Goal: Task Accomplishment & Management: Use online tool/utility

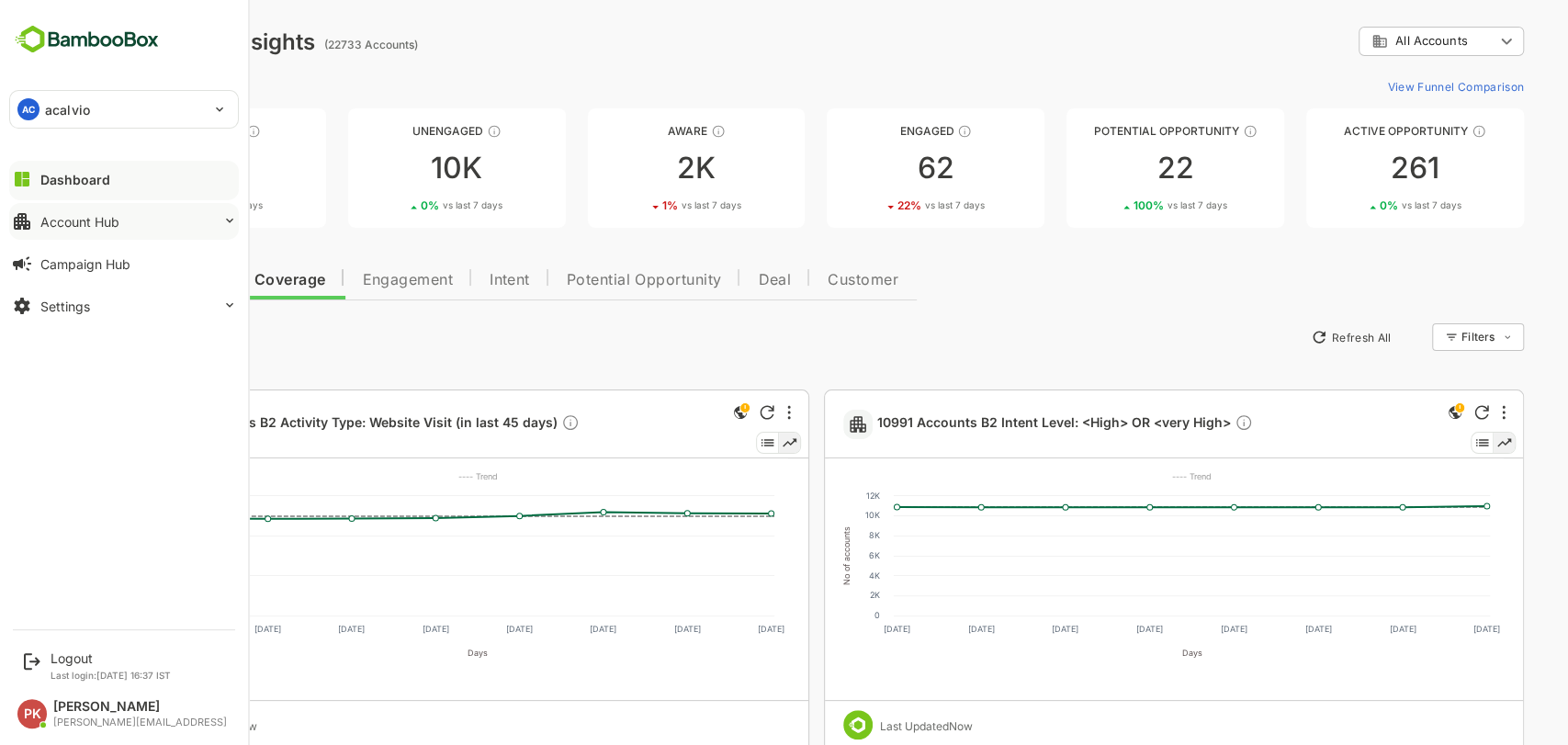
click at [96, 216] on div "Account Hub" at bounding box center [80, 222] width 79 height 16
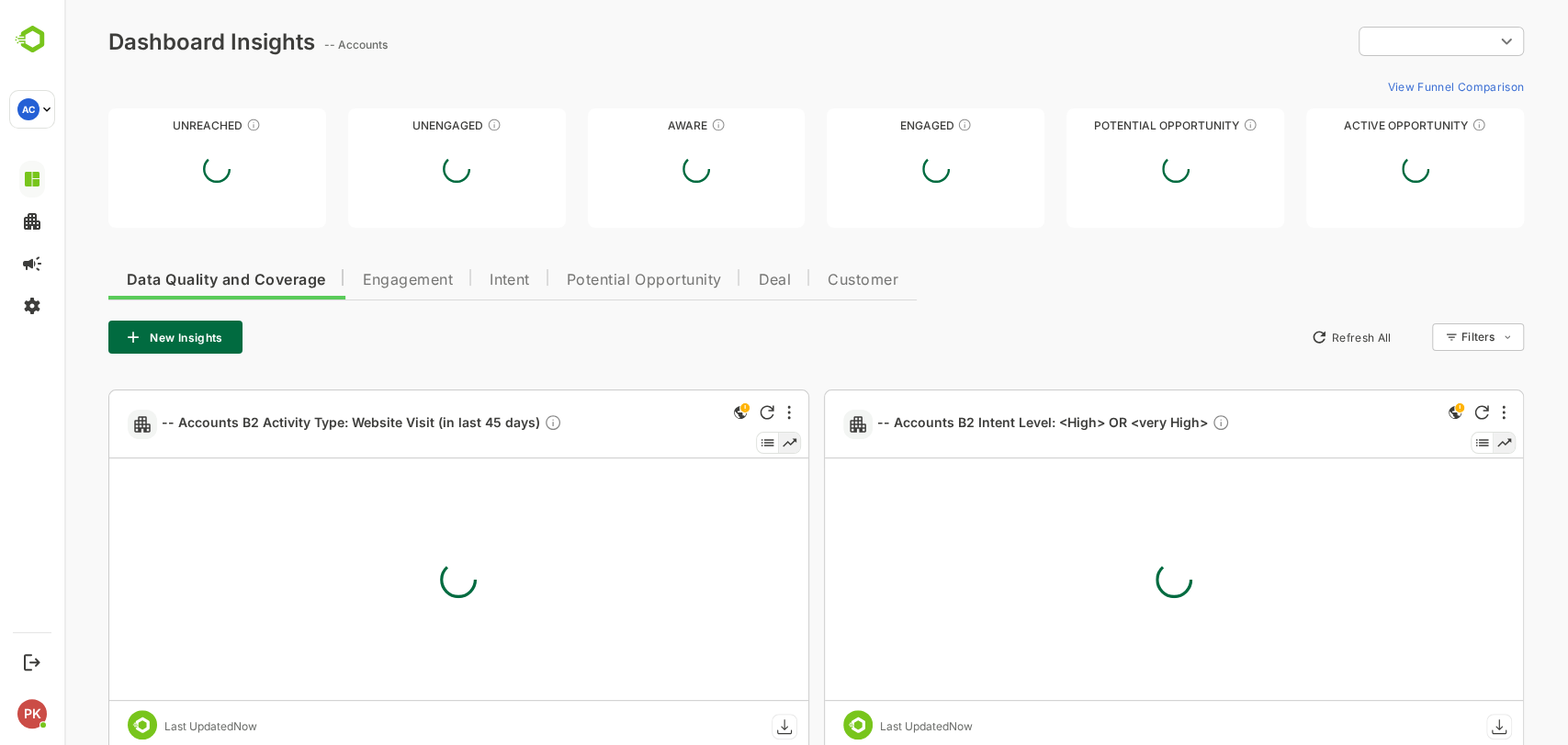
type input "**********"
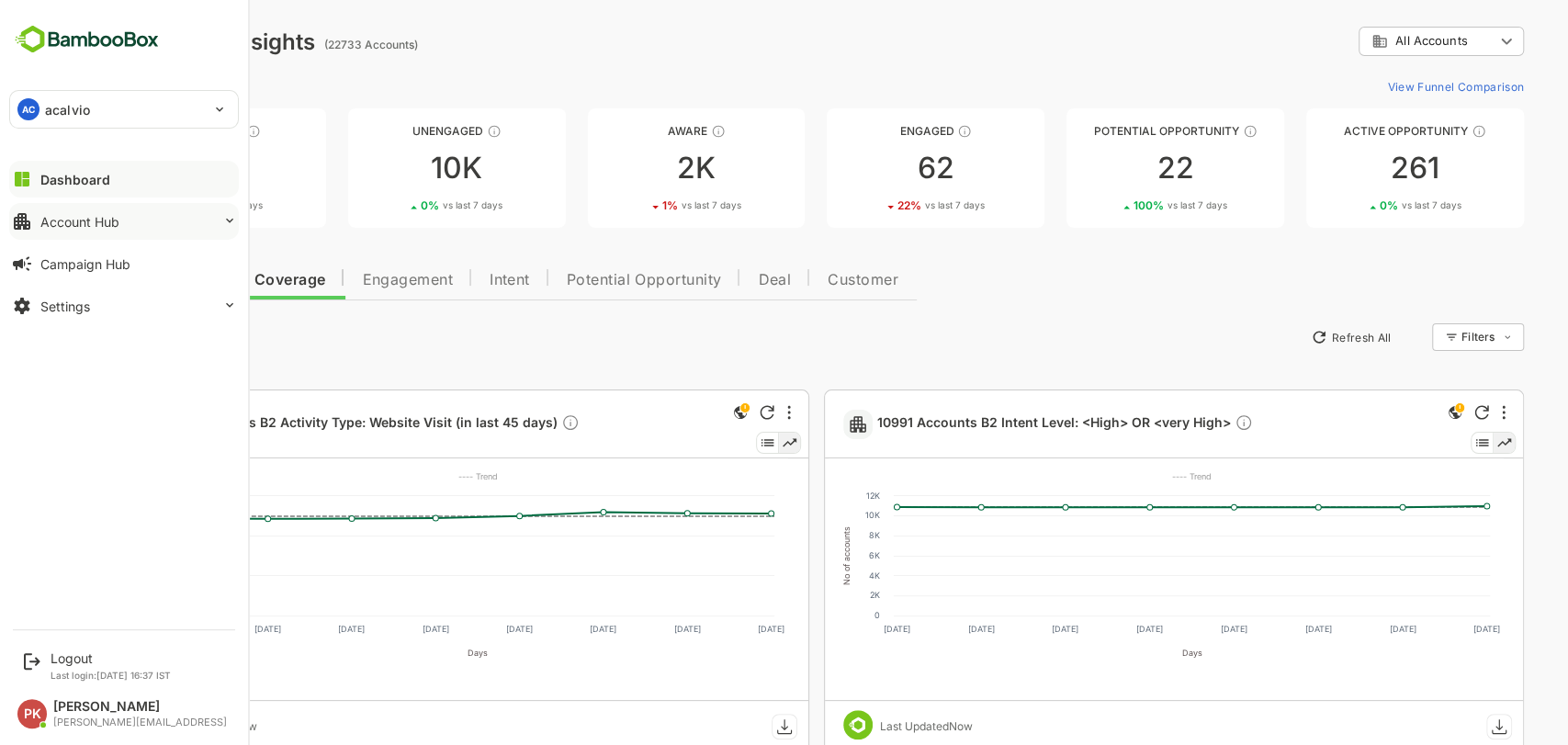
click at [88, 225] on div "Account Hub" at bounding box center [80, 222] width 79 height 16
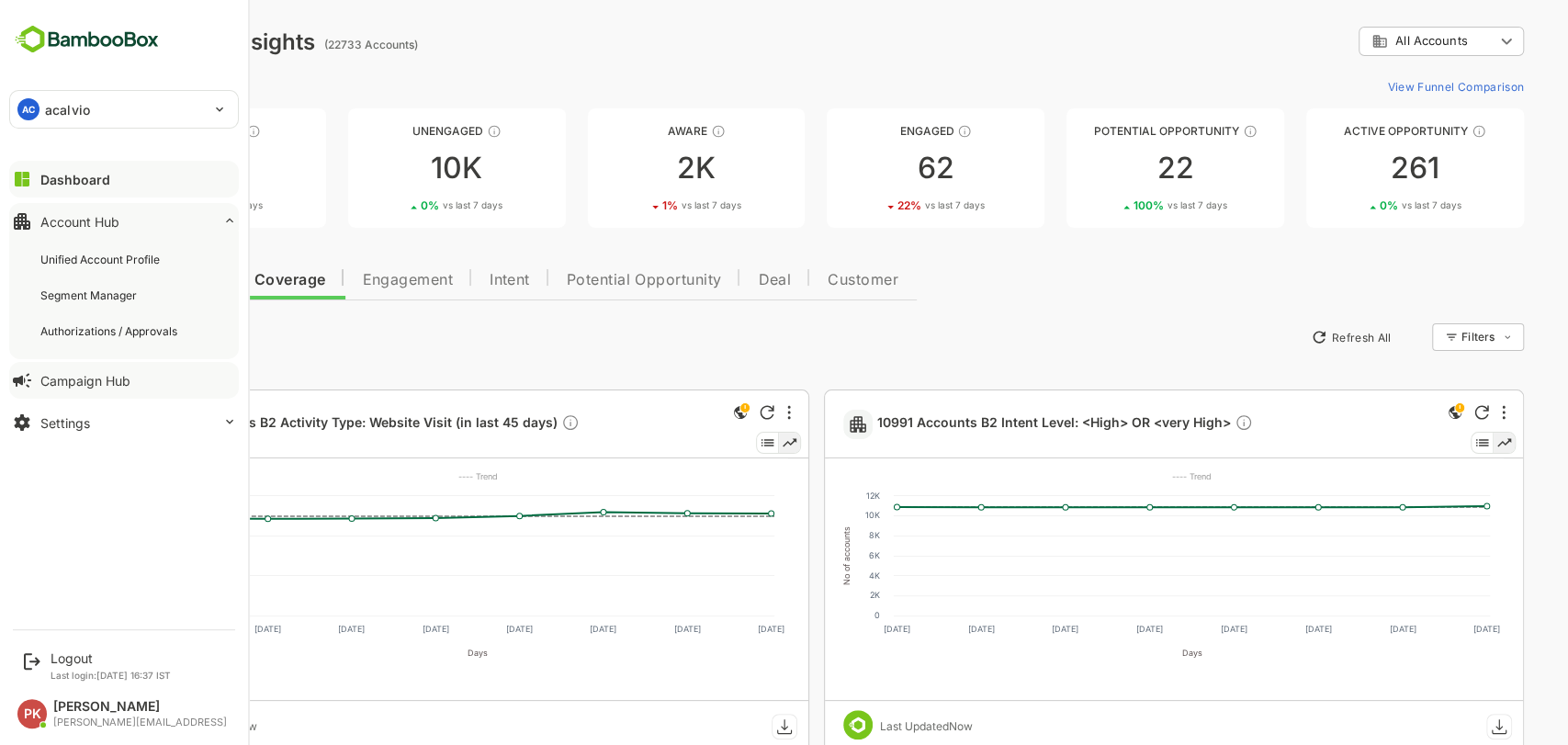
click at [90, 388] on button "Campaign Hub" at bounding box center [124, 381] width 230 height 37
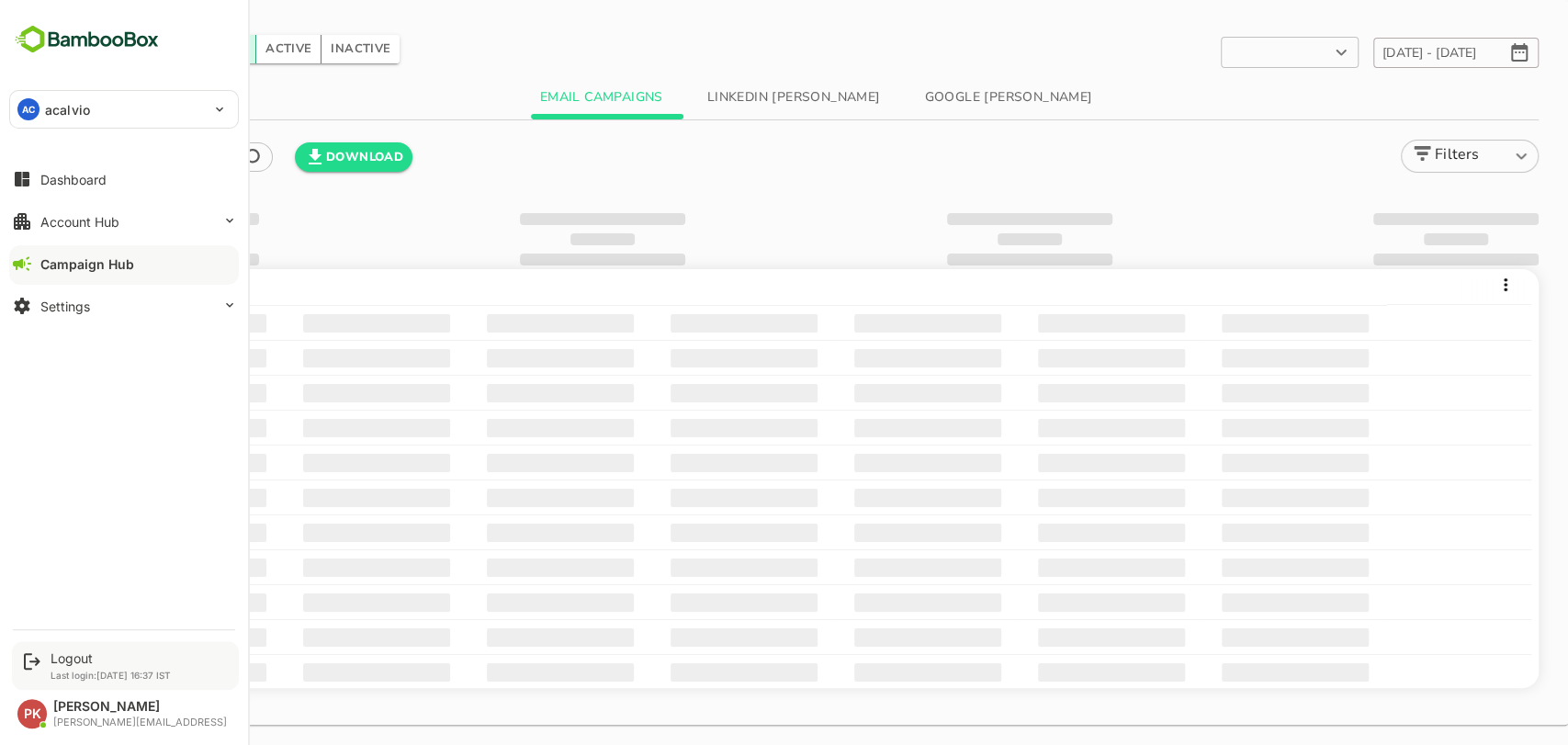
click at [97, 670] on p "Last login: [DATE] 16:37 IST" at bounding box center [110, 675] width 120 height 11
click at [33, 653] on icon at bounding box center [32, 661] width 22 height 22
click at [59, 658] on div "Logout" at bounding box center [110, 658] width 120 height 16
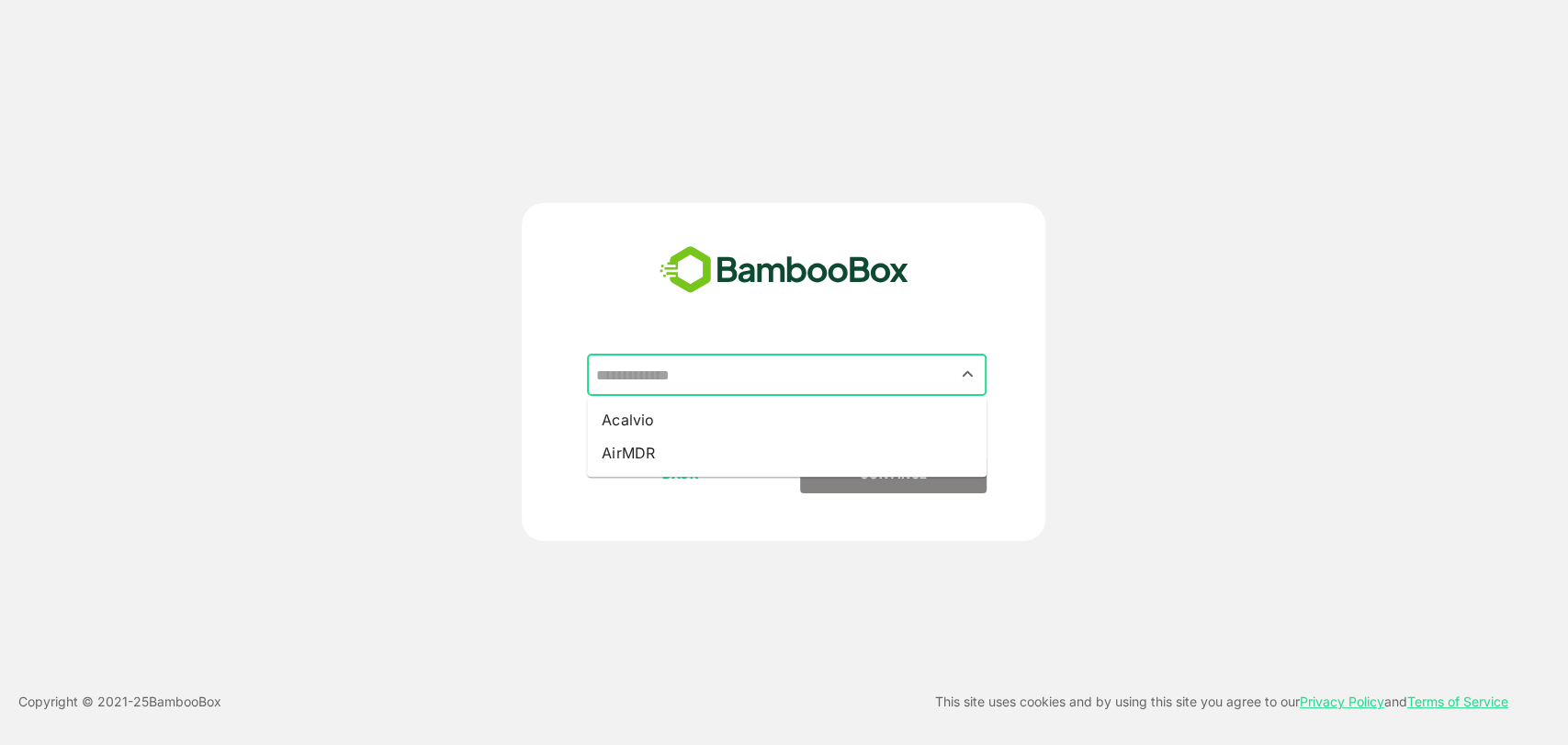
click at [651, 372] on input "text" at bounding box center [786, 375] width 393 height 35
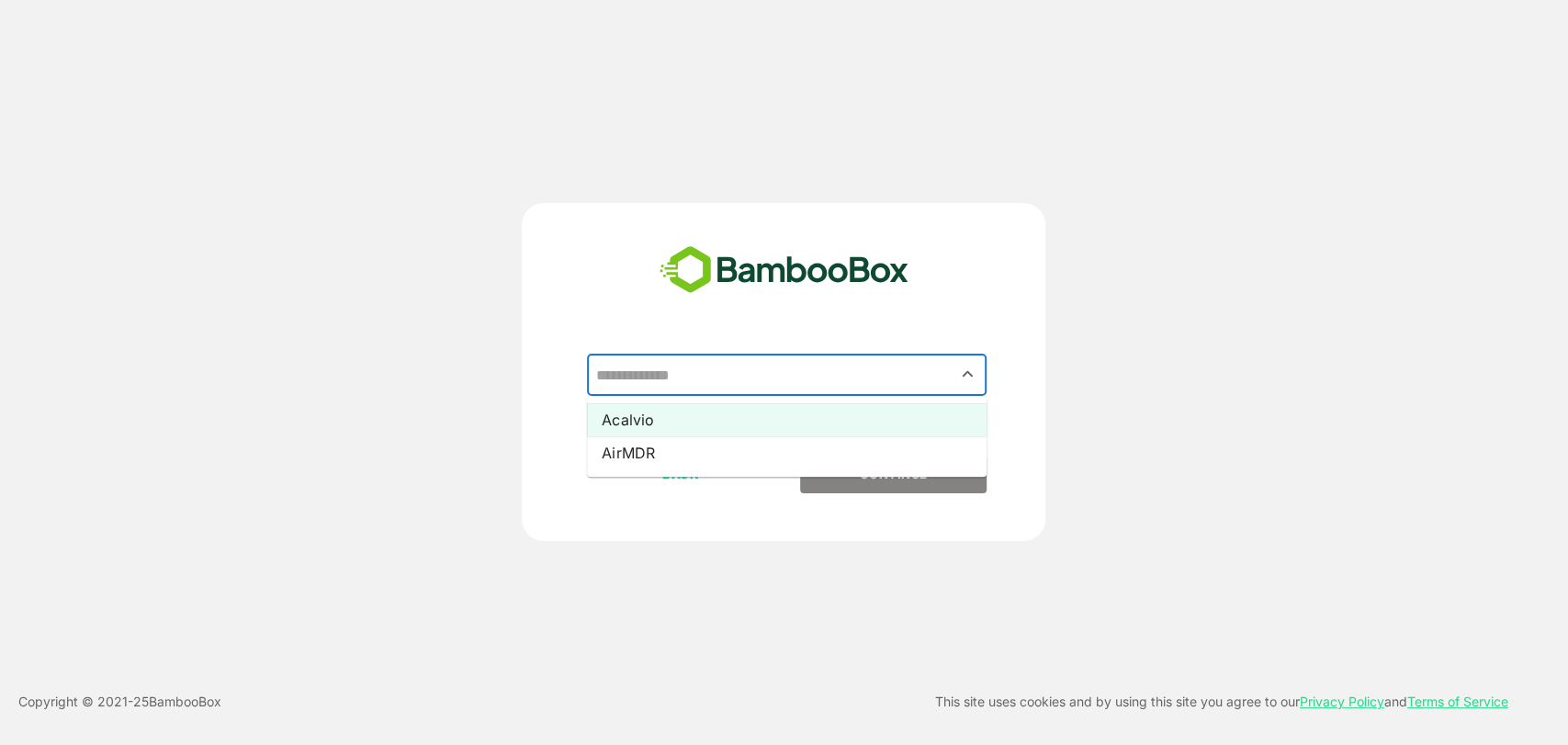
click at [654, 413] on li "Acalvio" at bounding box center [786, 420] width 400 height 33
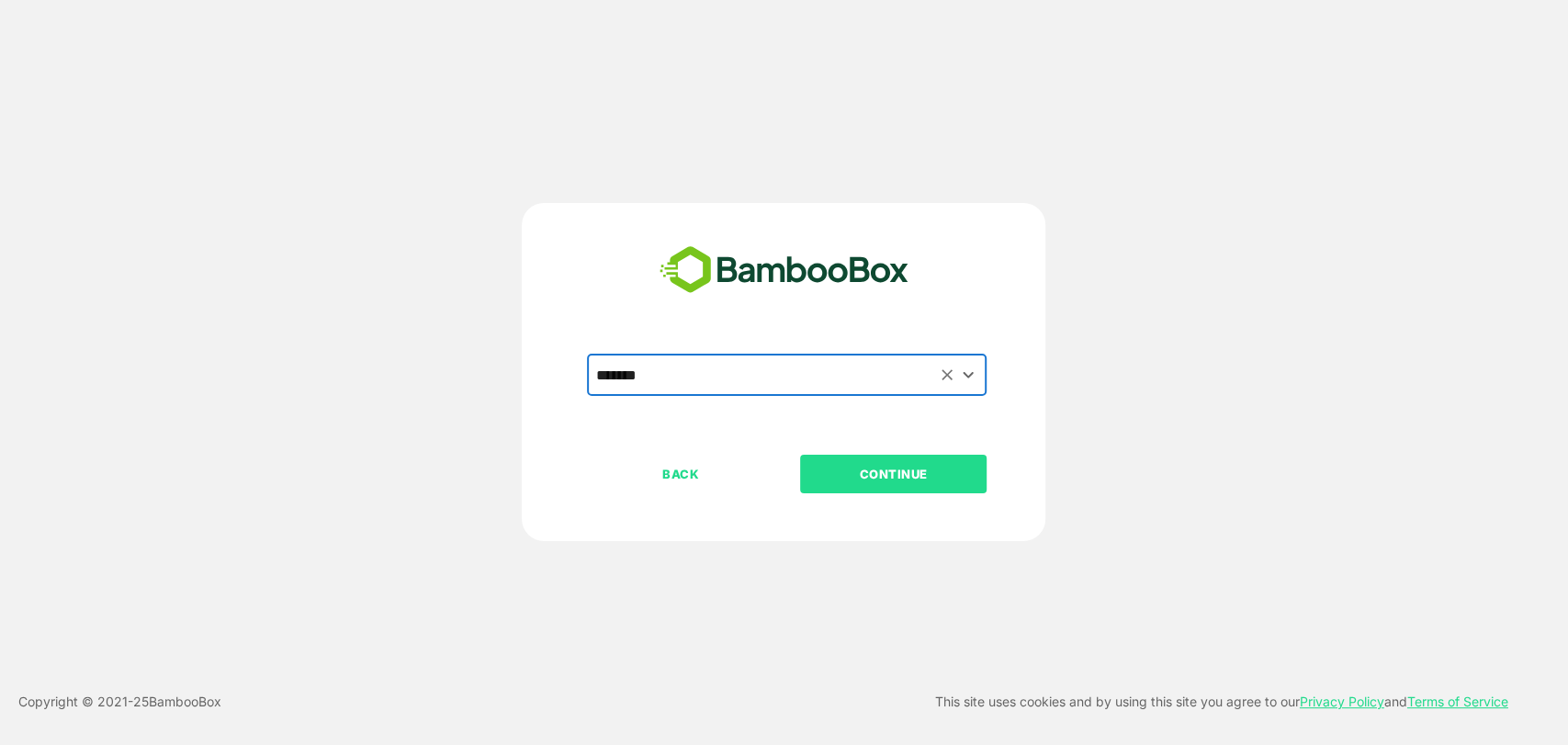
type input "*******"
click at [899, 465] on p "CONTINUE" at bounding box center [894, 474] width 184 height 20
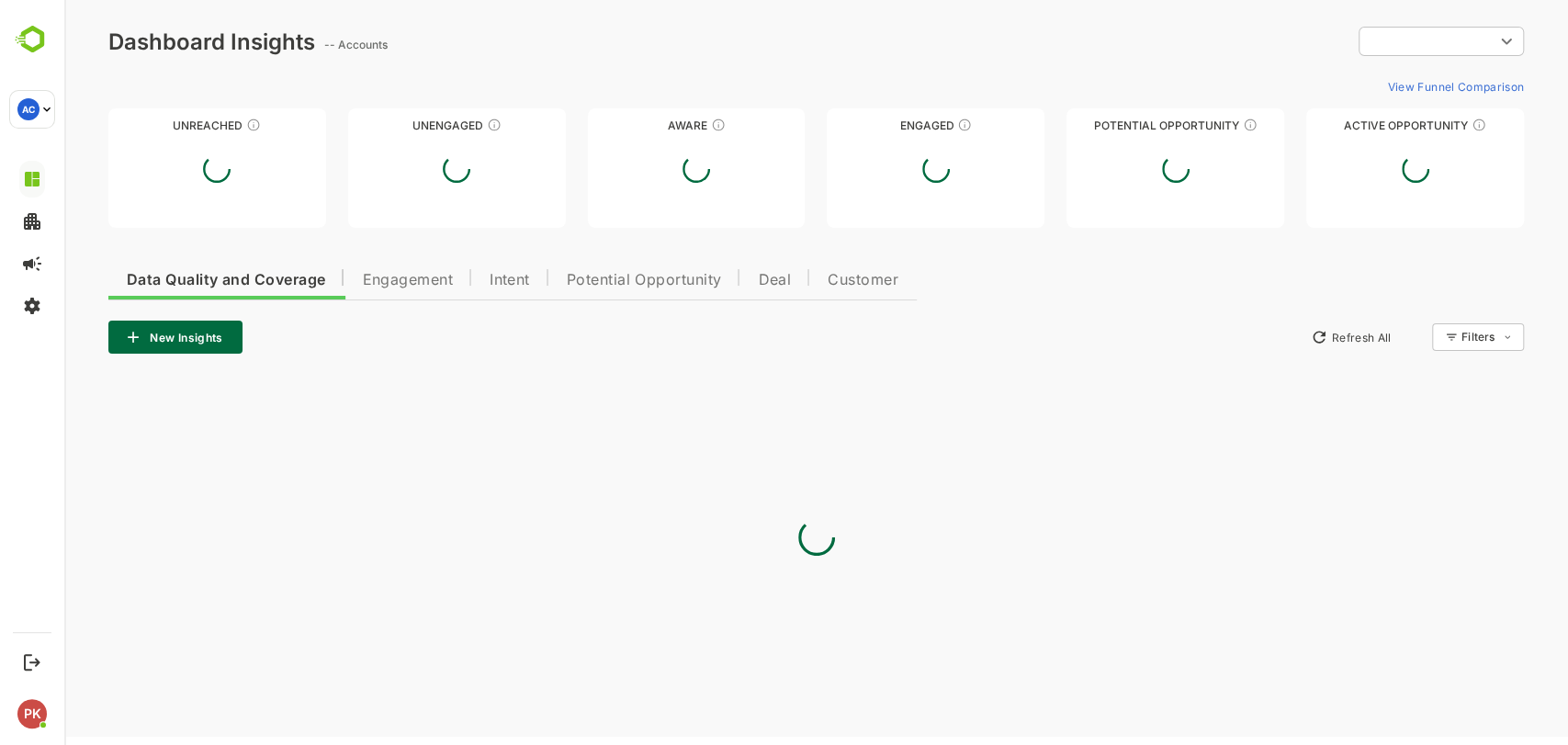
type input "**********"
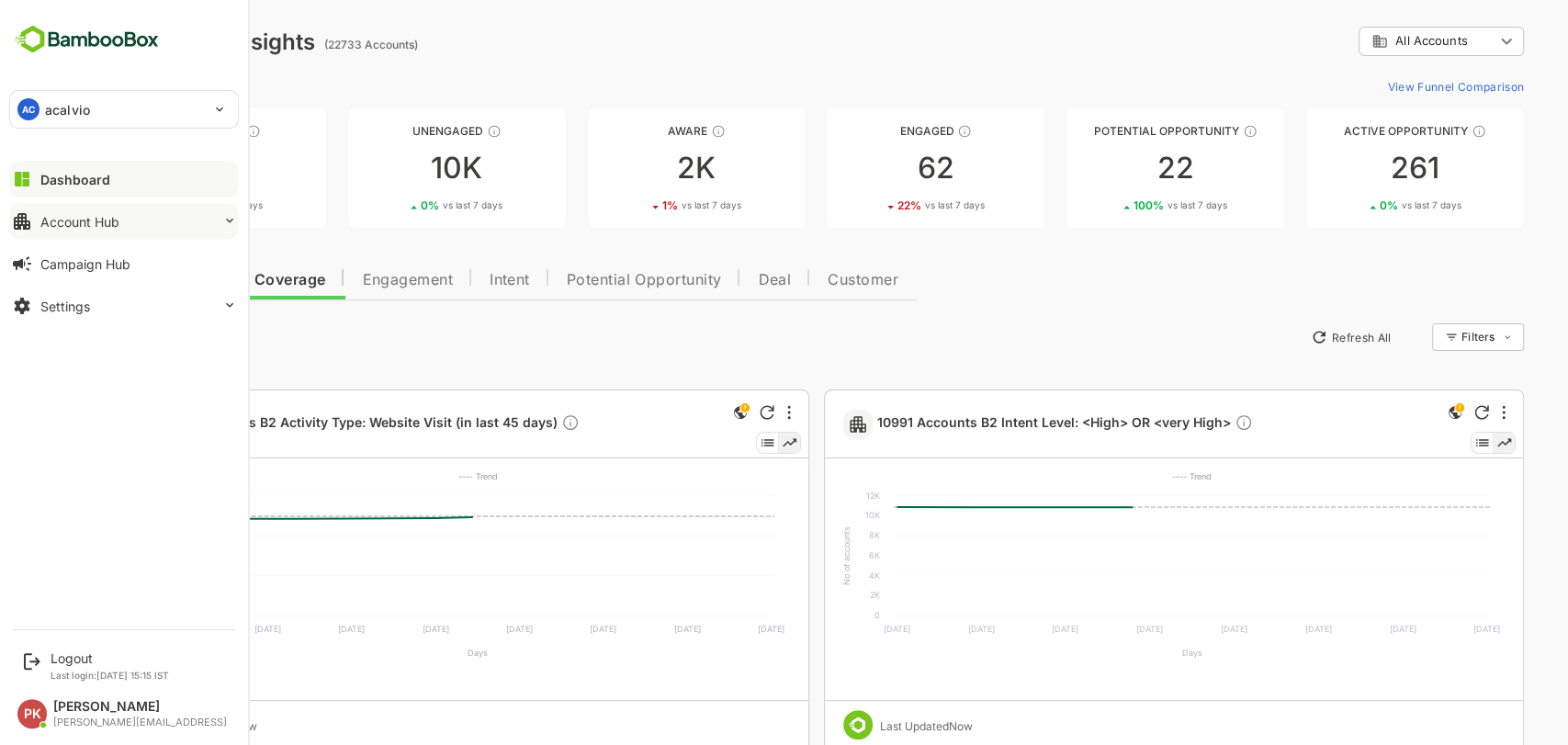
click at [93, 223] on div "Account Hub" at bounding box center [80, 222] width 79 height 16
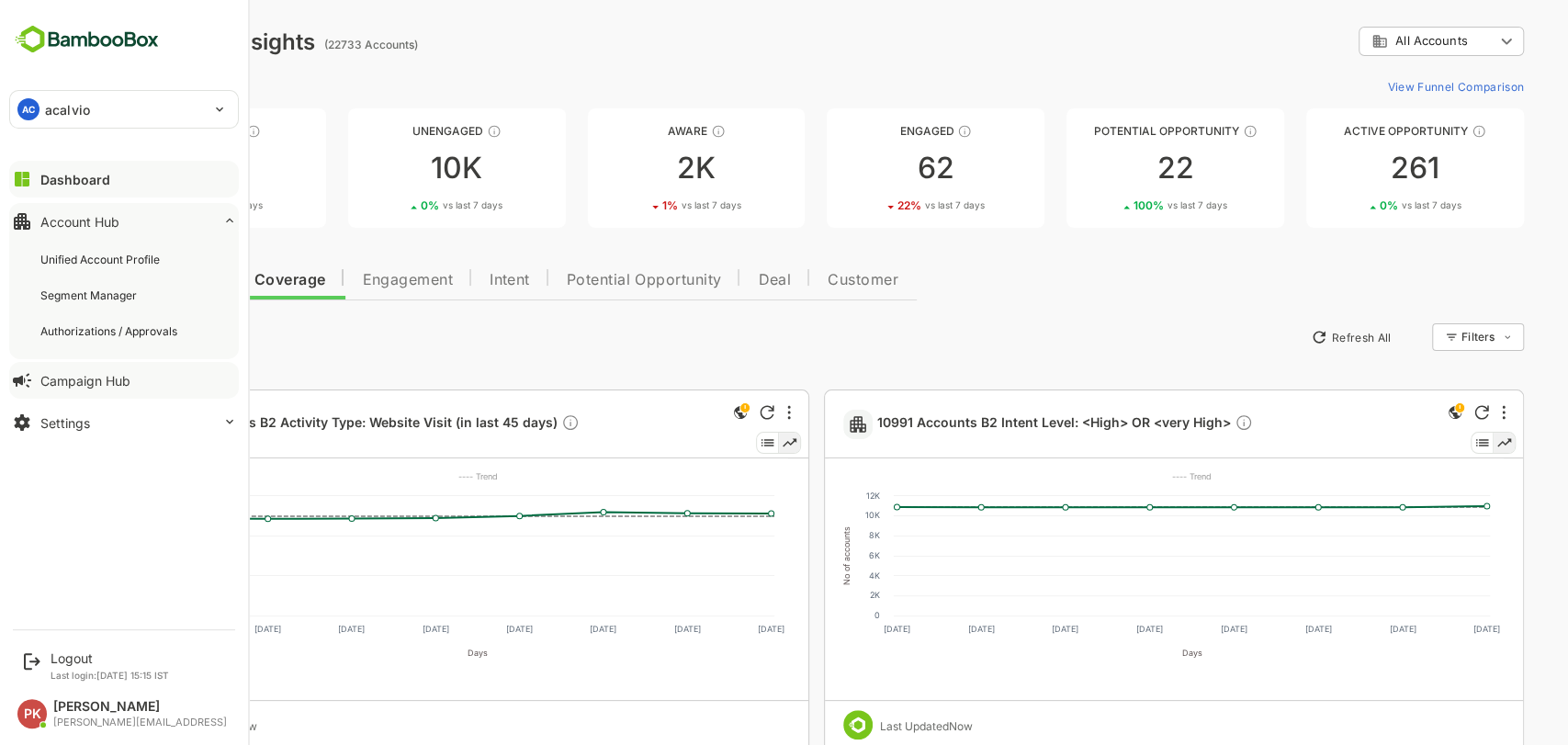
click at [74, 387] on div "Campaign Hub" at bounding box center [86, 381] width 90 height 16
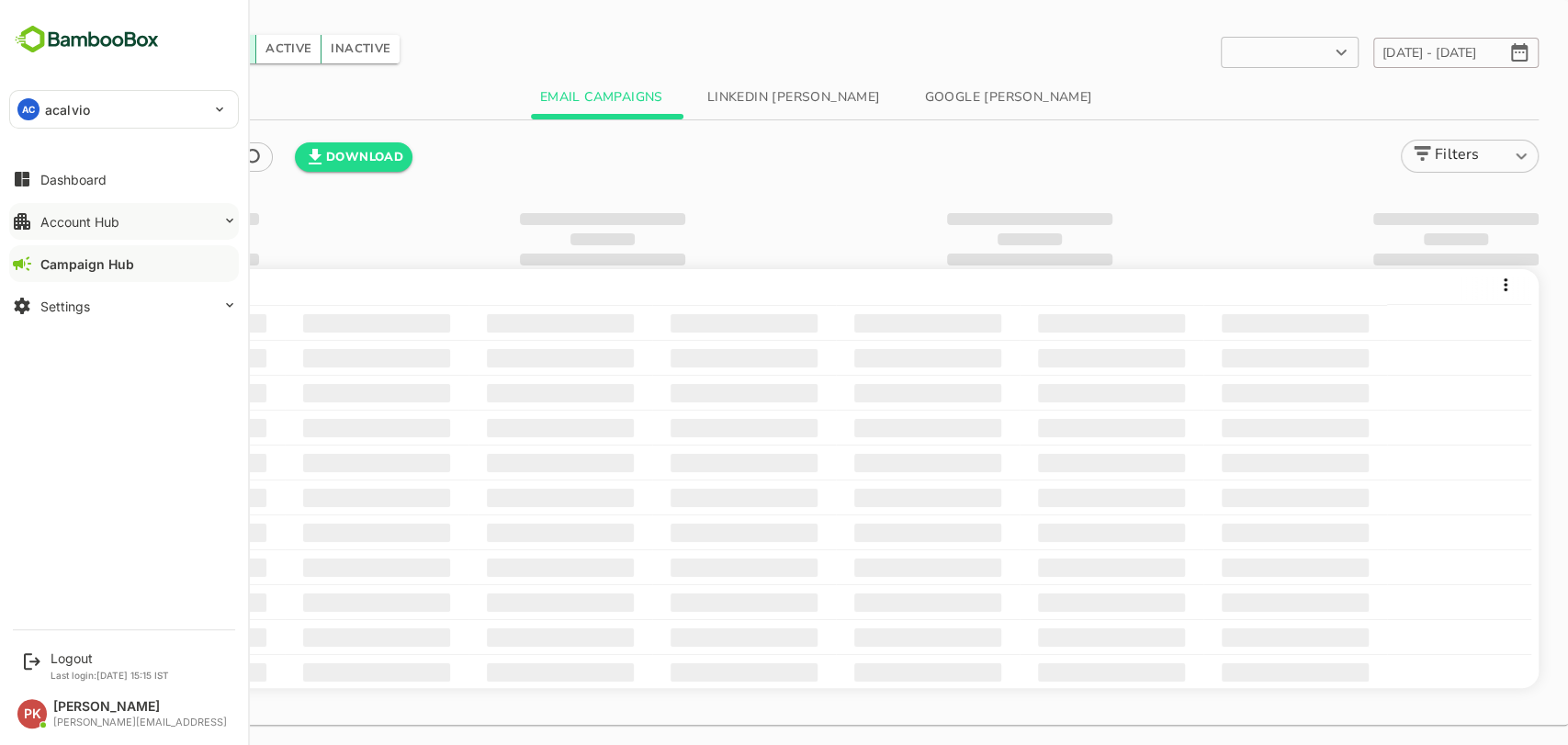
click at [56, 218] on div "Account Hub" at bounding box center [80, 222] width 79 height 16
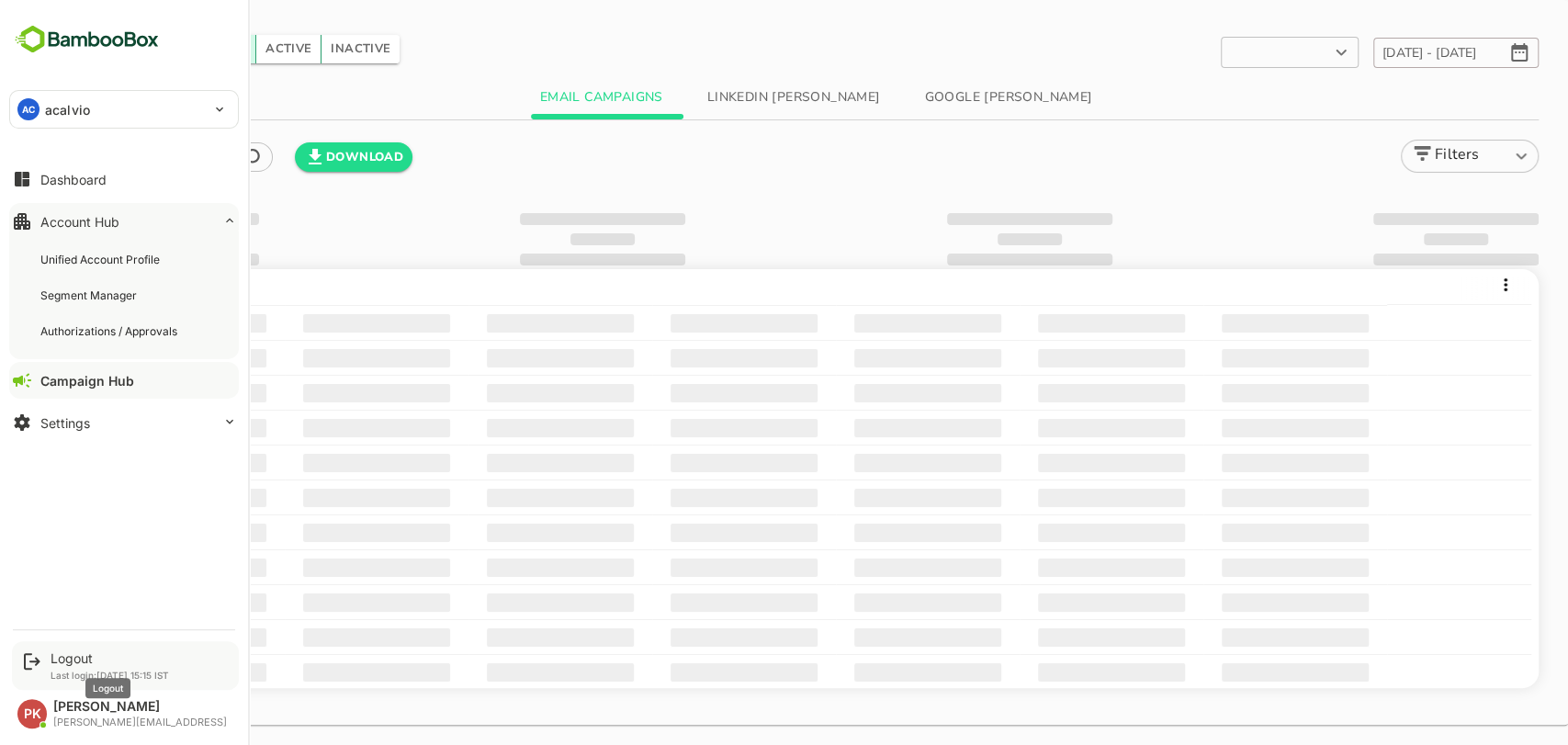
click at [74, 656] on div "Logout" at bounding box center [109, 658] width 119 height 16
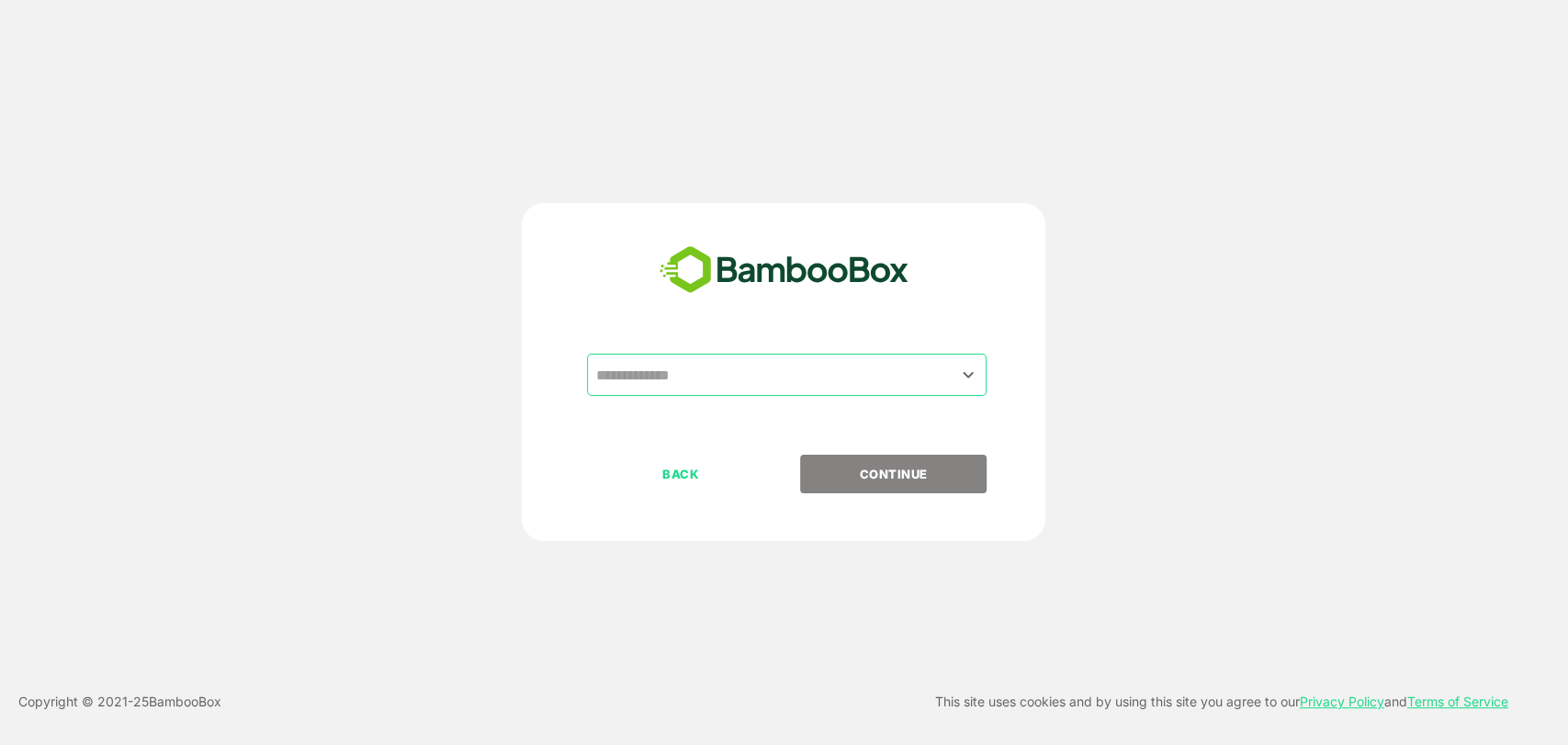
click at [713, 381] on input "text" at bounding box center [786, 375] width 393 height 35
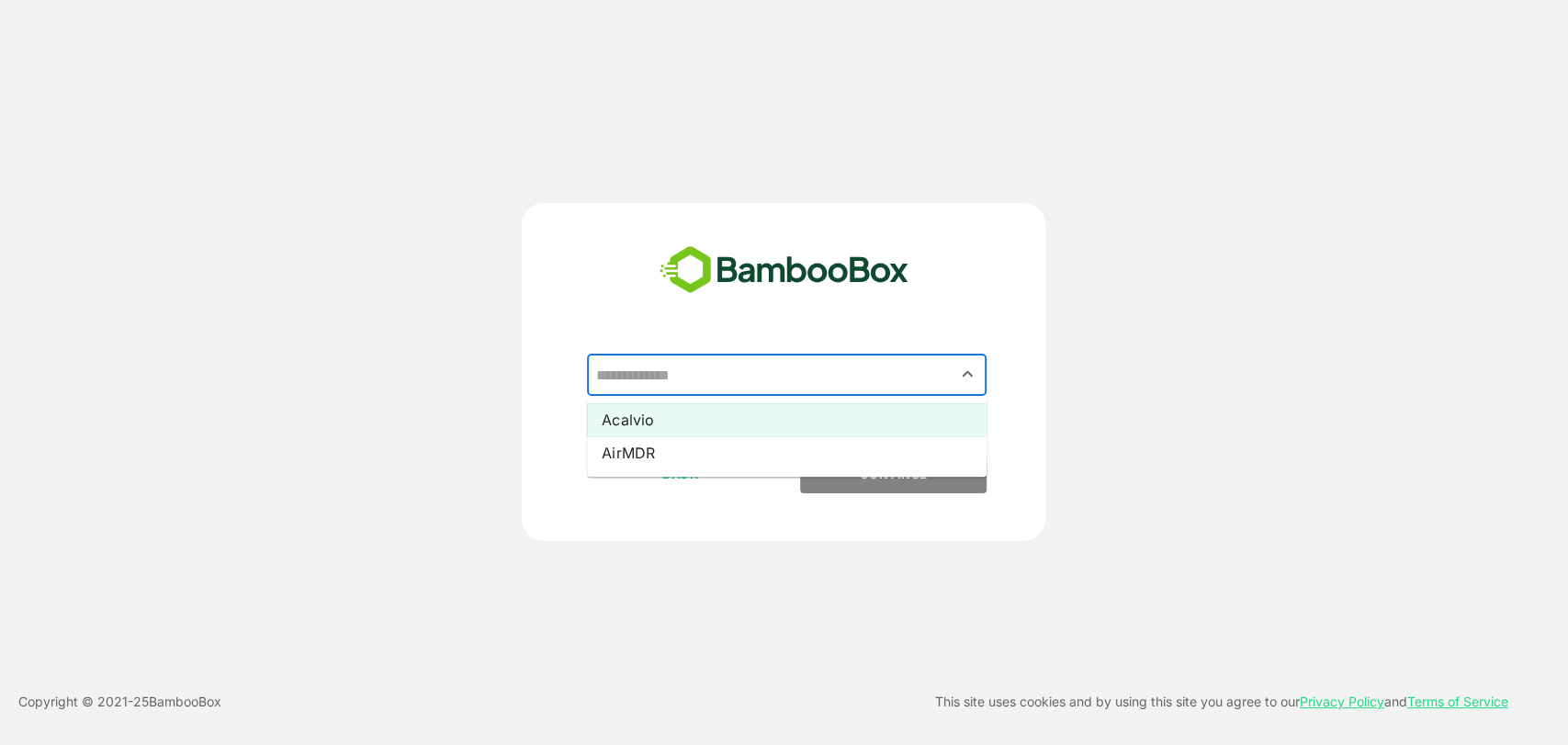
click at [682, 425] on li "Acalvio" at bounding box center [786, 420] width 400 height 33
type input "*******"
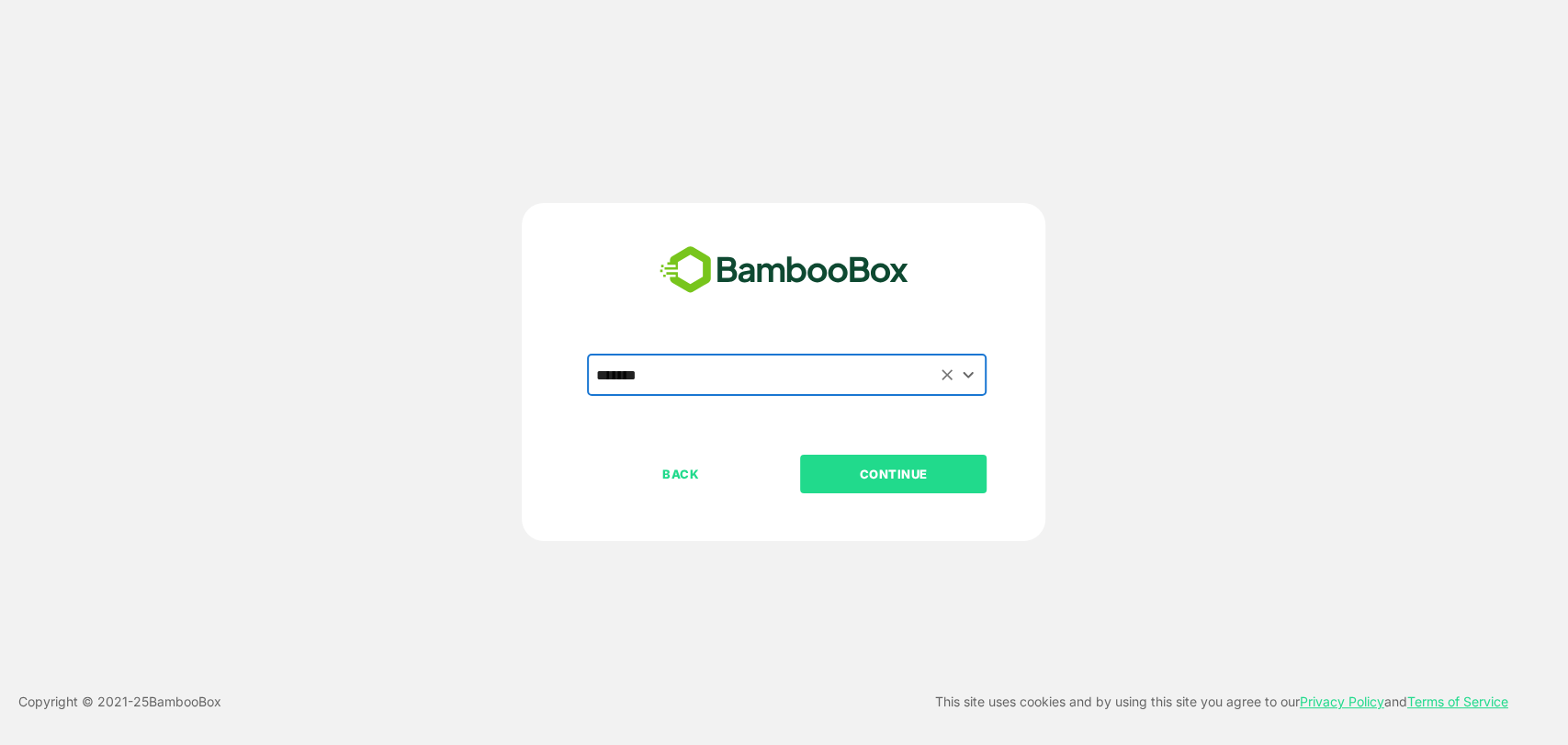
click at [835, 474] on p "CONTINUE" at bounding box center [894, 474] width 184 height 20
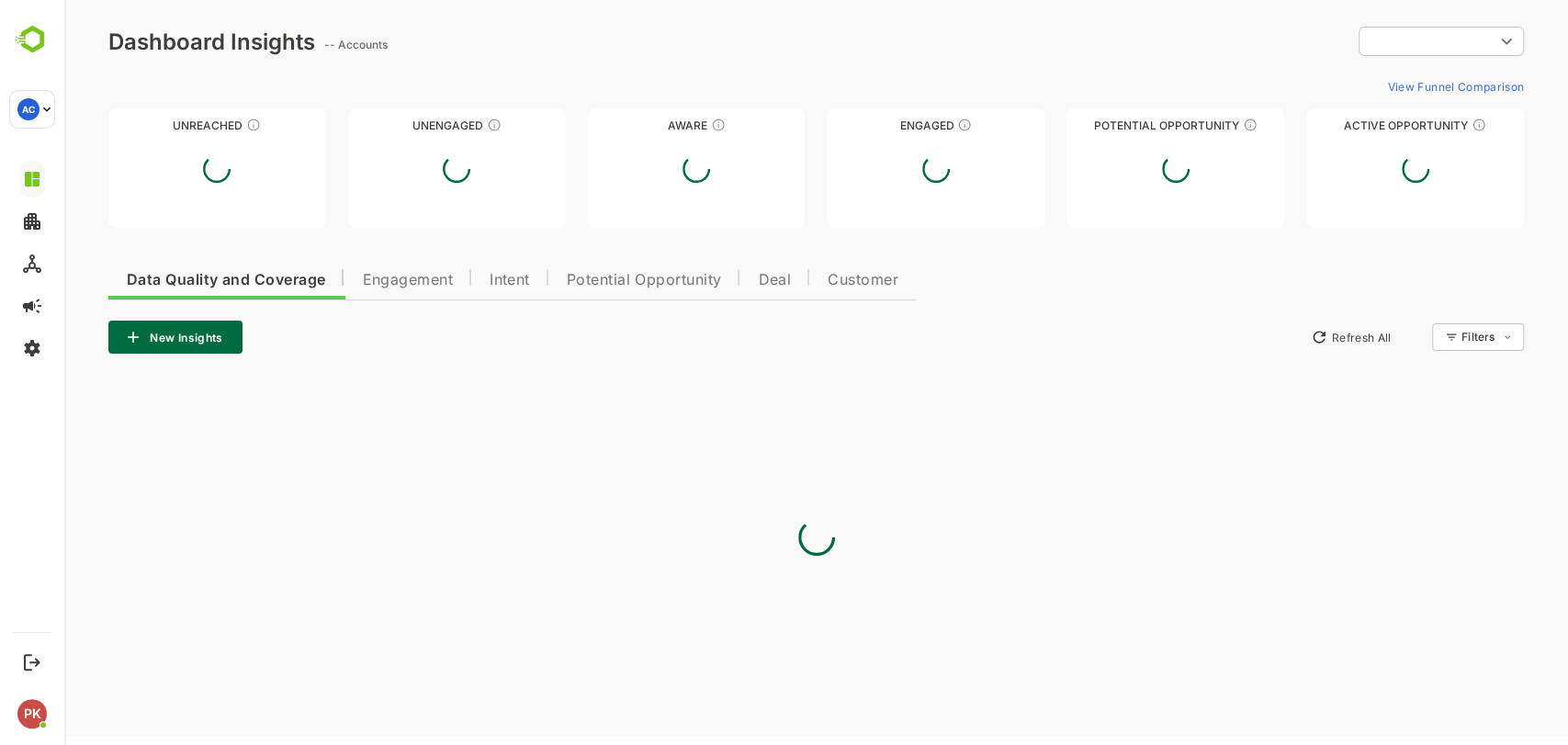
type input "**********"
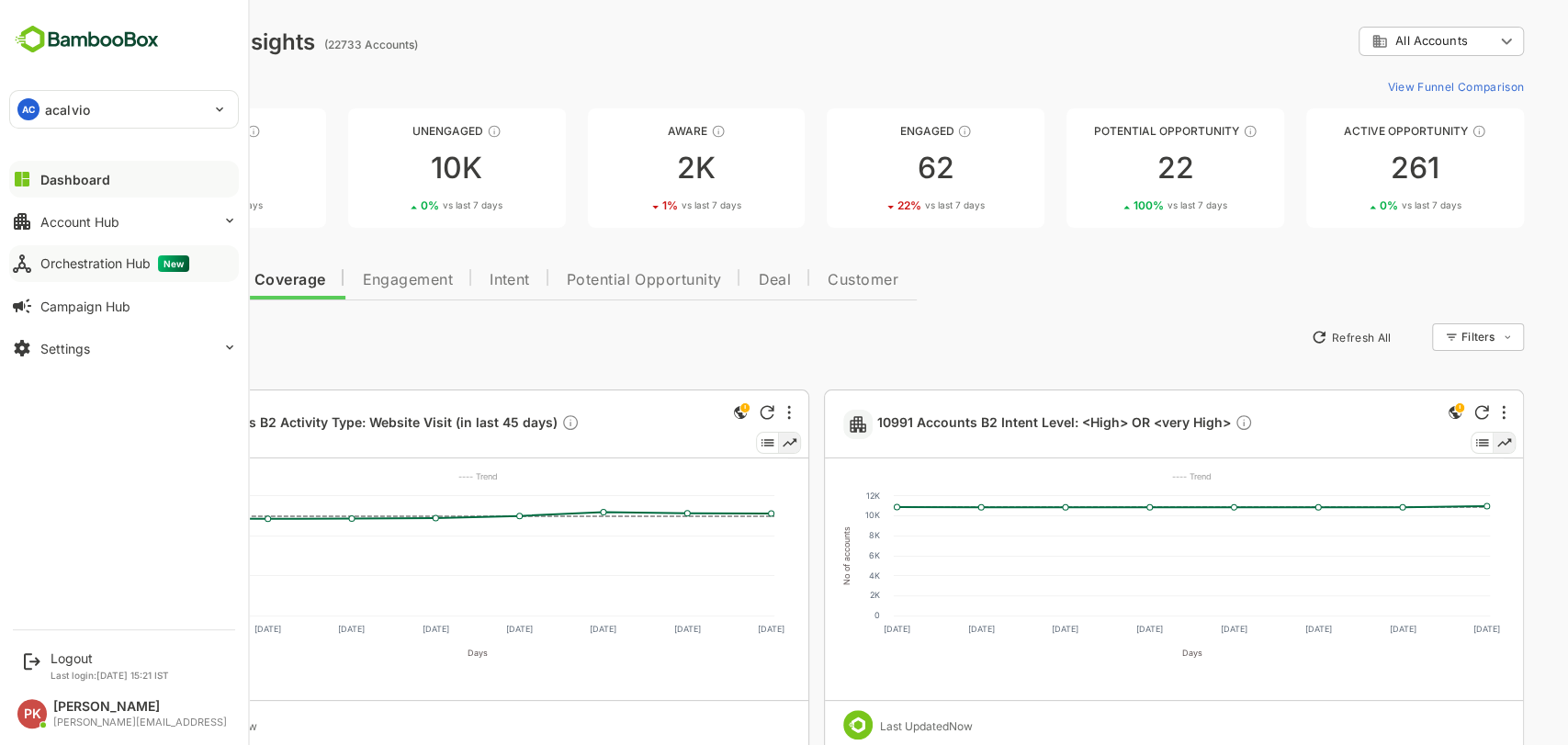
click at [85, 267] on div "Orchestration Hub New" at bounding box center [115, 264] width 149 height 17
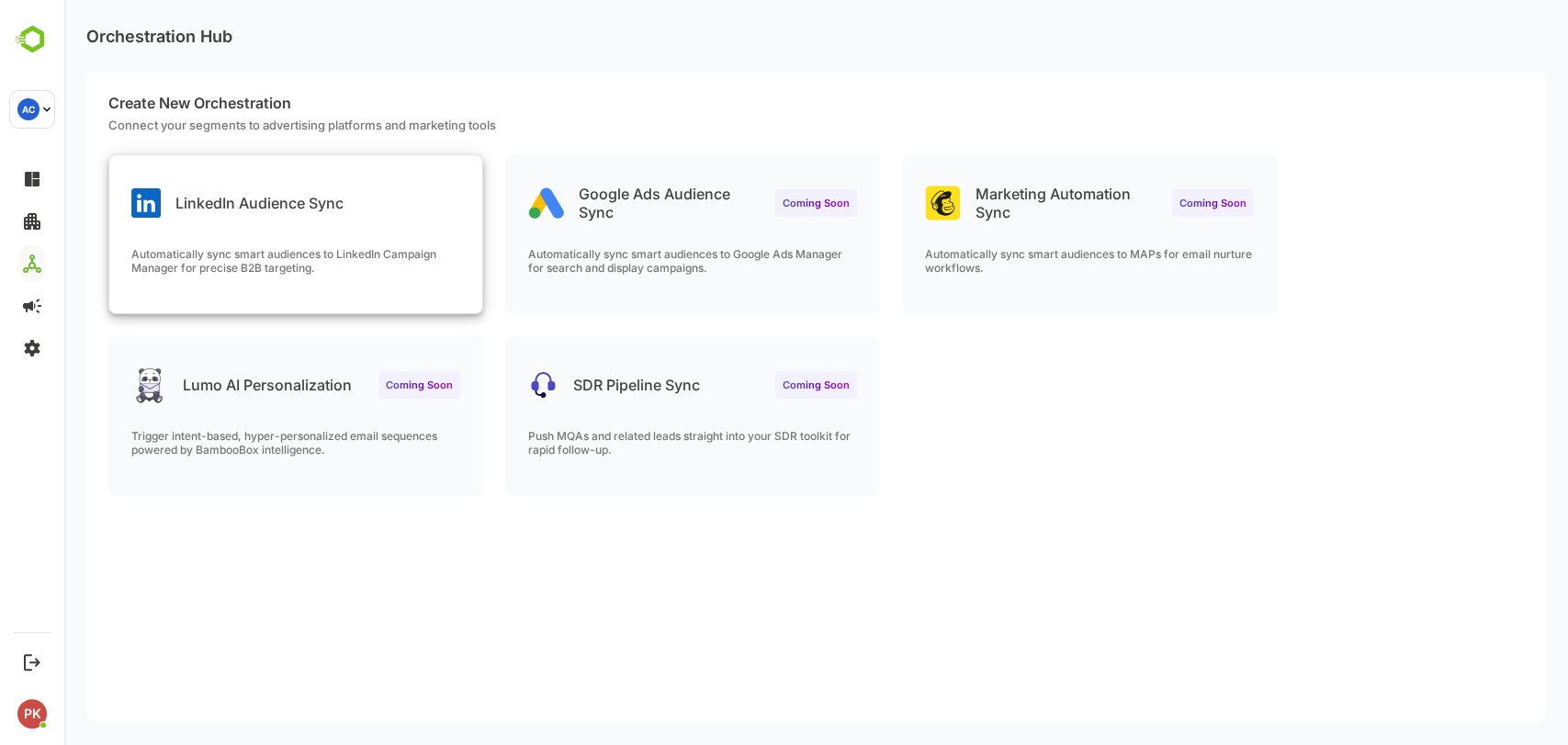
click at [370, 204] on div "LinkedIn Audience Sync" at bounding box center [296, 189] width 373 height 66
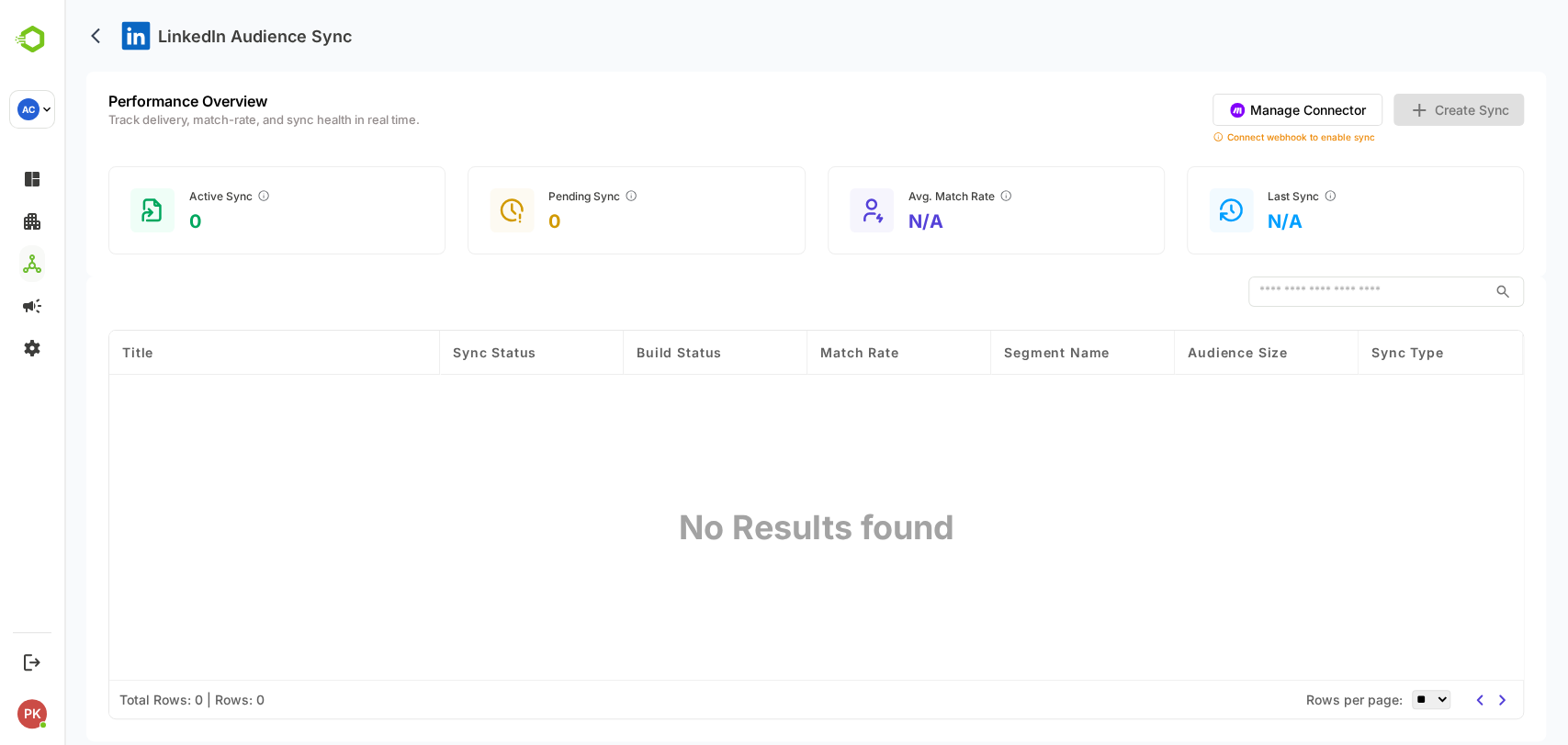
click at [1445, 116] on button "Create Sync" at bounding box center [1459, 109] width 131 height 32
click at [1263, 114] on button "Manage Connector" at bounding box center [1298, 109] width 170 height 32
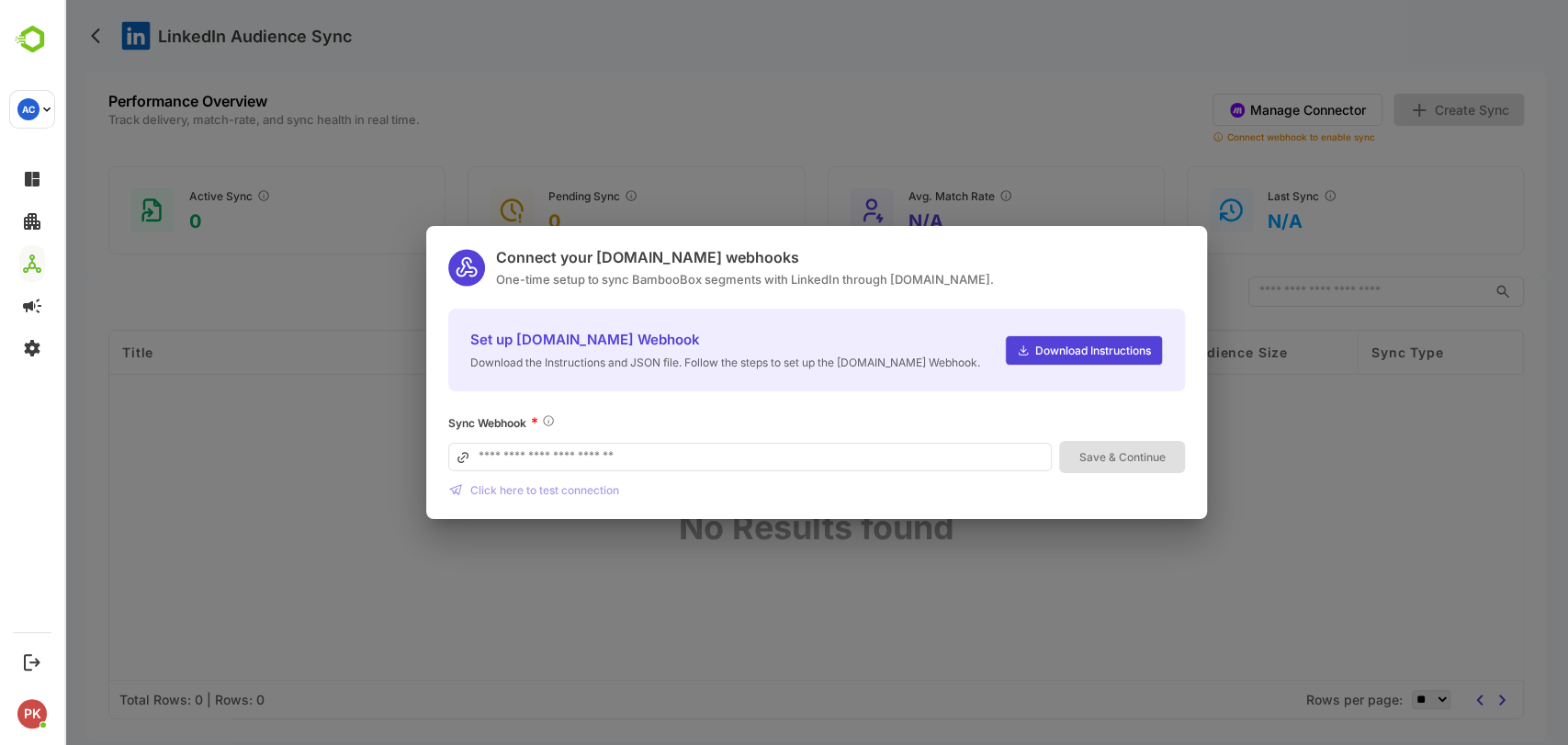
click at [1086, 345] on span "Download Instructions" at bounding box center [1091, 350] width 121 height 14
click at [763, 133] on div "Connect your [DOMAIN_NAME] webhooks One-time setup to sync BambooBox segments w…" at bounding box center [816, 372] width 1504 height 745
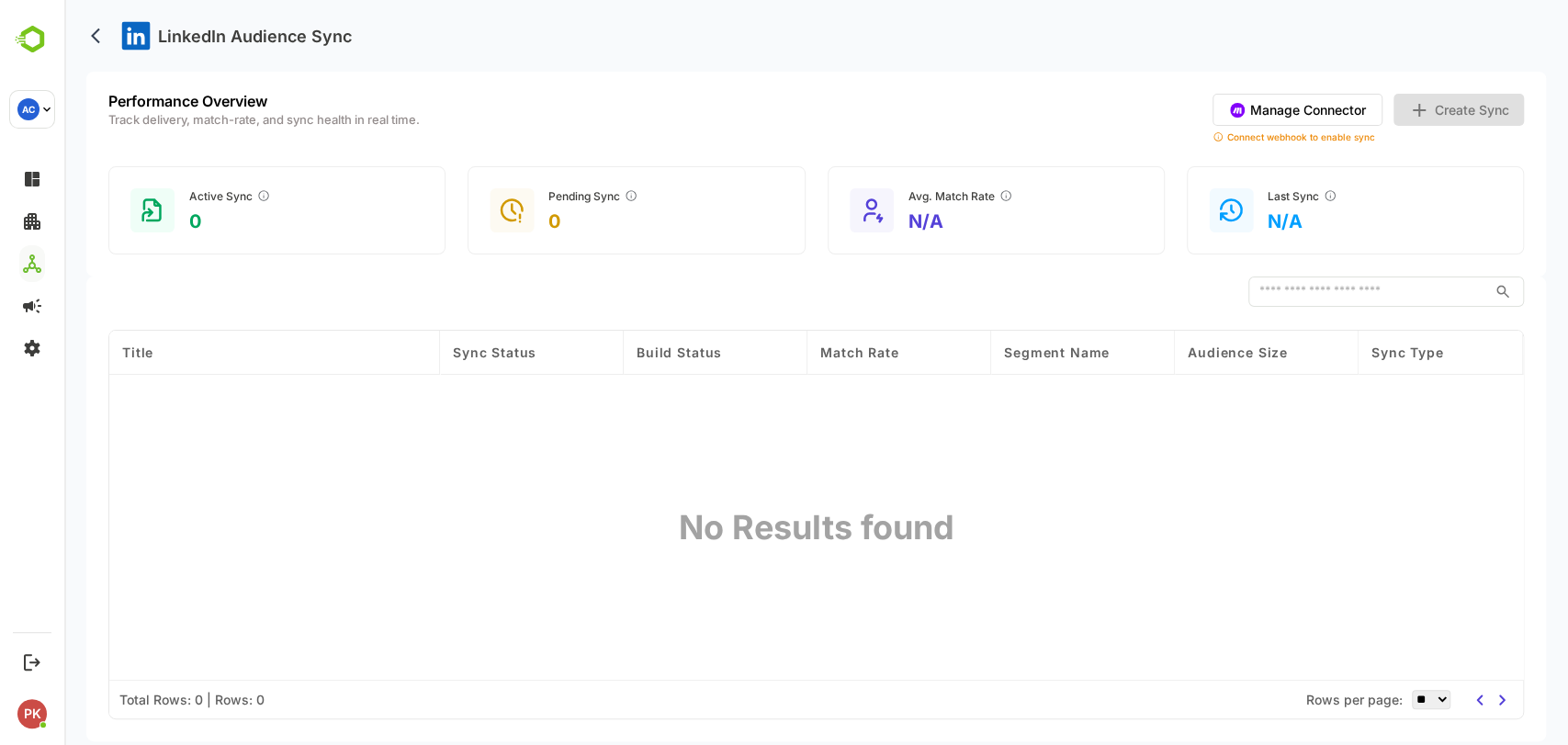
click at [1440, 108] on button "Create Sync" at bounding box center [1459, 109] width 131 height 32
click at [162, 204] on rect at bounding box center [153, 211] width 44 height 44
click at [1294, 105] on button "Manage Connector" at bounding box center [1298, 109] width 170 height 32
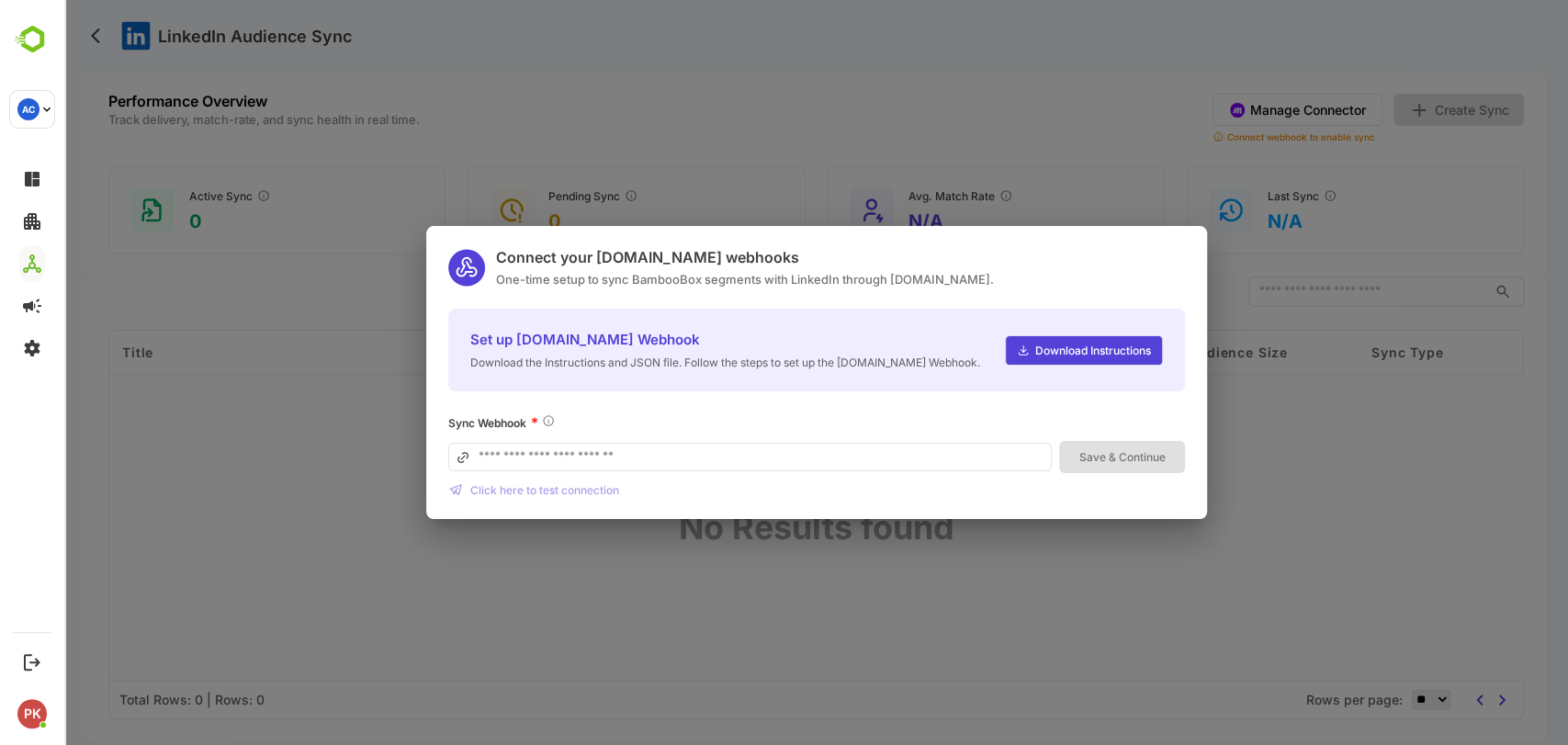
click at [857, 453] on input at bounding box center [750, 456] width 604 height 29
paste input "**********"
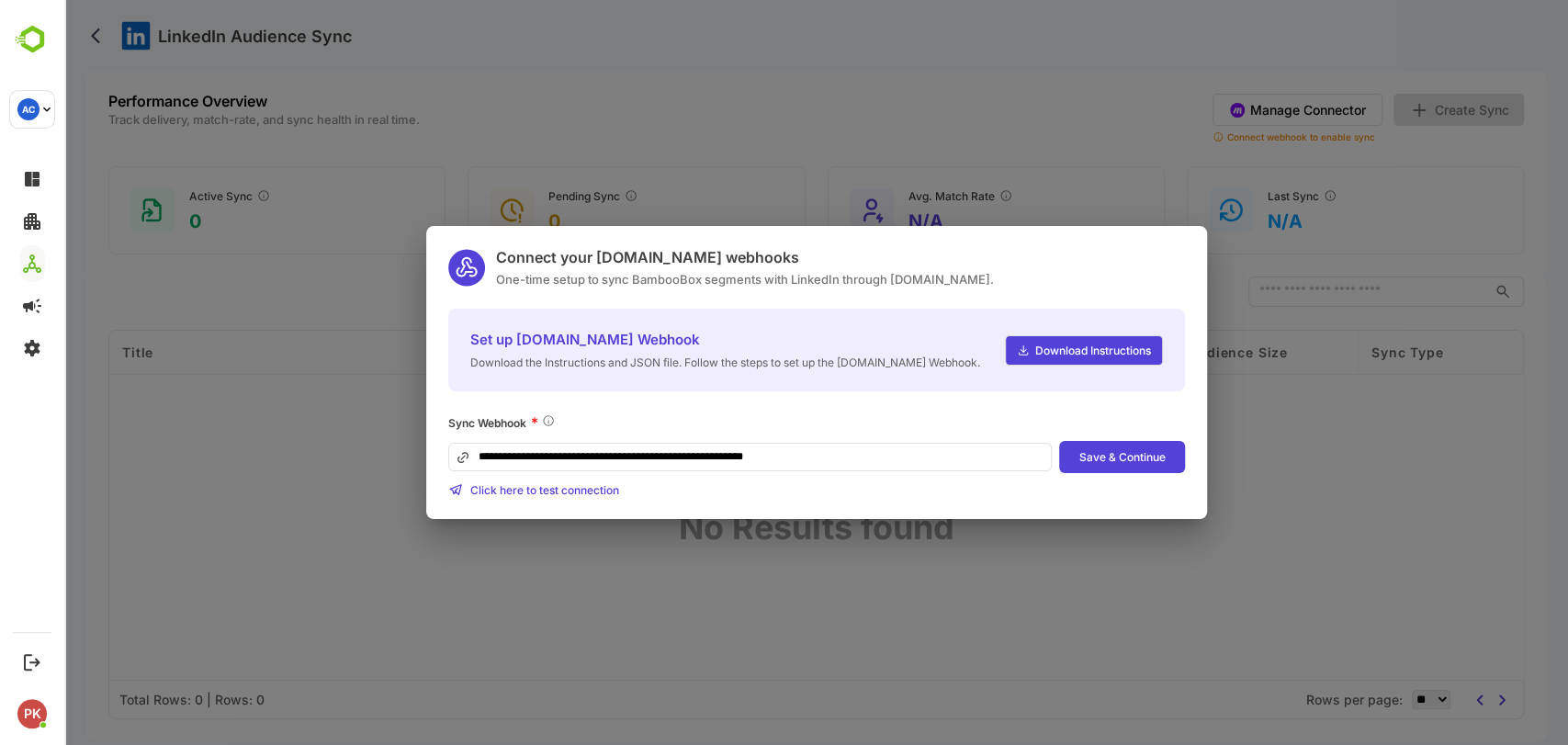
type input "**********"
click at [1116, 456] on button "Save & Continue" at bounding box center [1122, 456] width 125 height 32
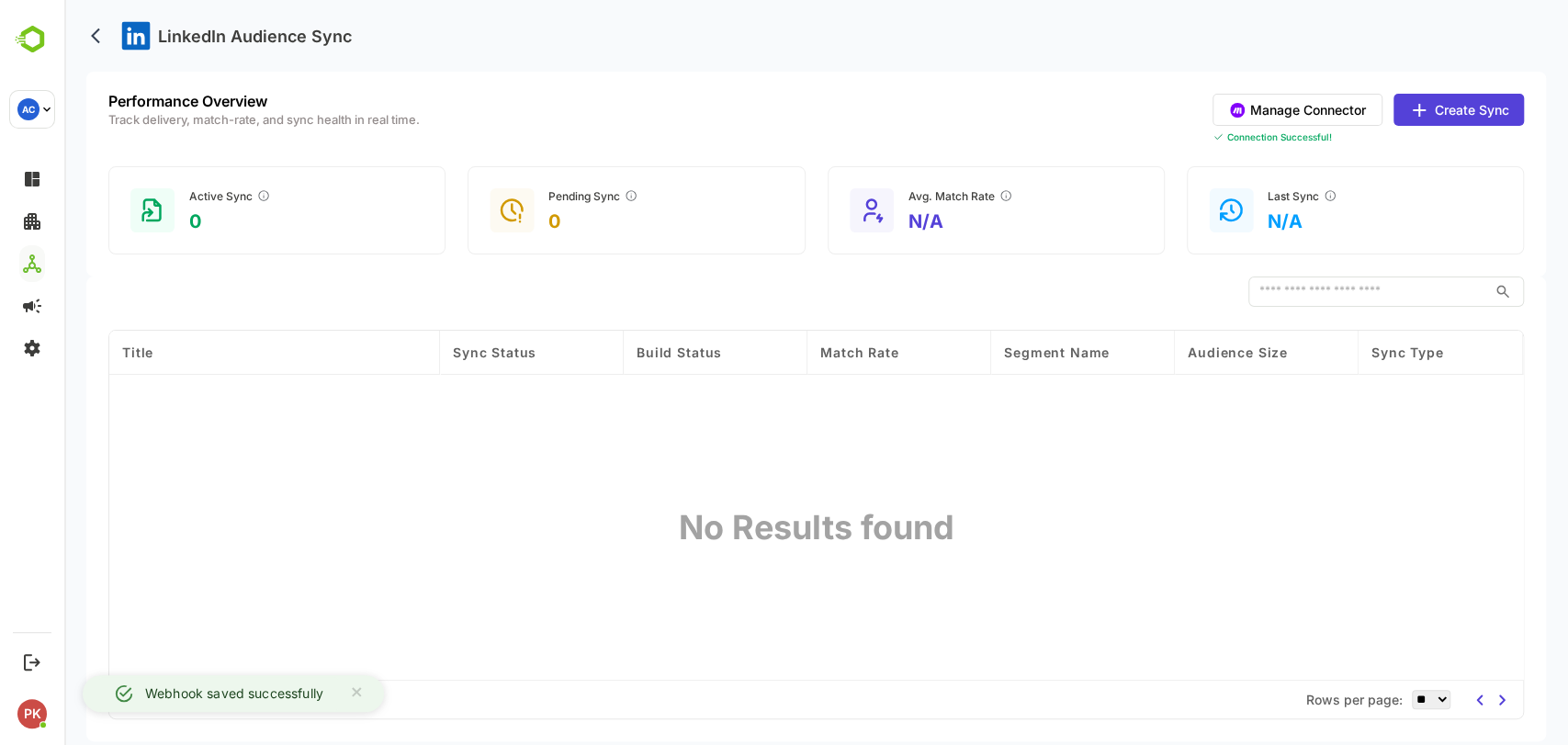
click at [1436, 104] on button "Create Sync" at bounding box center [1459, 109] width 131 height 32
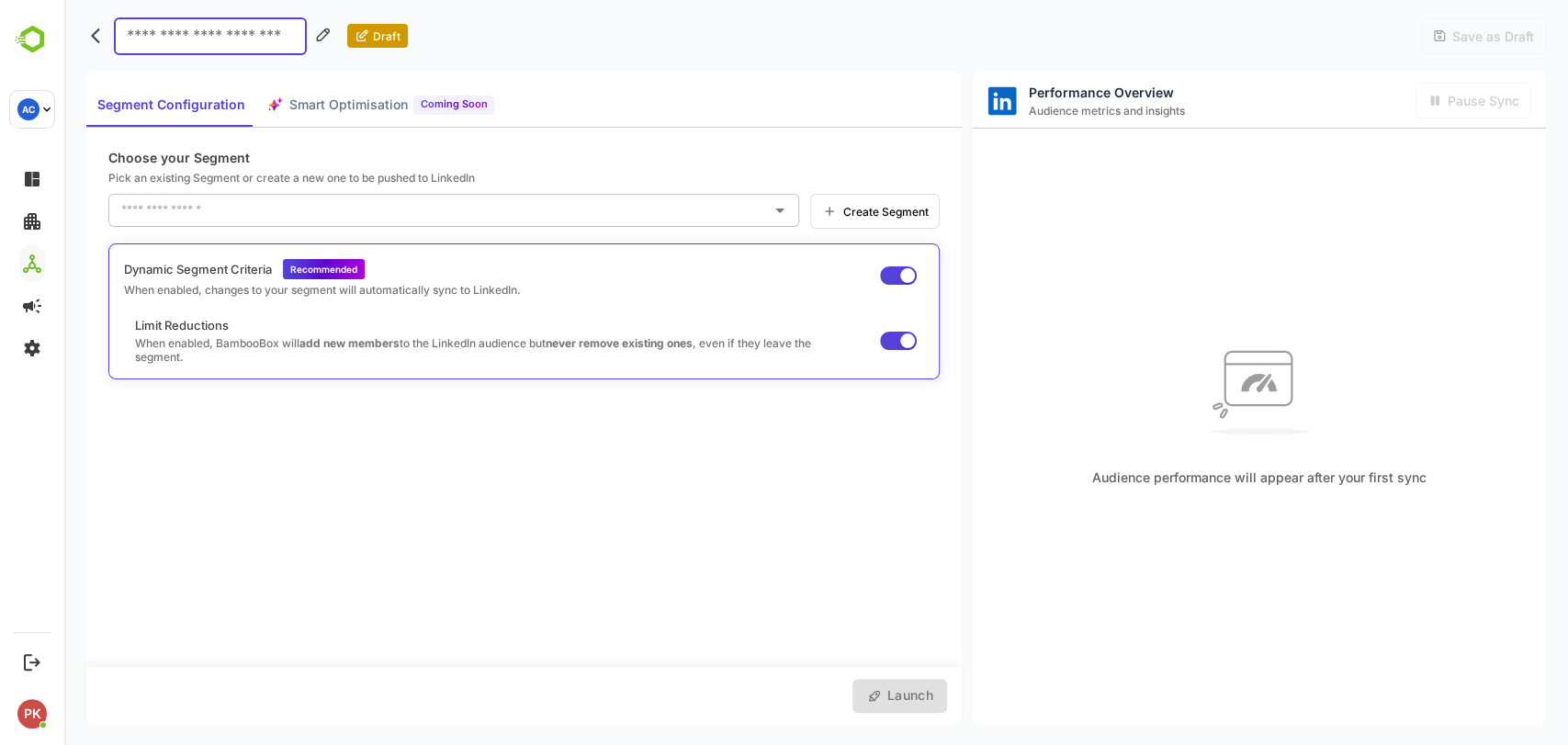
click at [490, 172] on p "Pick an existing Segment or create a new one to be pushed to LinkedIn" at bounding box center [524, 178] width 831 height 14
click at [341, 96] on span "Smart Optimisation" at bounding box center [349, 105] width 119 height 23
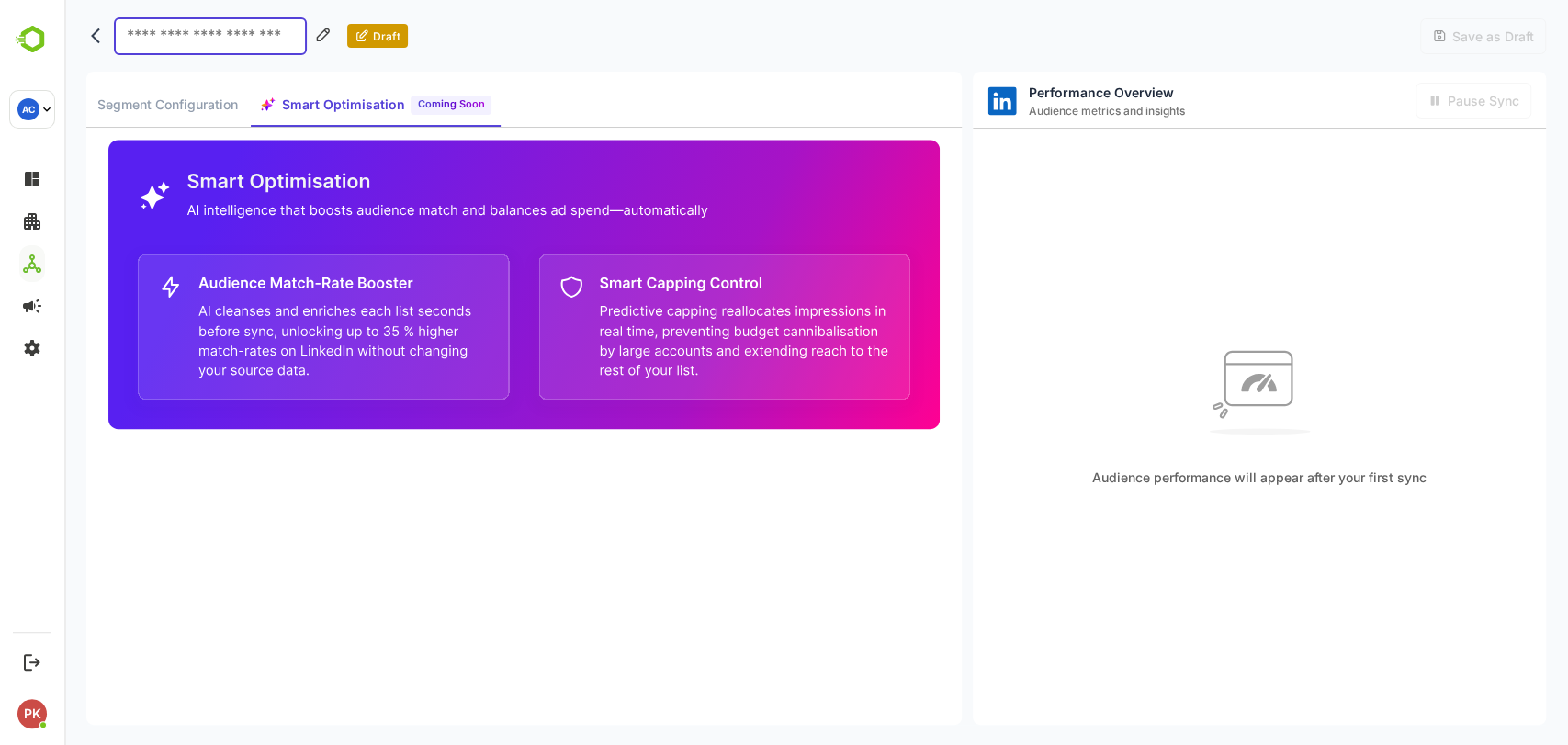
click at [216, 92] on button "Segment Configuration" at bounding box center [167, 105] width 163 height 44
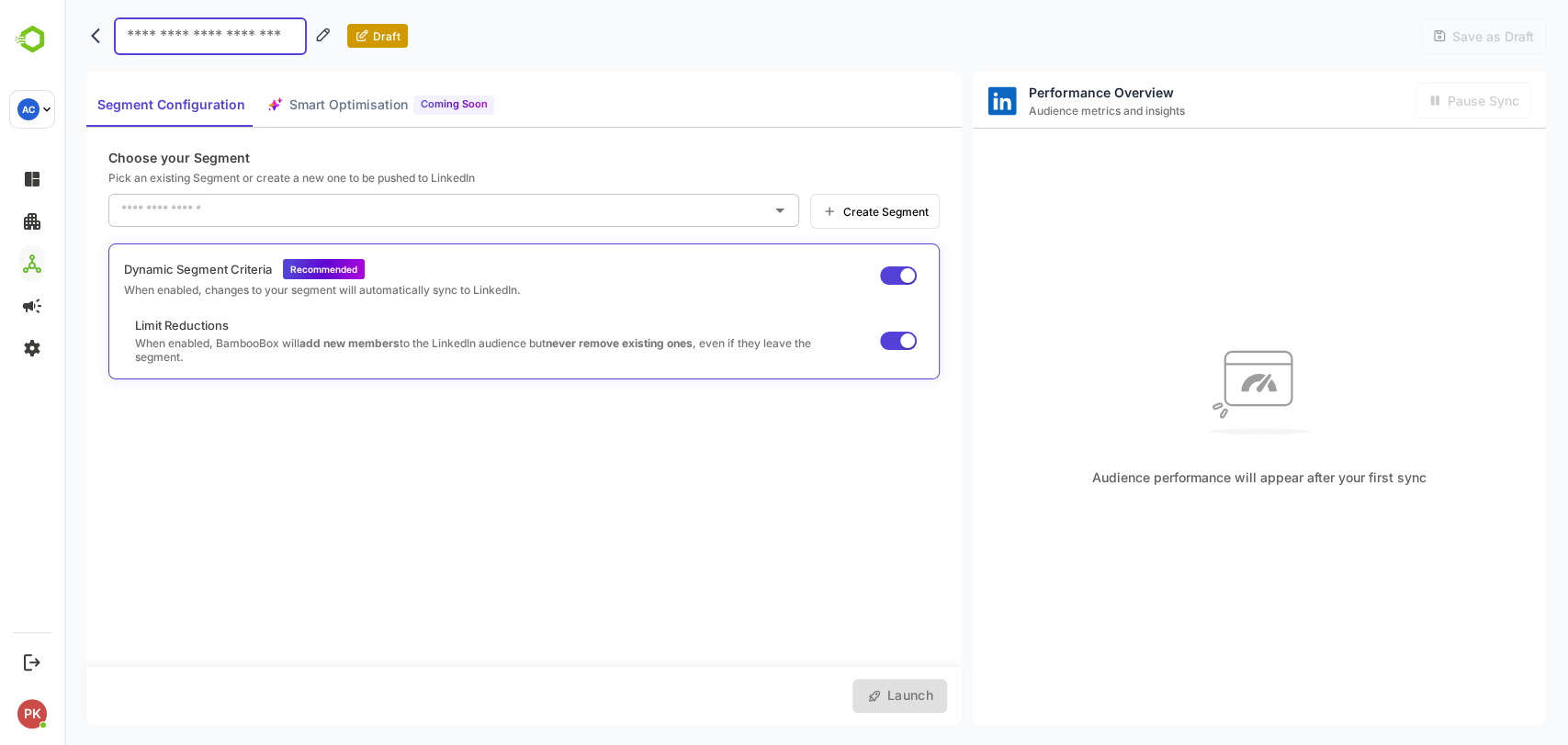
click at [184, 202] on input "text" at bounding box center [440, 211] width 647 height 29
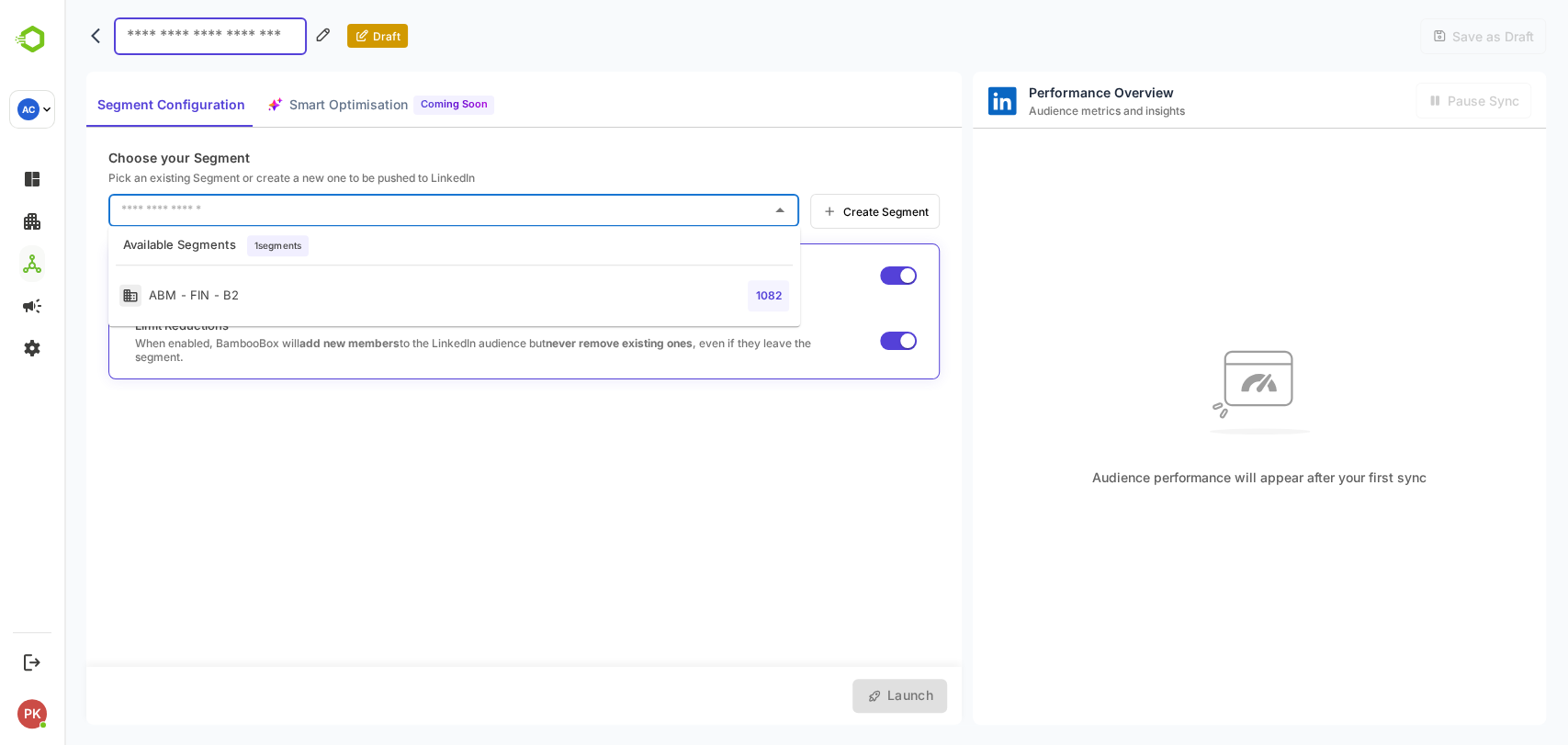
click at [212, 297] on div "ABM - FIN - B2" at bounding box center [179, 296] width 120 height 23
type input "**********"
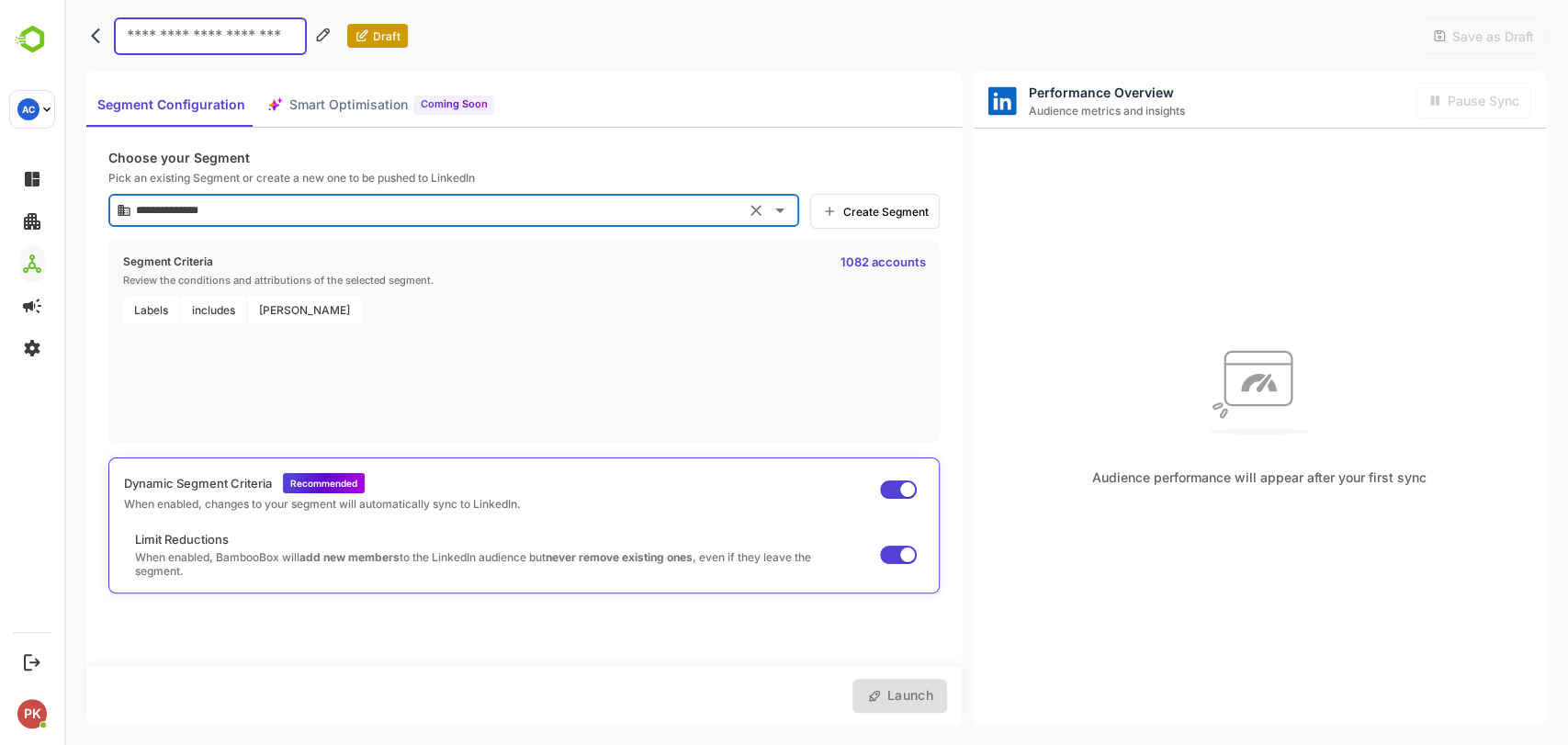
click at [613, 332] on div "Labels includes ABM Finserv" at bounding box center [524, 365] width 802 height 138
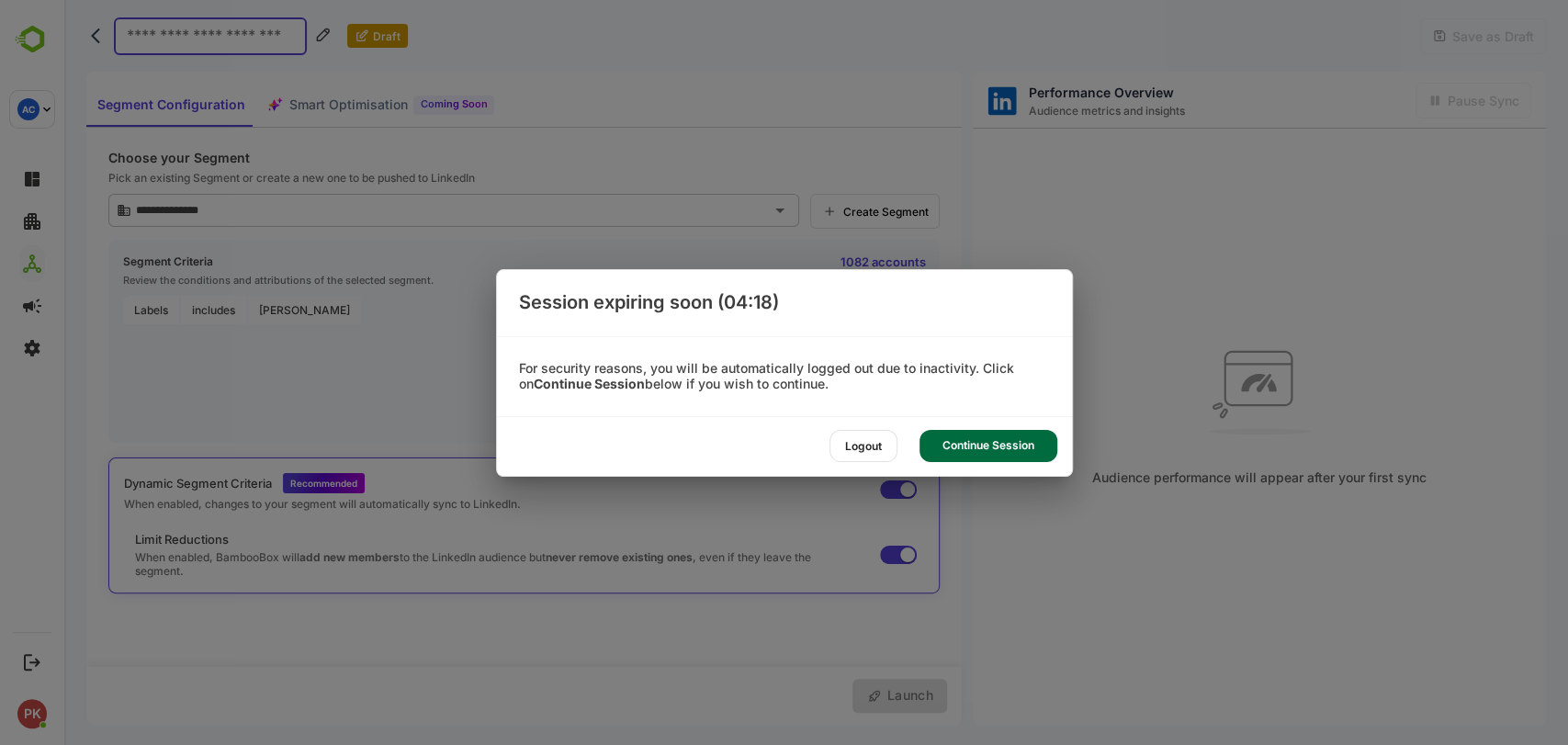
click at [986, 447] on div "Continue Session" at bounding box center [989, 445] width 138 height 32
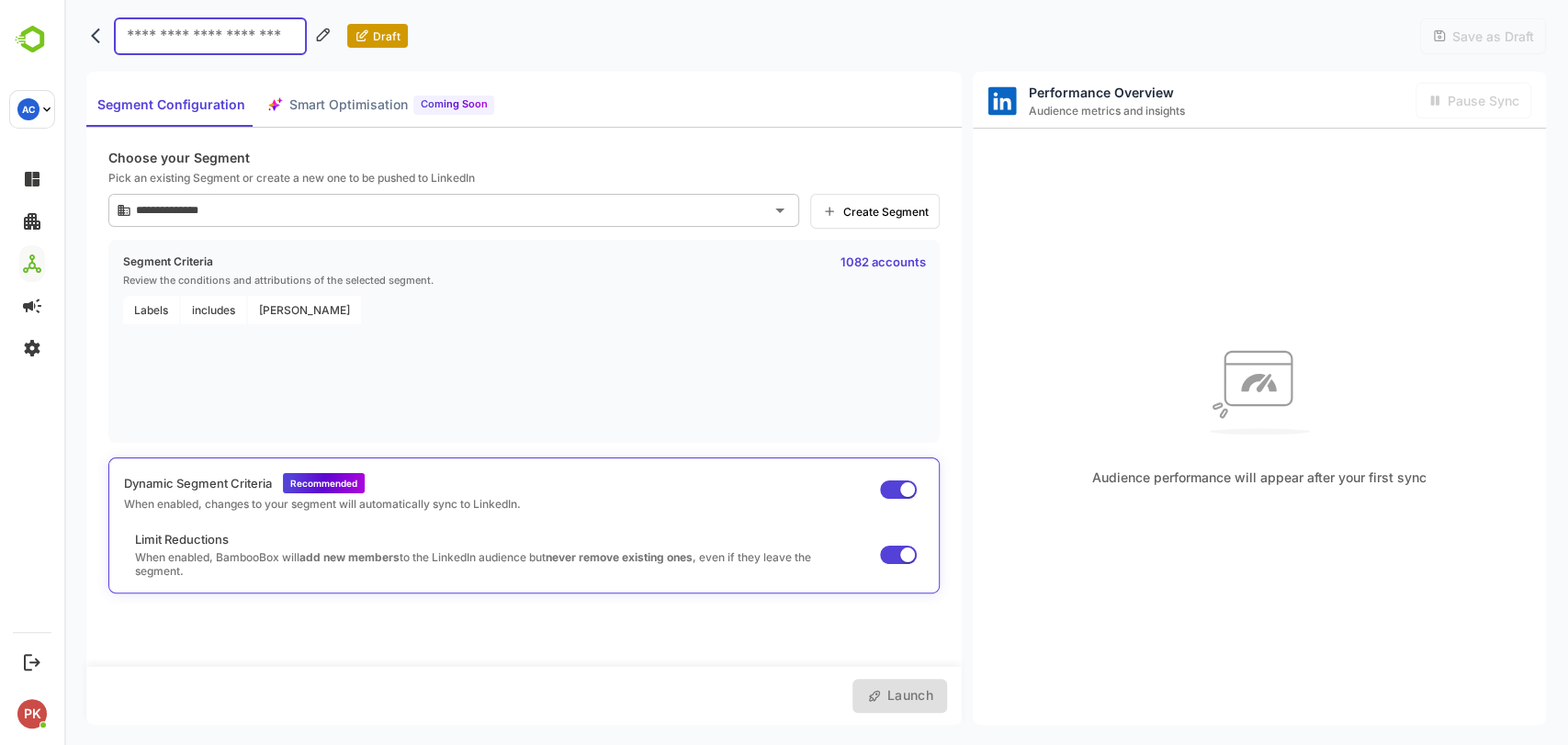
click at [855, 208] on span "Create Segment" at bounding box center [882, 212] width 91 height 14
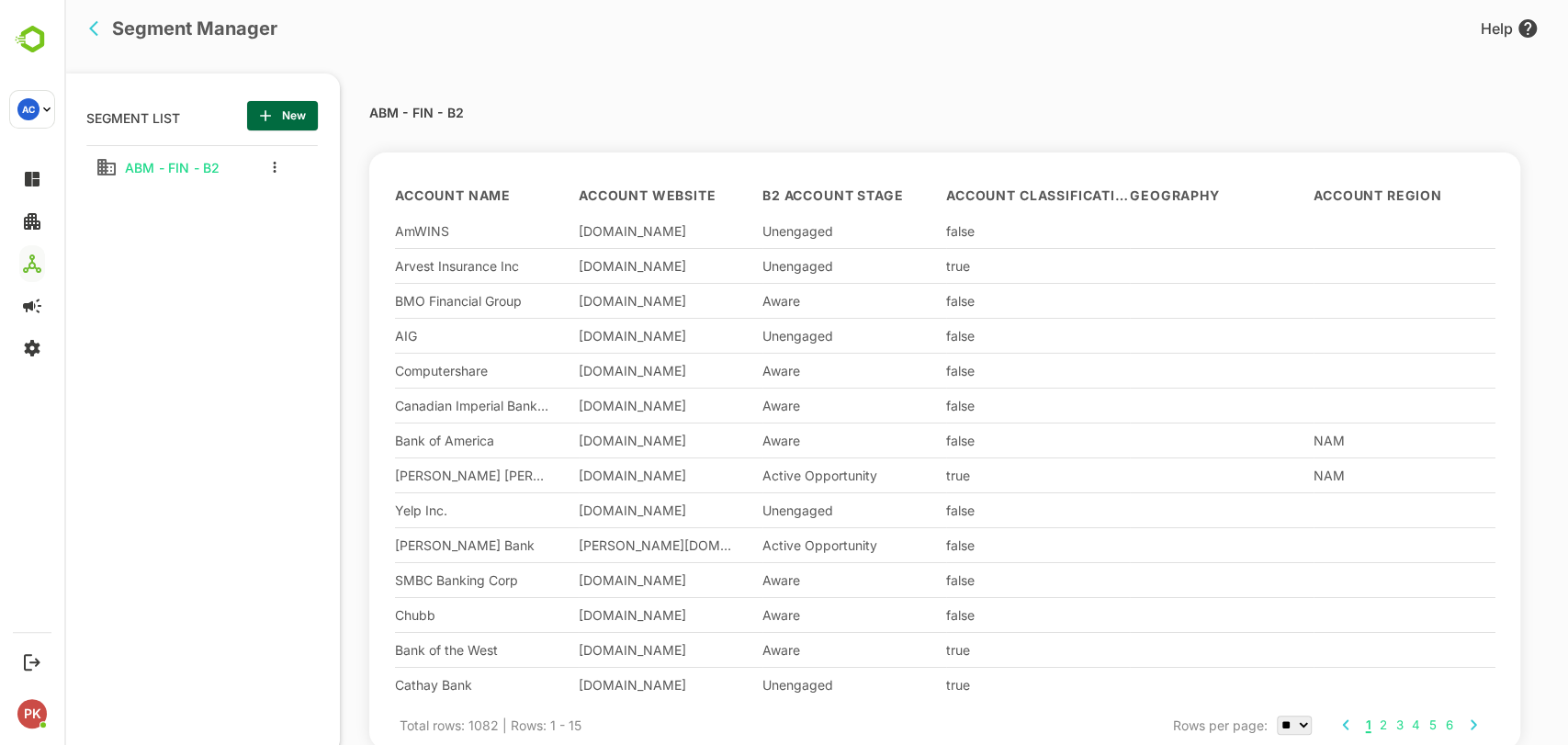
scroll to position [40, 0]
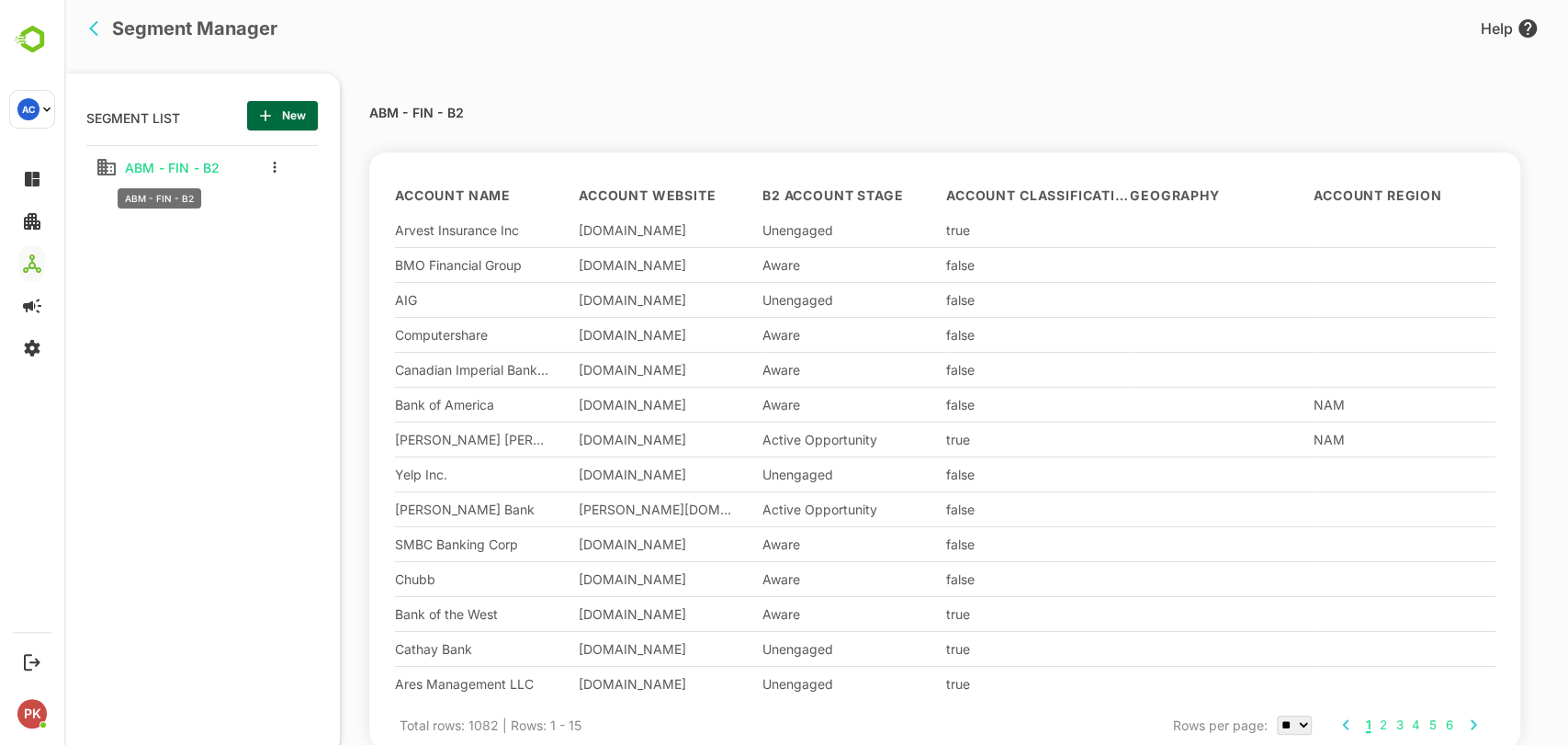
click at [163, 161] on span "ABM - FIN - B2" at bounding box center [168, 167] width 102 height 16
click at [90, 26] on icon "back" at bounding box center [98, 29] width 18 height 18
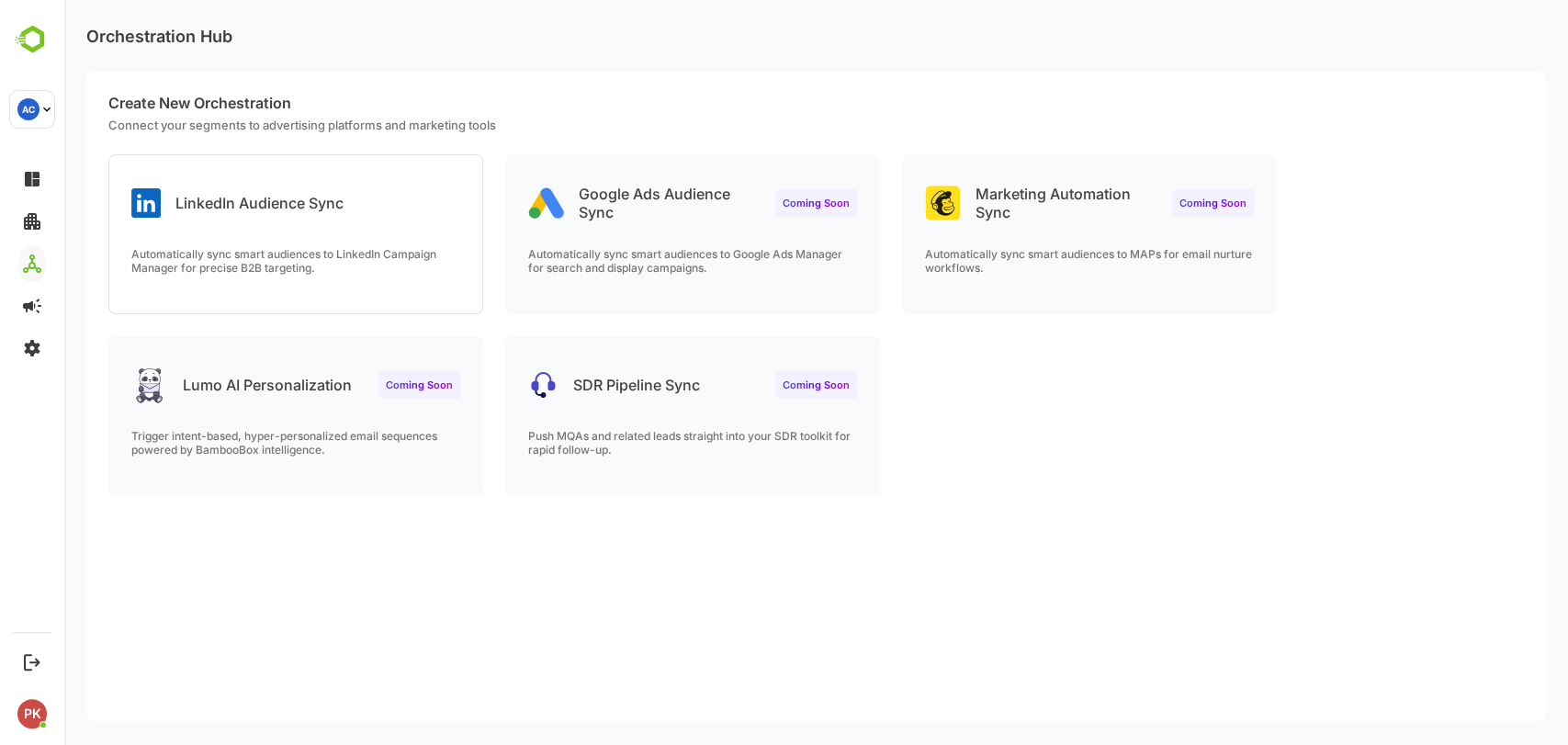
scroll to position [0, 0]
click at [249, 216] on div "LinkedIn Audience Sync" at bounding box center [296, 189] width 373 height 66
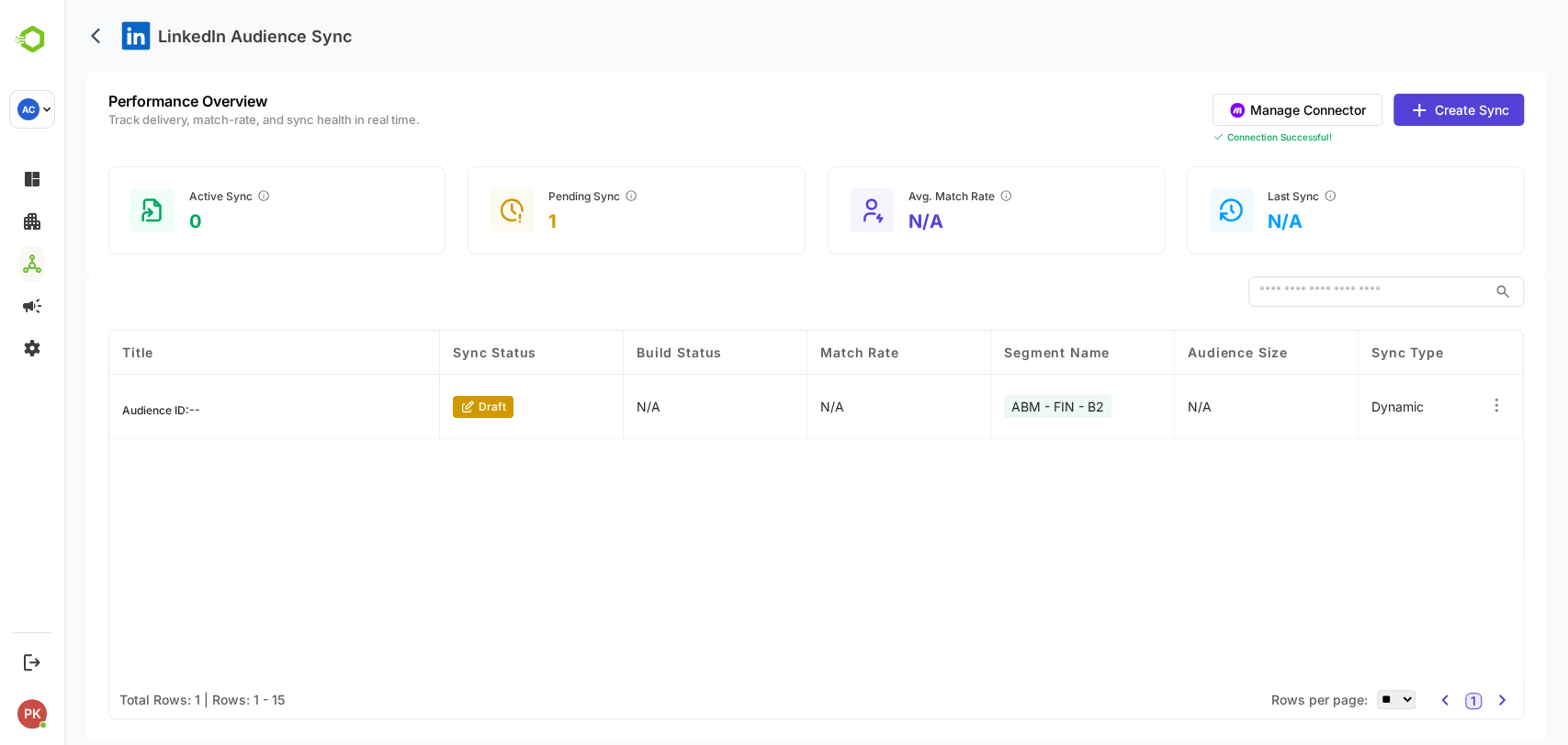
click at [486, 398] on div "draft" at bounding box center [483, 407] width 61 height 22
click at [327, 409] on div "Audience ID: --" at bounding box center [275, 407] width 331 height 64
click at [1494, 404] on icon at bounding box center [1496, 406] width 18 height 18
click at [1353, 392] on div "Edit" at bounding box center [1383, 401] width 160 height 31
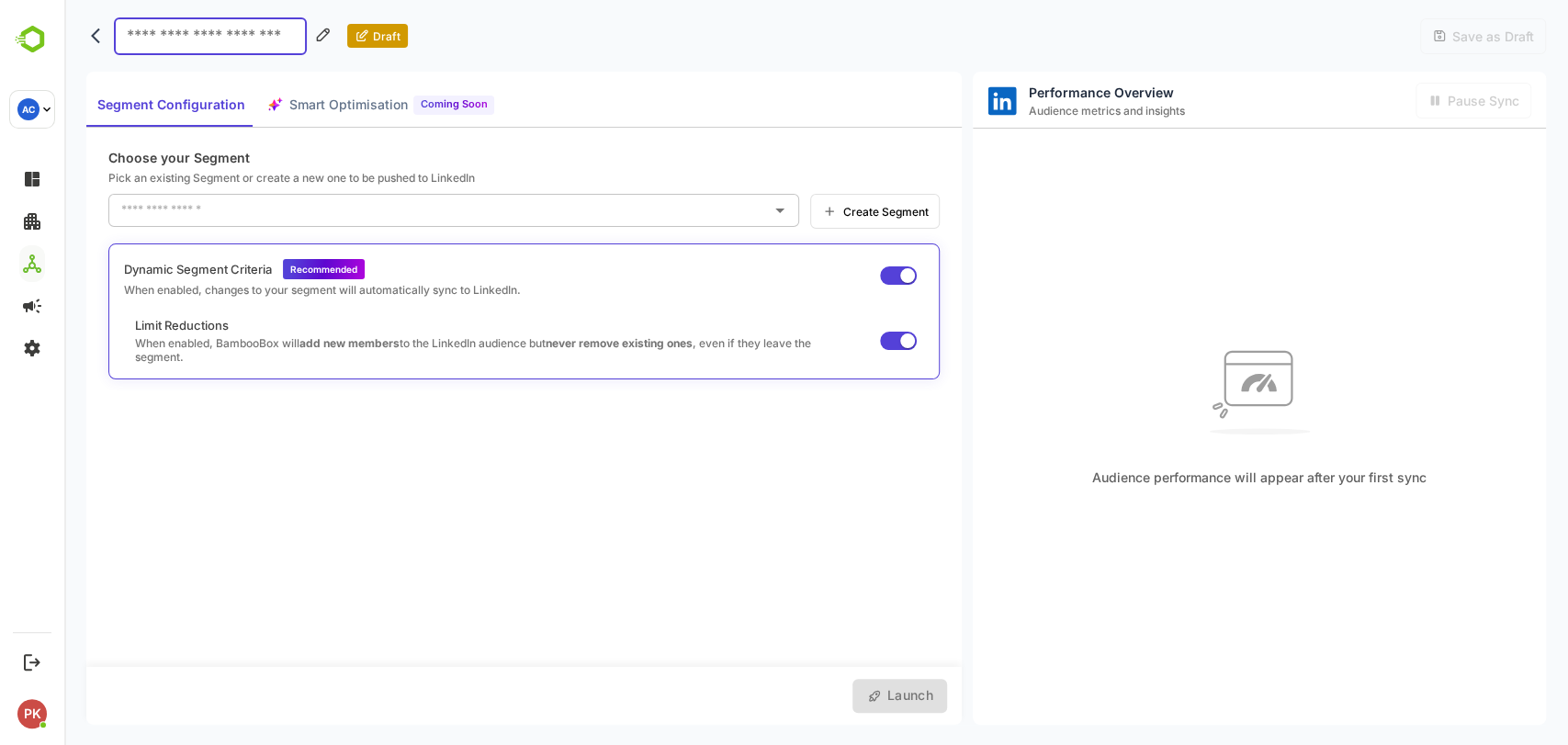
type input "**********"
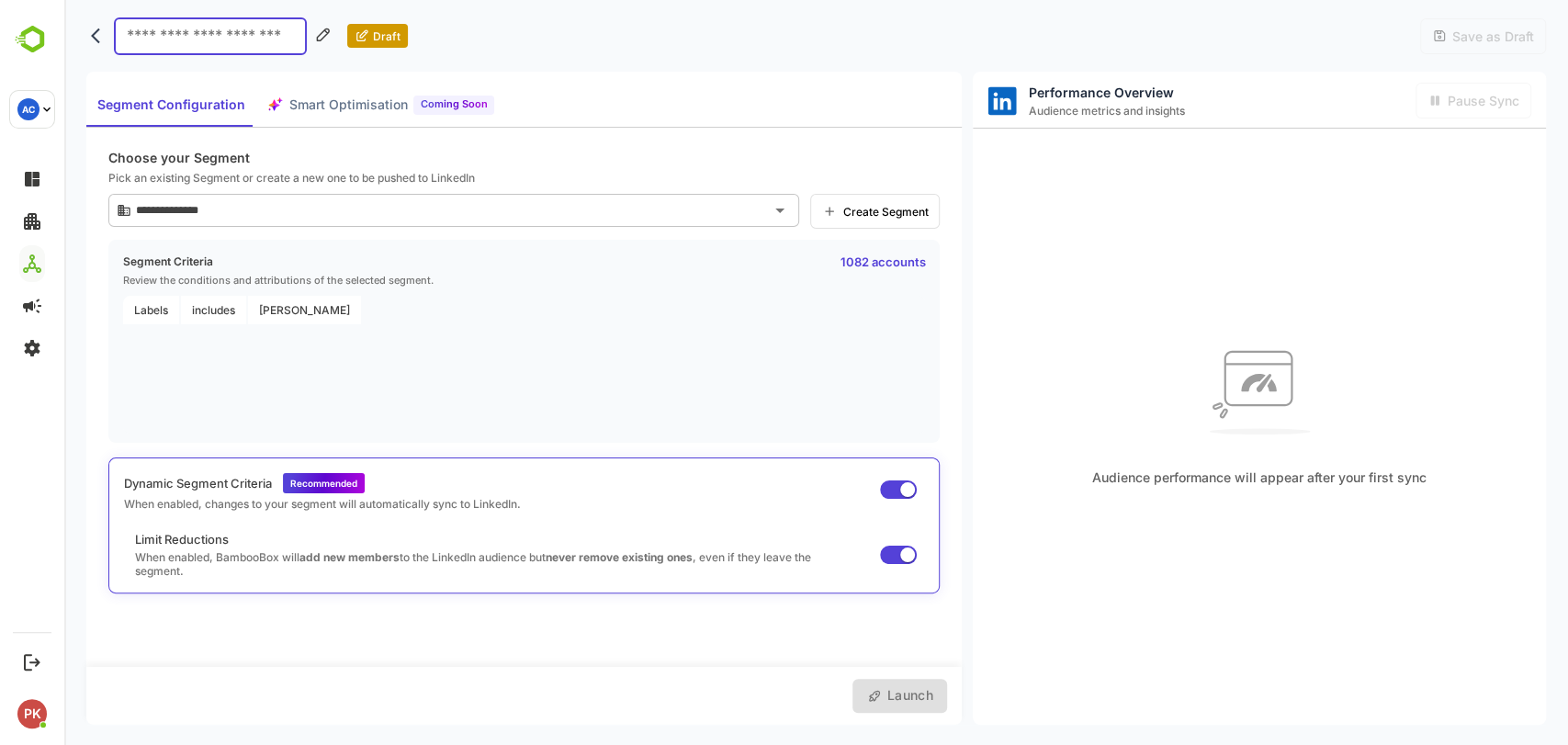
click at [867, 259] on p "1082 accounts" at bounding box center [882, 262] width 86 height 15
click at [162, 310] on span "Labels" at bounding box center [151, 310] width 56 height 29
click at [294, 223] on input "**********" at bounding box center [435, 211] width 608 height 29
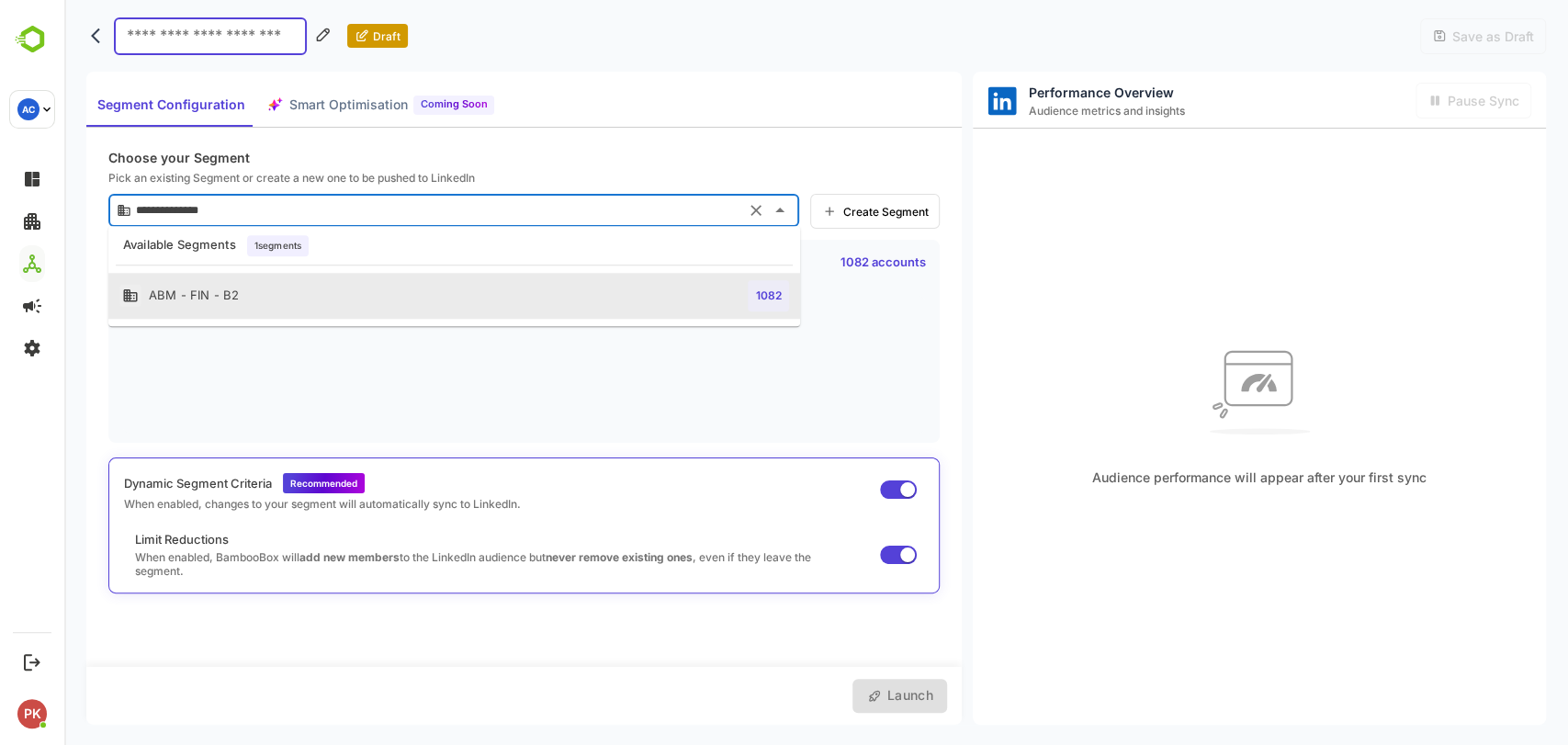
click at [848, 194] on div "Create Segment" at bounding box center [875, 212] width 130 height 35
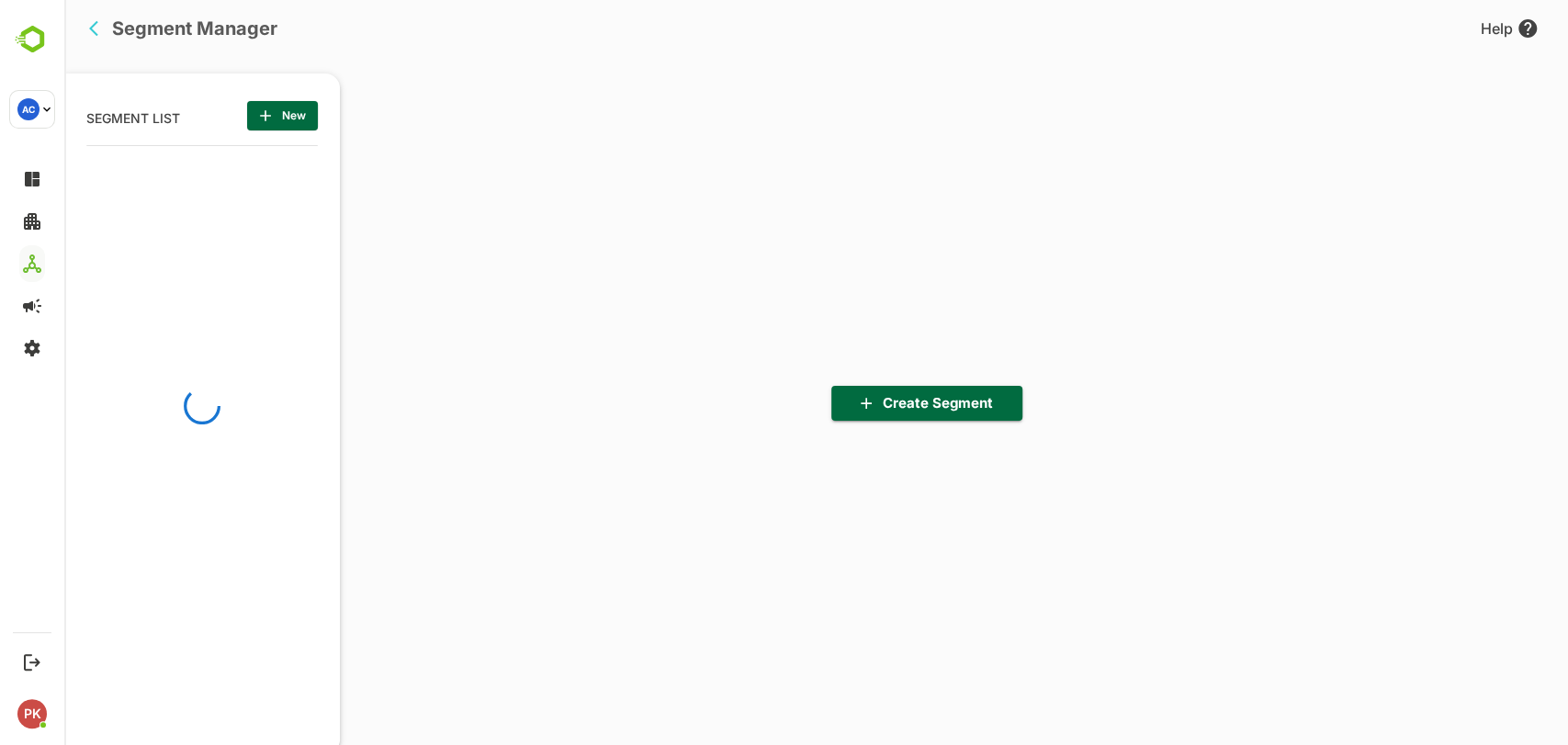
scroll to position [517, 227]
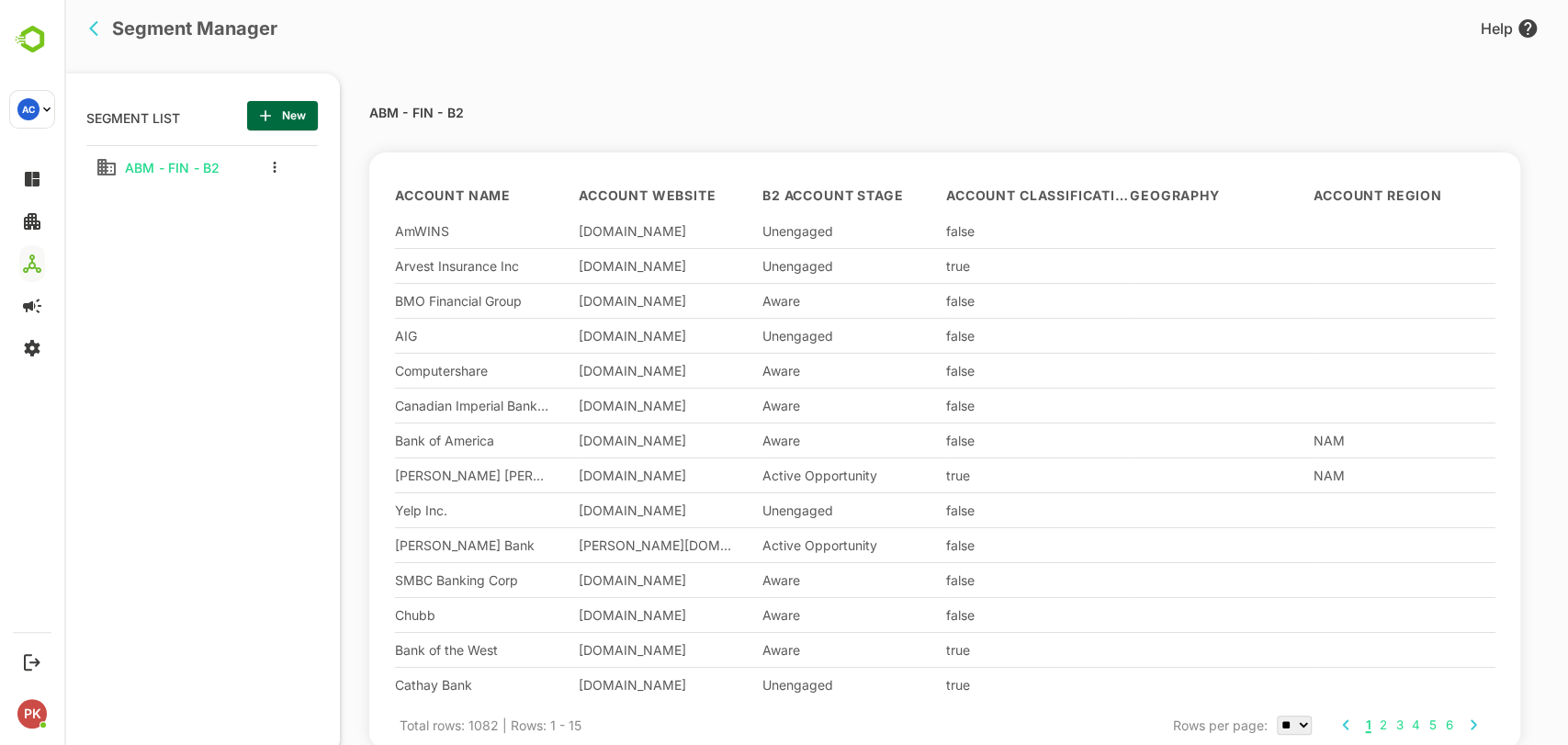
click at [278, 119] on span "New" at bounding box center [282, 116] width 41 height 24
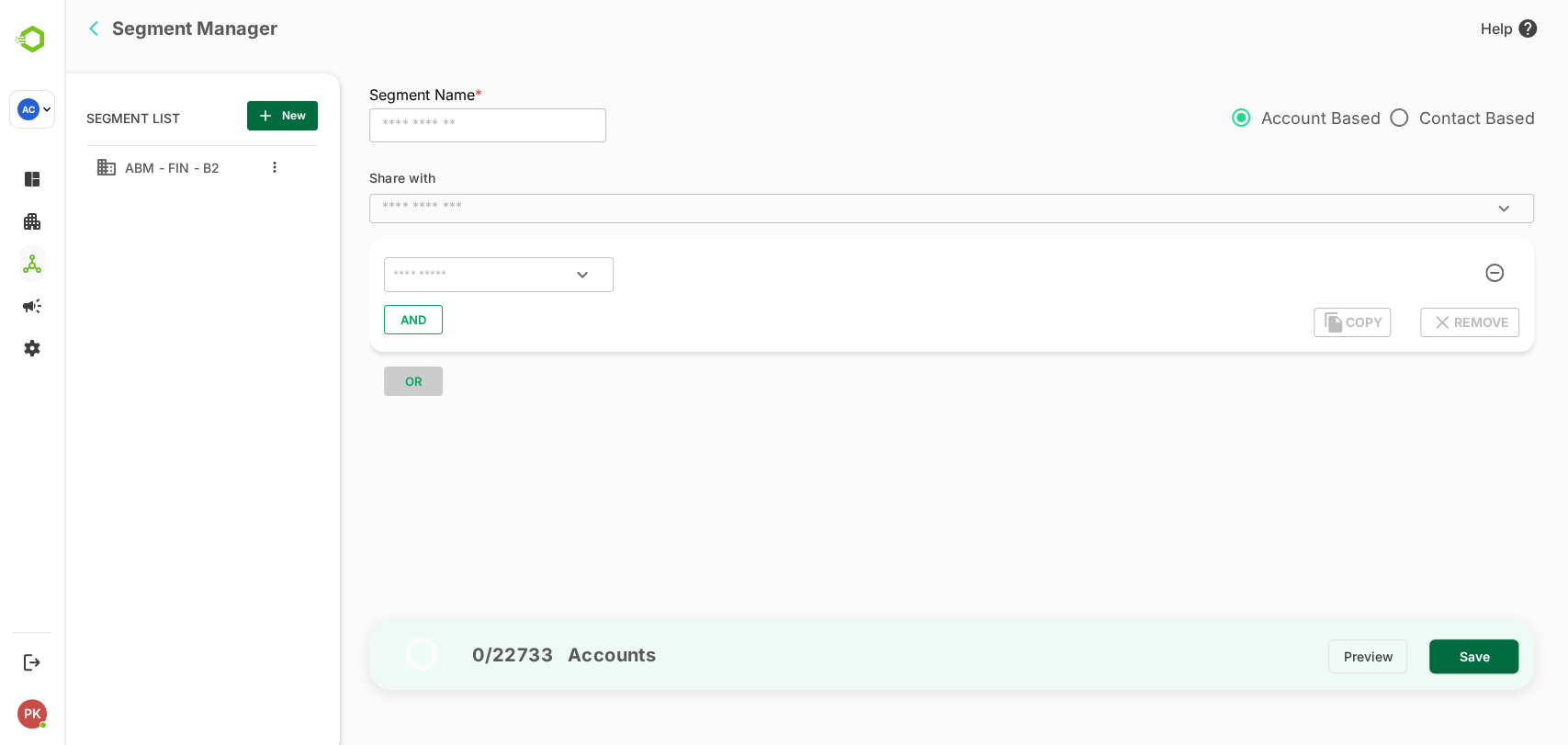
click at [457, 136] on input "text" at bounding box center [488, 126] width 237 height 35
type input "**********"
click at [487, 209] on input "text" at bounding box center [937, 209] width 1124 height 18
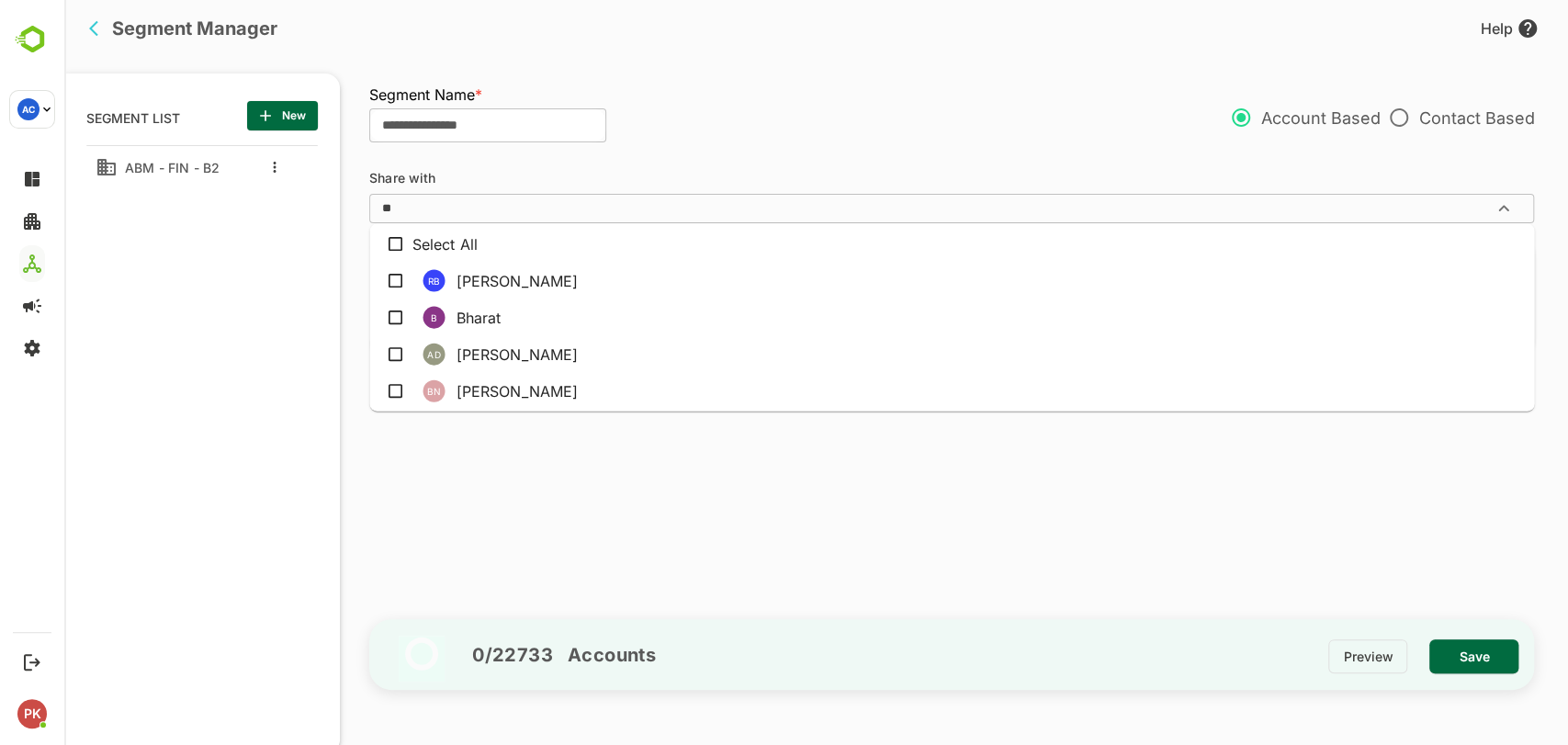
type input "***"
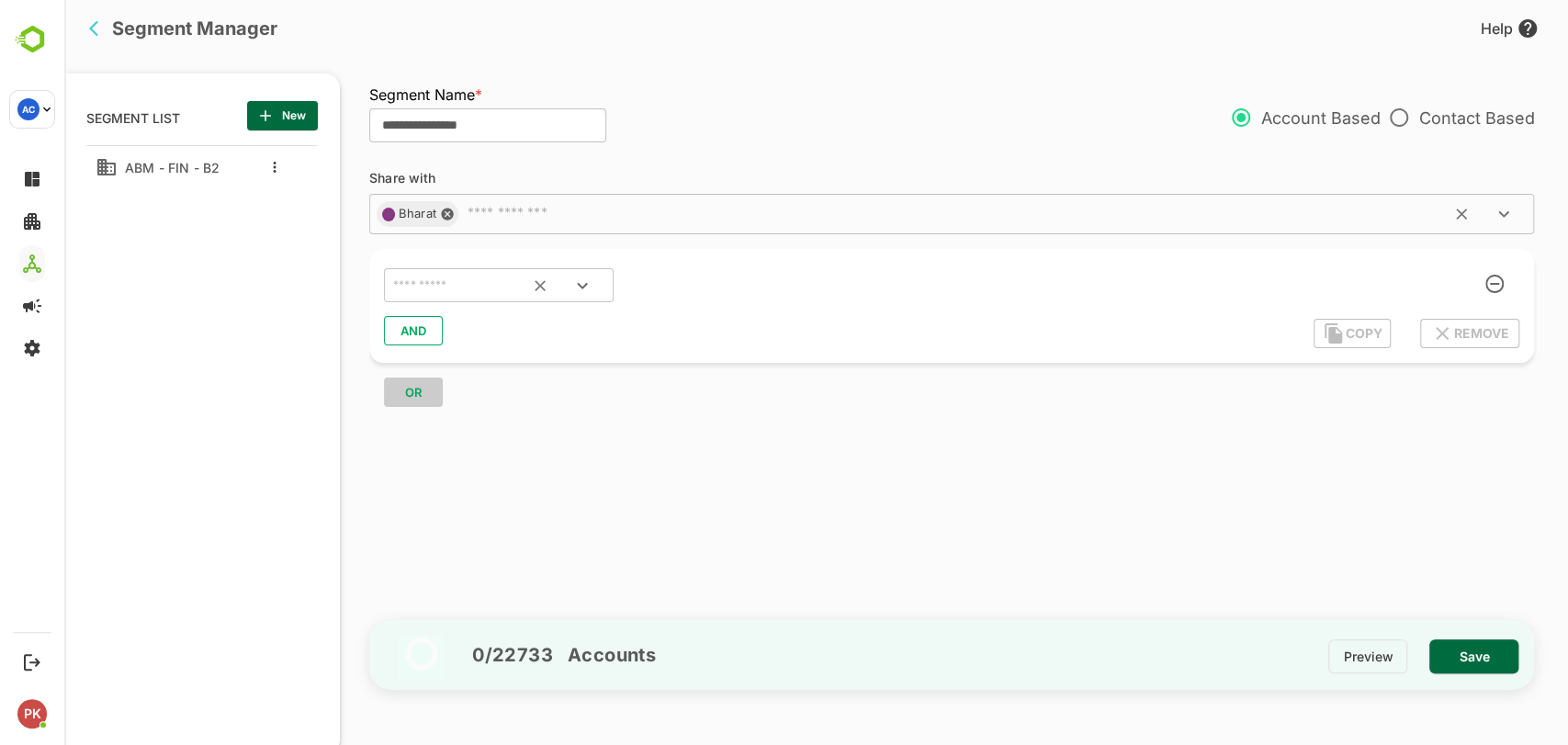
click at [471, 292] on input "text" at bounding box center [476, 286] width 173 height 24
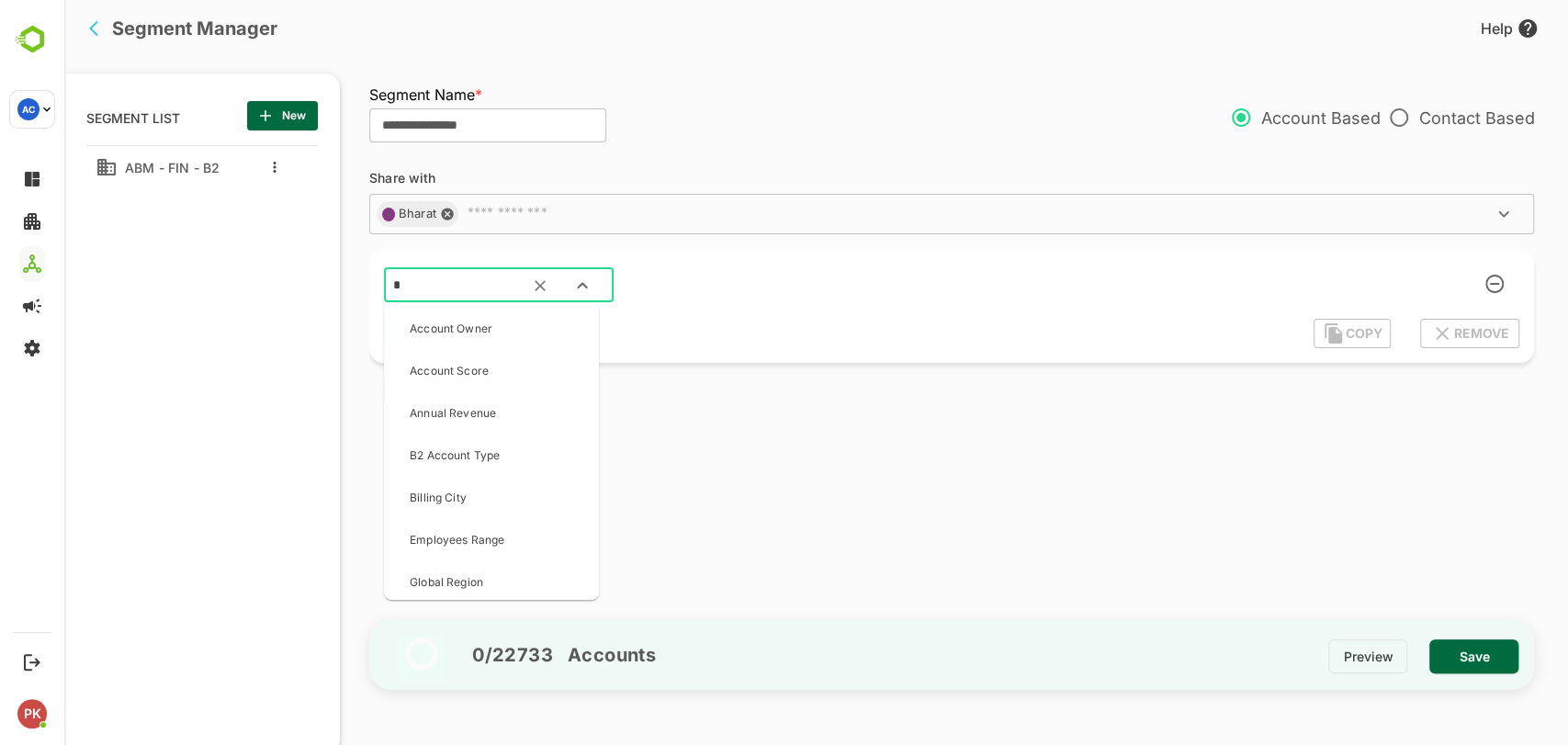
scroll to position [0, 0]
type input "**"
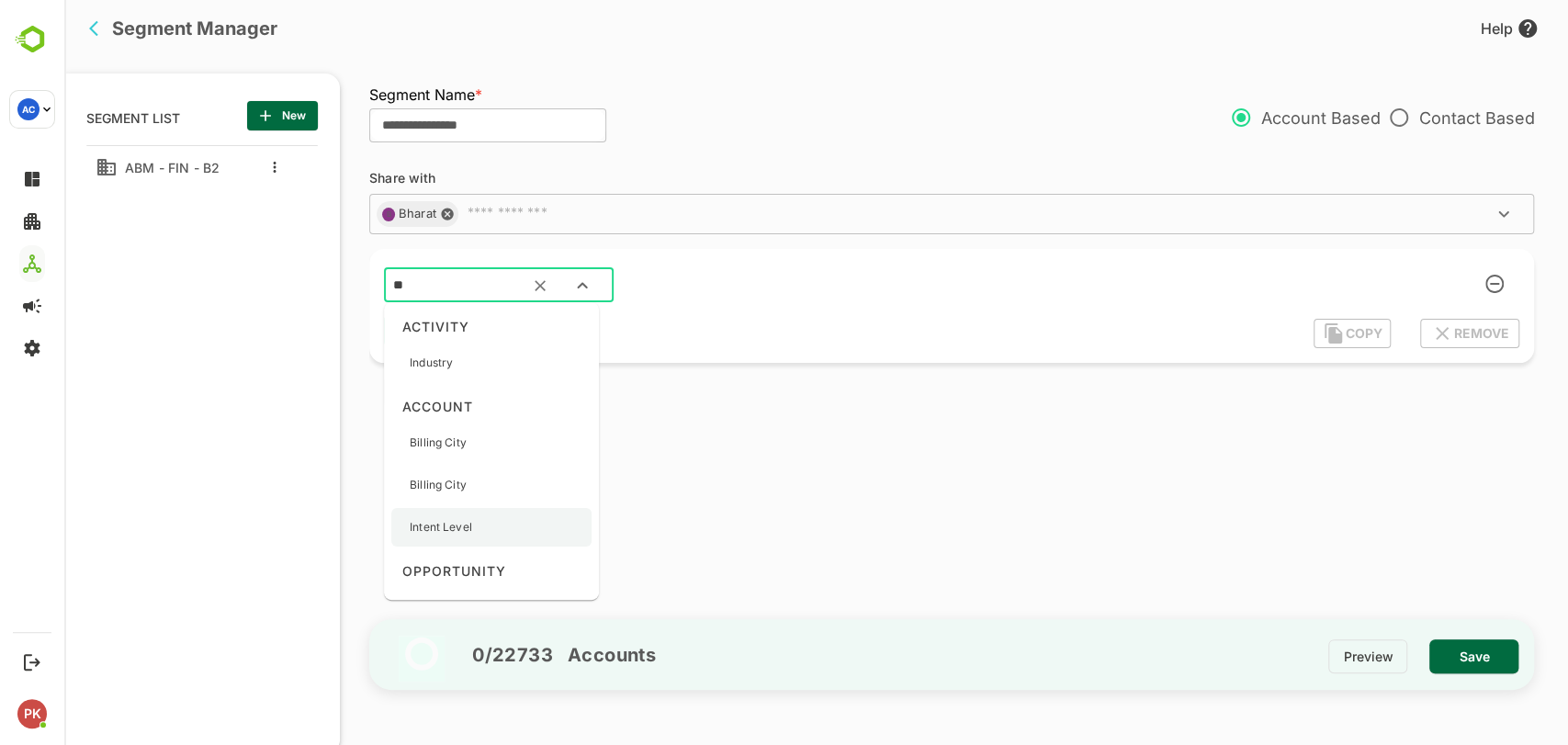
click at [443, 528] on p "Intent Level" at bounding box center [441, 527] width 63 height 17
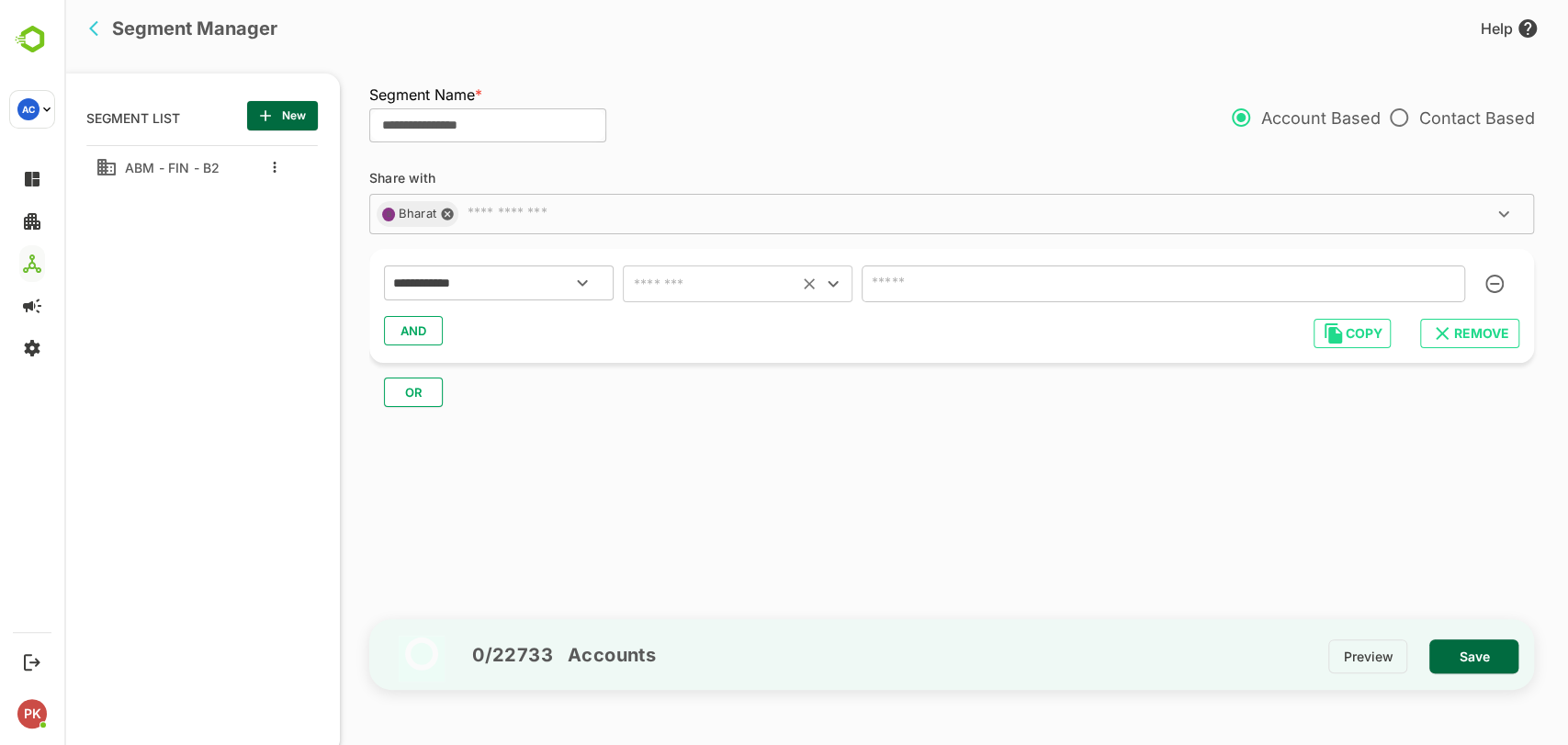
click at [698, 281] on input "text" at bounding box center [710, 284] width 165 height 26
click at [675, 326] on li "includes" at bounding box center [738, 330] width 230 height 33
type input "********"
click at [958, 278] on input "text" at bounding box center [1136, 284] width 538 height 26
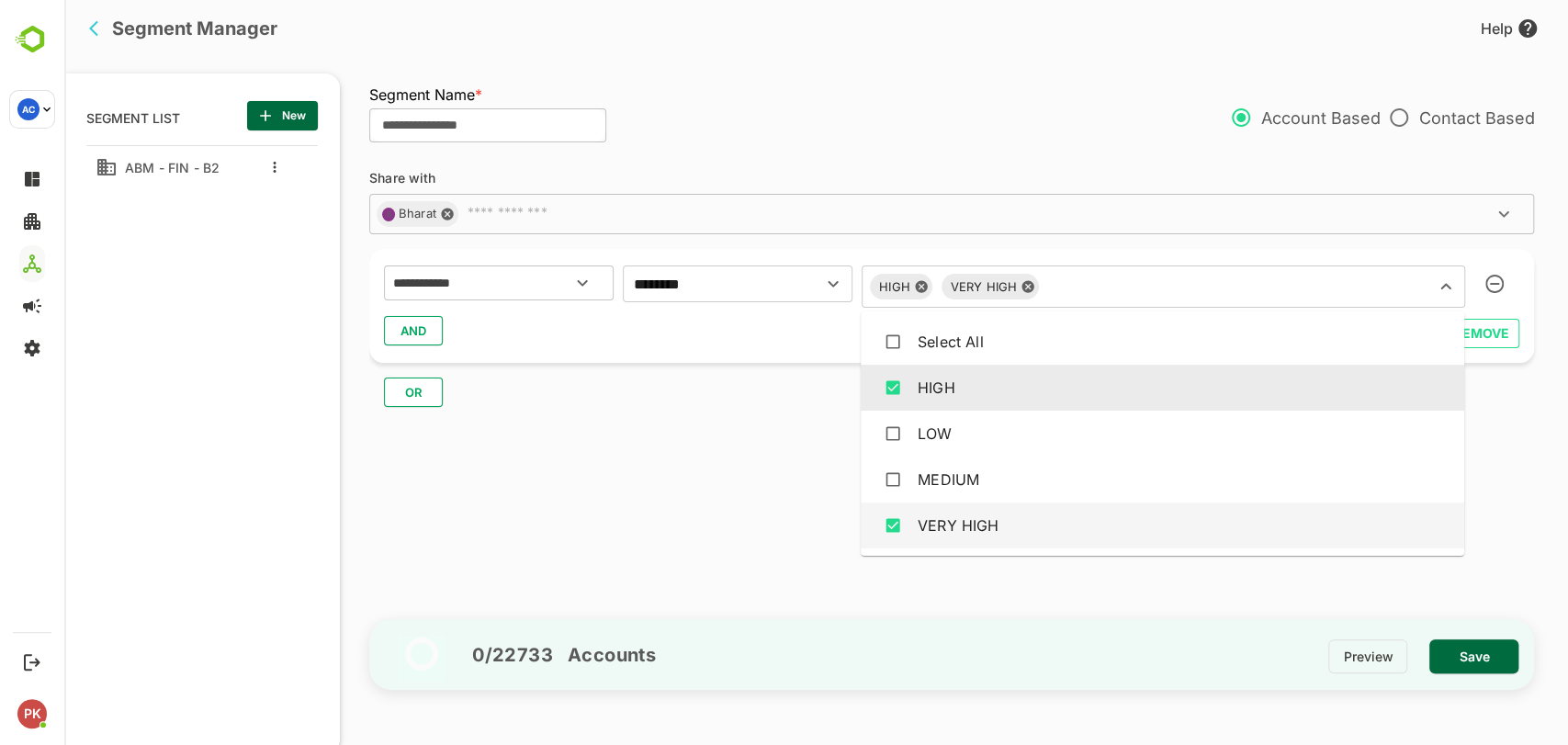
click at [661, 365] on div "OR" at bounding box center [959, 385] width 1180 height 44
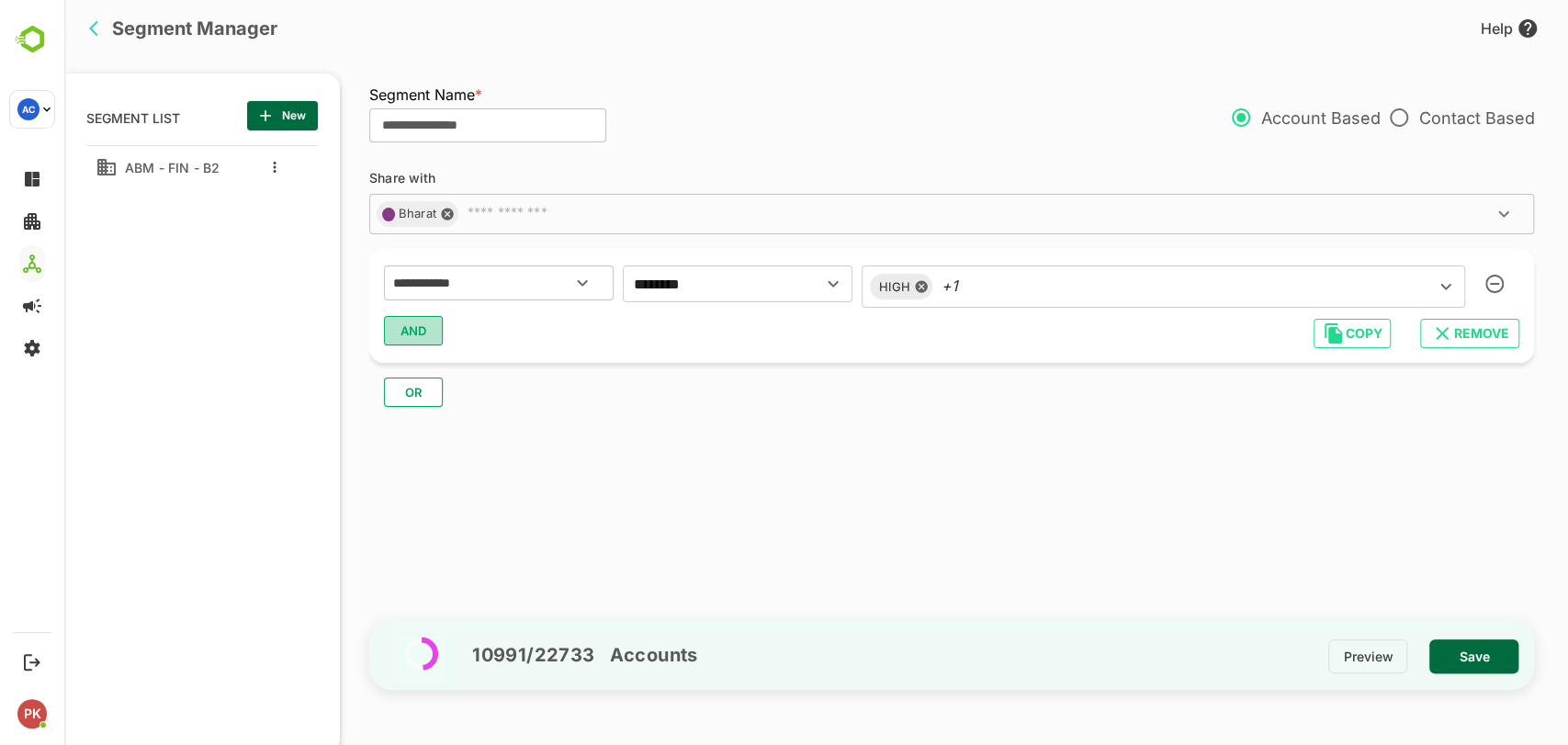
click at [415, 336] on span "AND" at bounding box center [414, 331] width 28 height 24
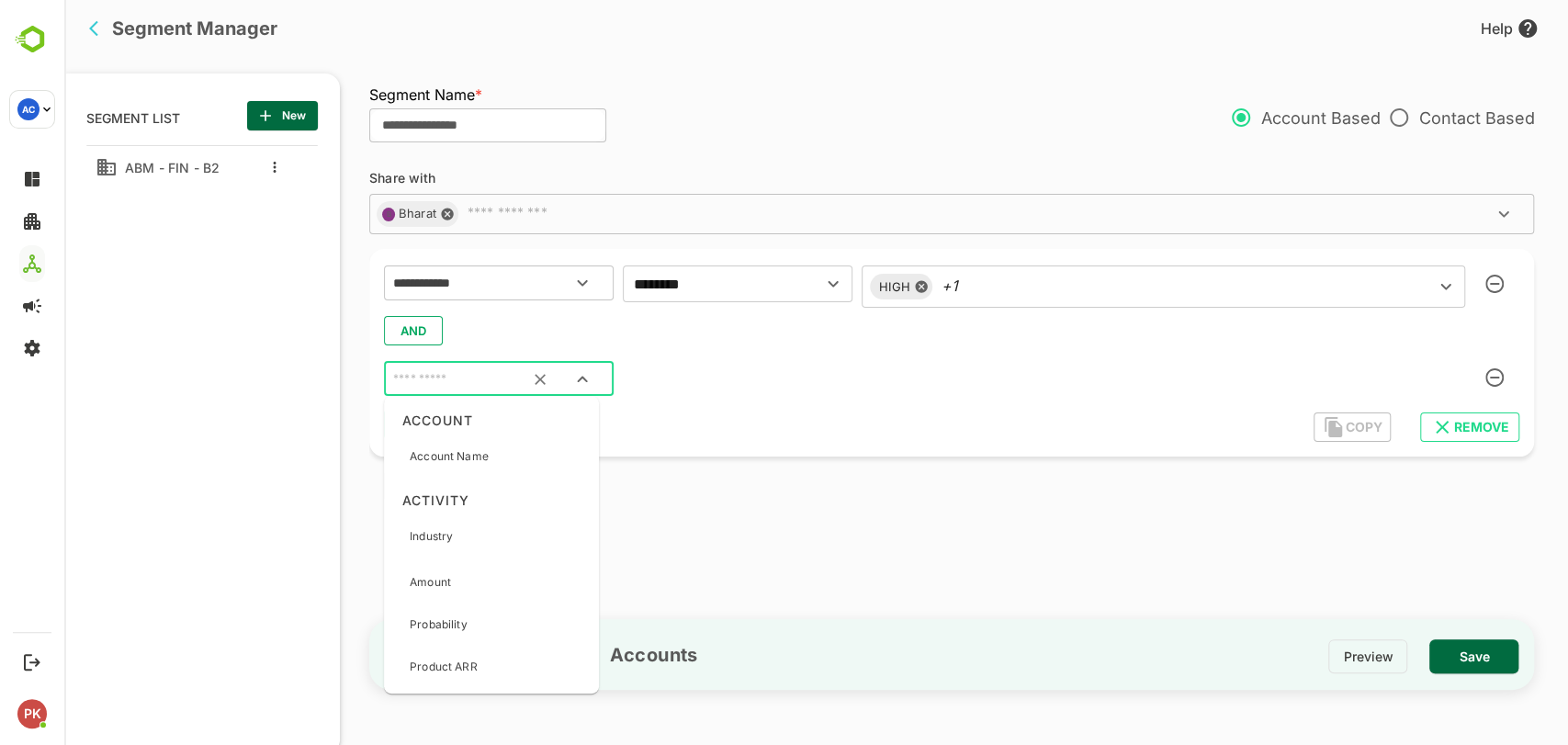
click at [489, 384] on input "text" at bounding box center [476, 380] width 173 height 24
type input "***"
click at [490, 575] on p "B2 Account Type" at bounding box center [454, 583] width 90 height 17
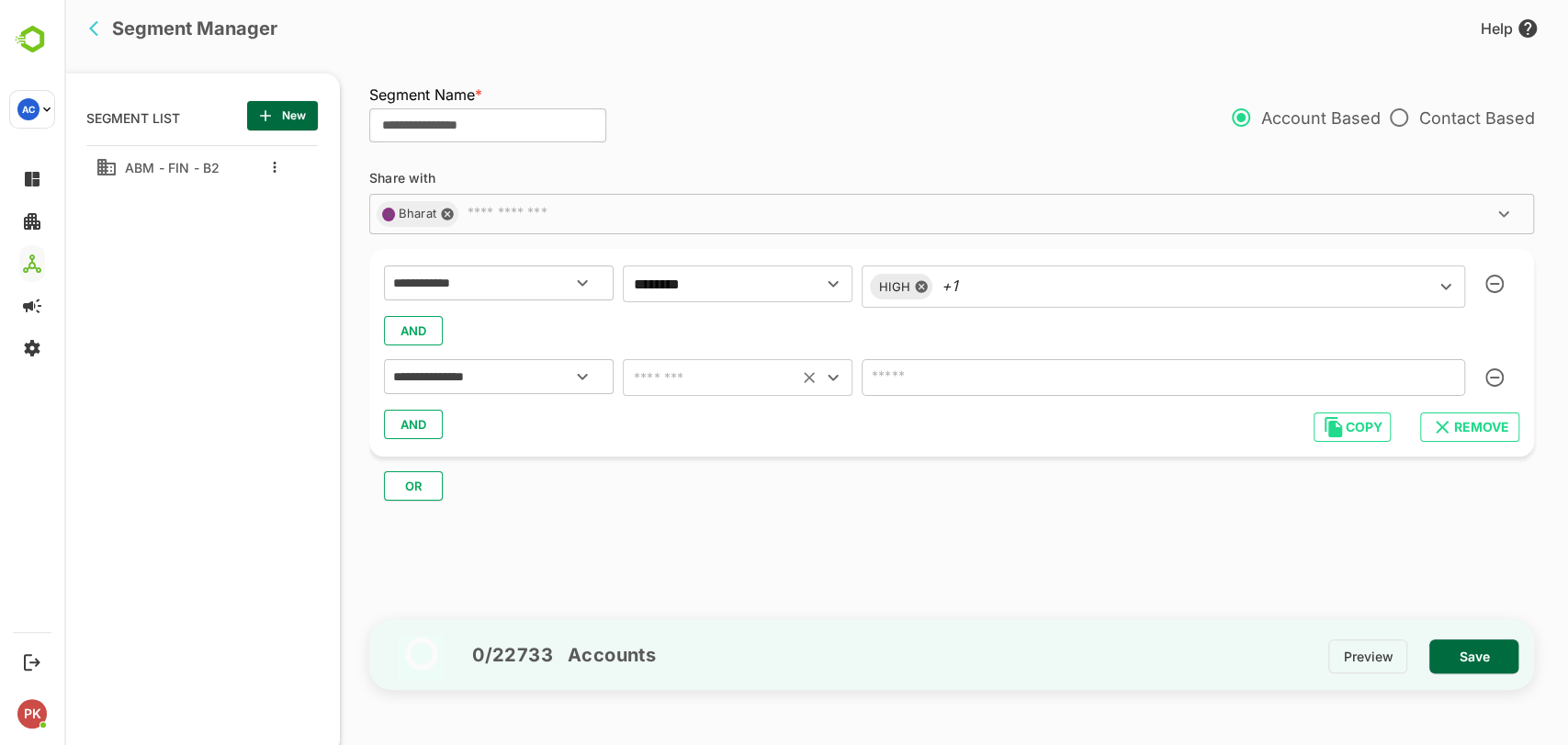
click at [718, 366] on input "text" at bounding box center [710, 378] width 165 height 26
click at [717, 421] on li "includes" at bounding box center [738, 424] width 230 height 33
type input "********"
click at [998, 390] on input "text" at bounding box center [1136, 378] width 538 height 26
click at [747, 416] on div "AND" at bounding box center [952, 425] width 1136 height 35
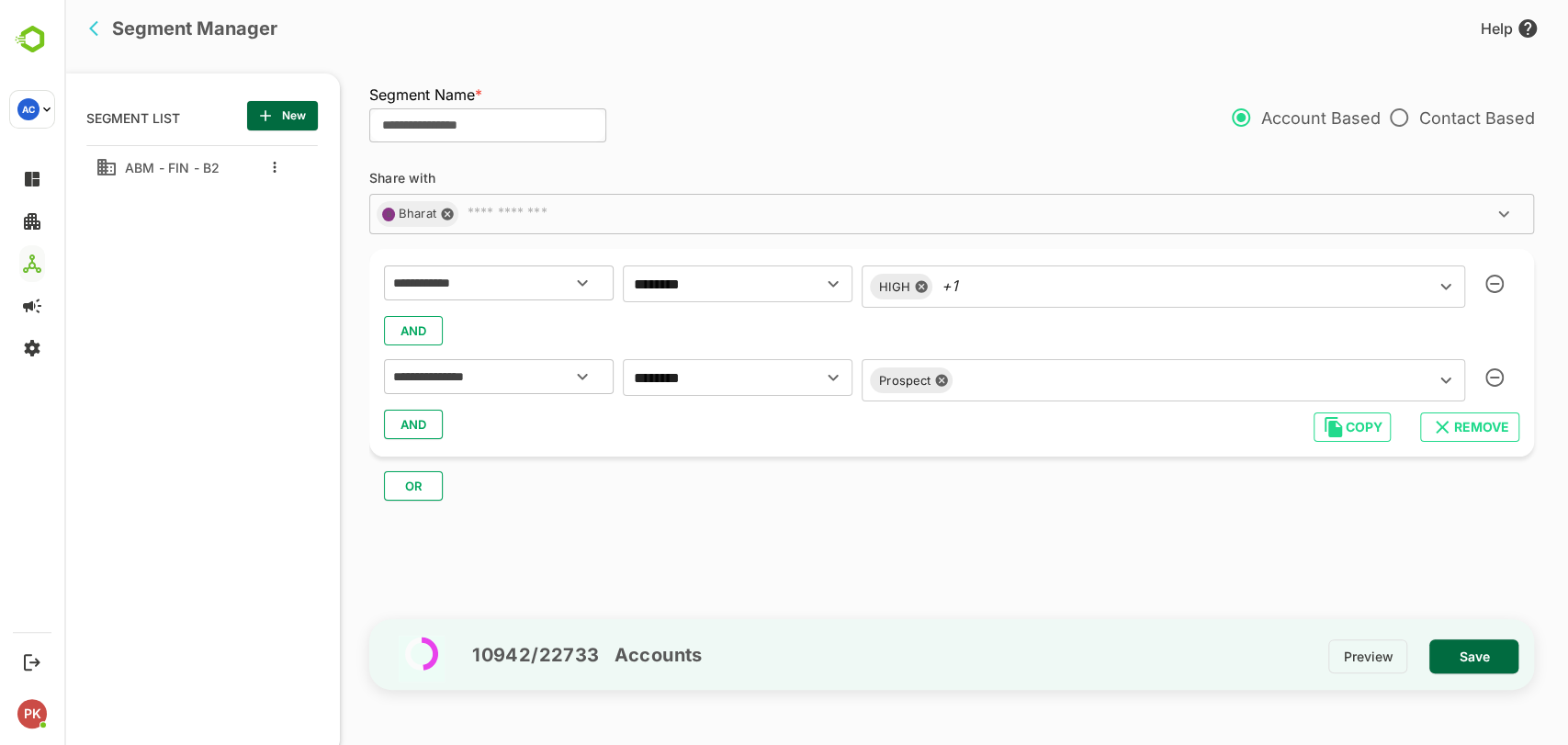
click at [418, 431] on span "AND" at bounding box center [414, 424] width 28 height 24
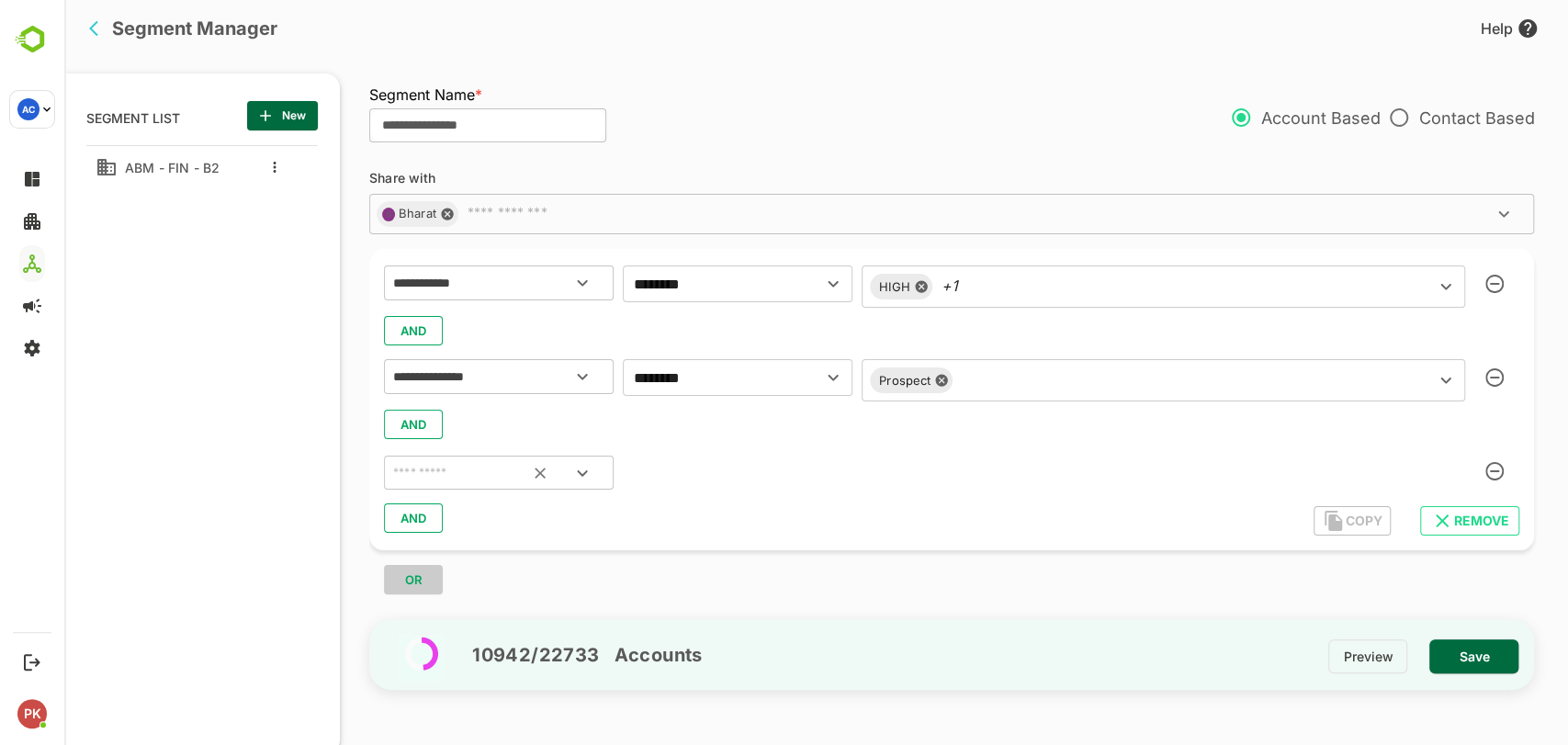
click at [471, 472] on input "text" at bounding box center [476, 473] width 173 height 24
click at [175, 164] on span "ABM - FIN - B2" at bounding box center [168, 167] width 102 height 16
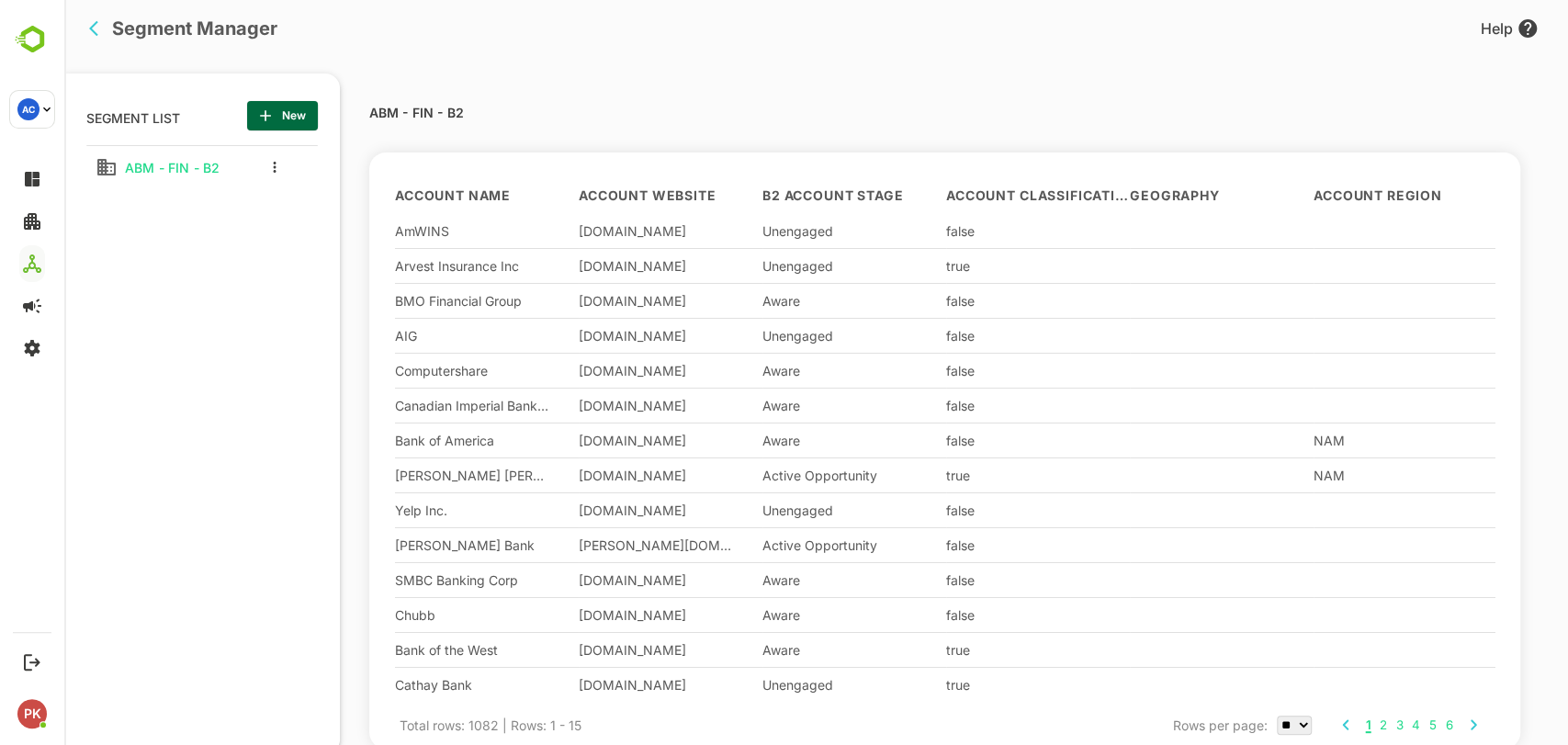
click at [97, 25] on icon "back" at bounding box center [98, 29] width 18 height 18
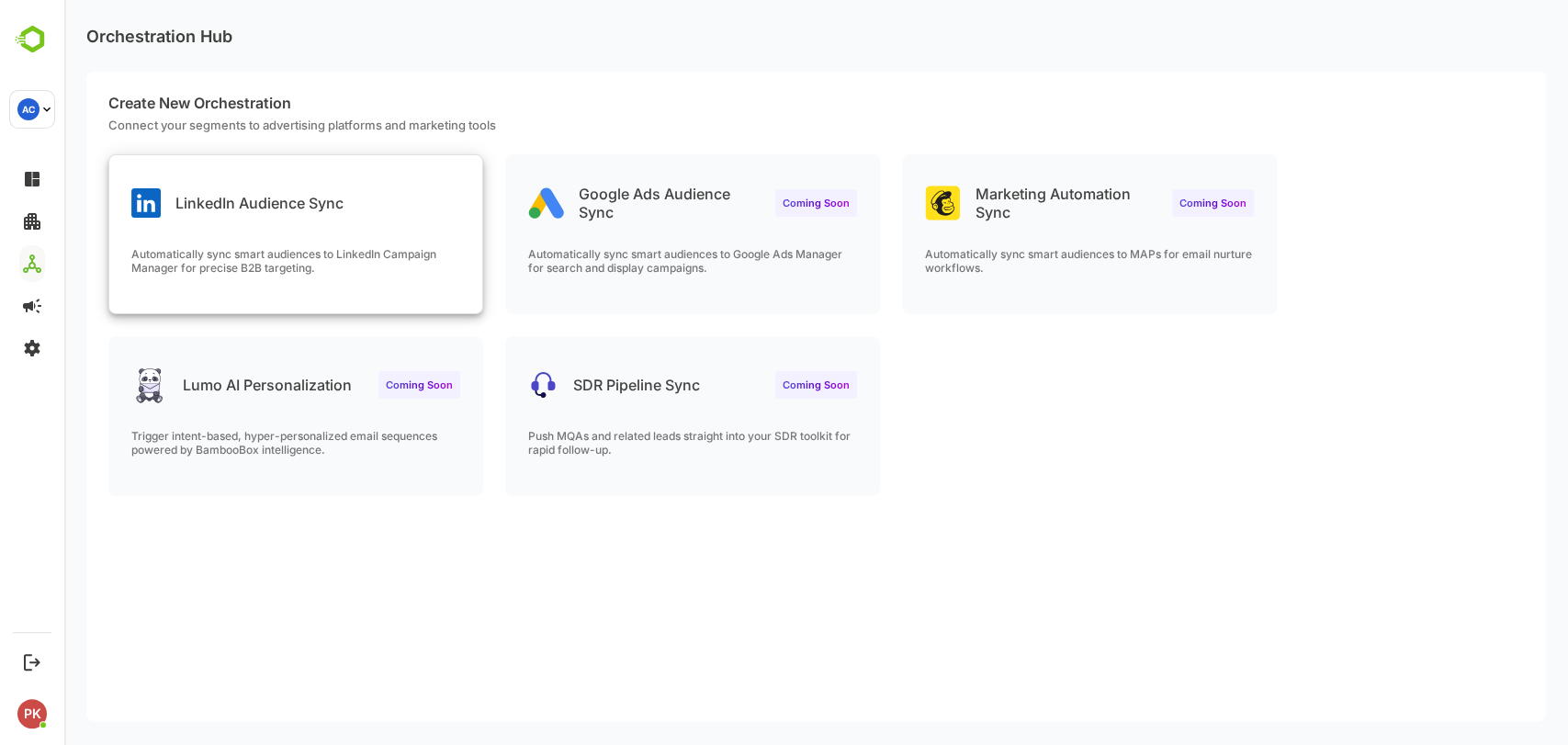
click at [229, 242] on div "LinkedIn Audience Sync Automatically sync smart audiences to LinkedIn Campaign …" at bounding box center [296, 235] width 373 height 158
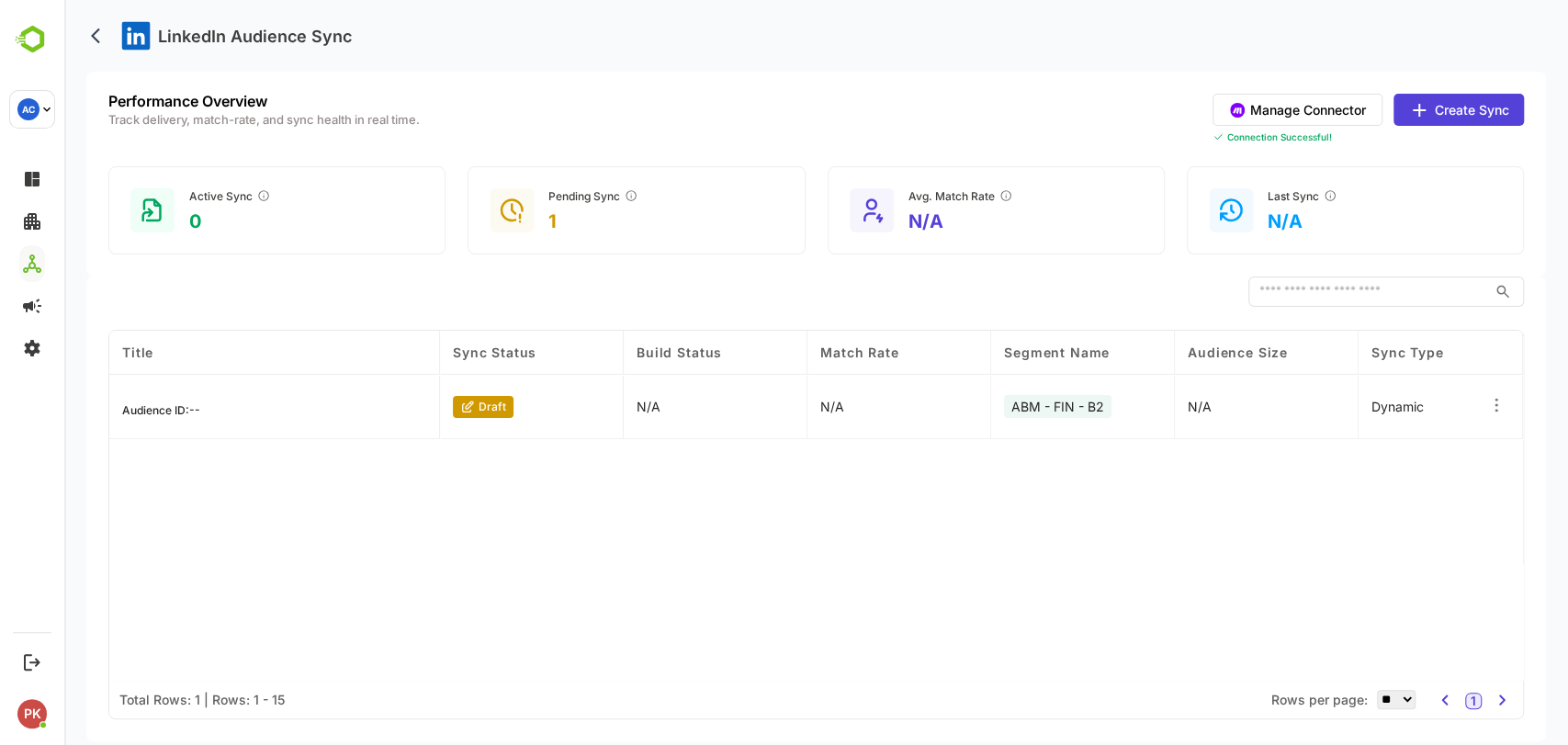
click at [1420, 111] on icon at bounding box center [1419, 110] width 22 height 22
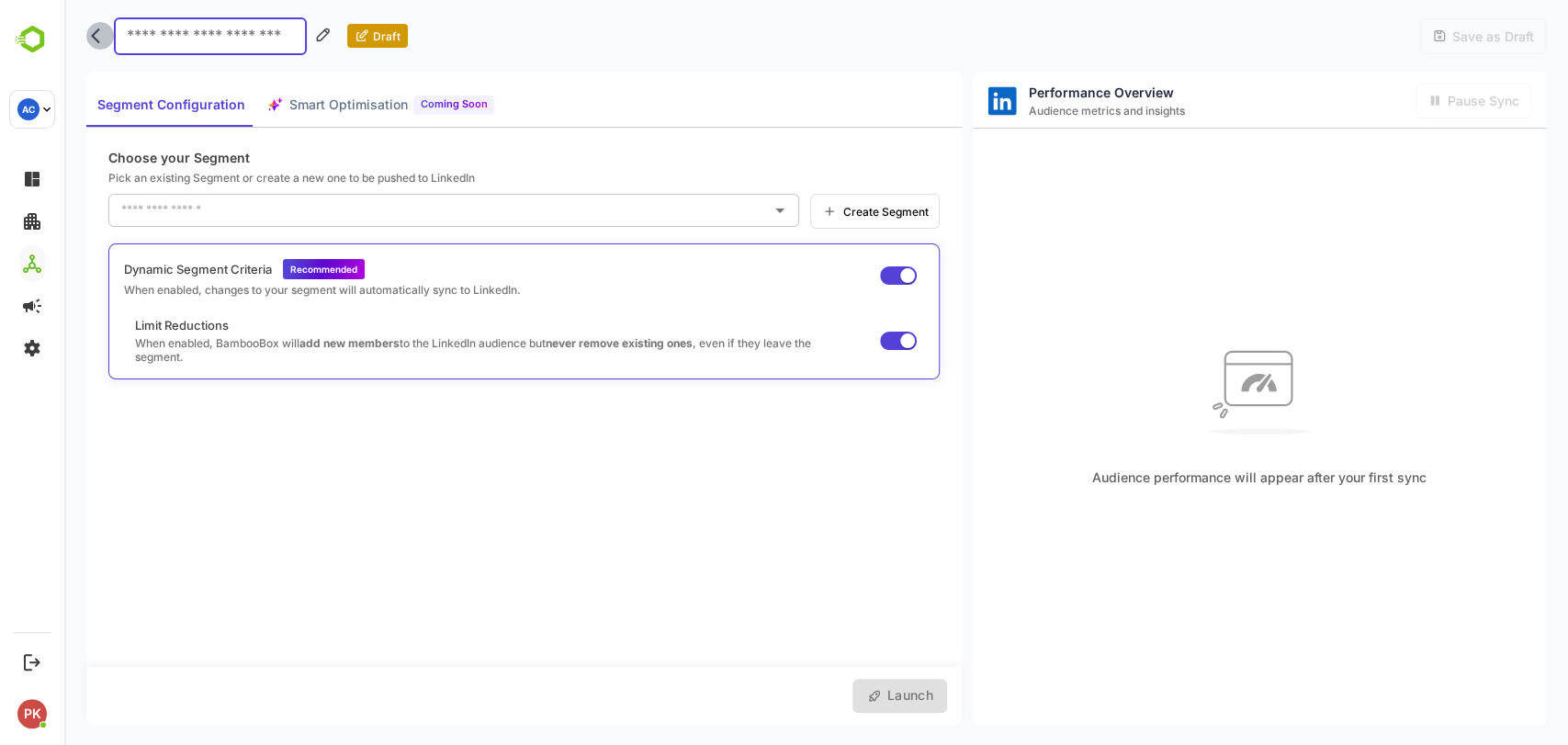
click at [103, 31] on icon "back" at bounding box center [100, 36] width 18 height 18
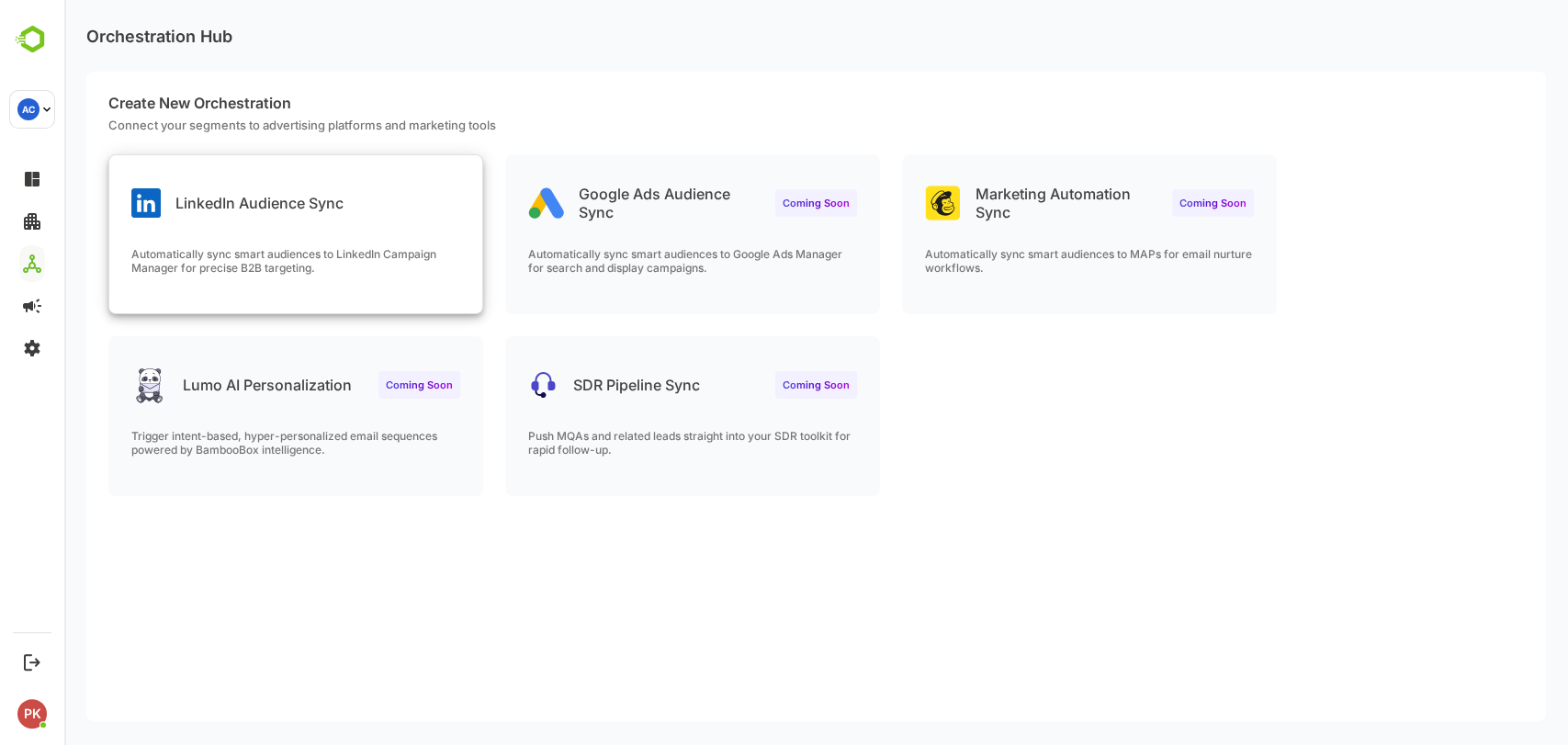
click at [270, 252] on p "Automatically sync smart audiences to LinkedIn Campaign Manager for precise B2B…" at bounding box center [296, 261] width 329 height 28
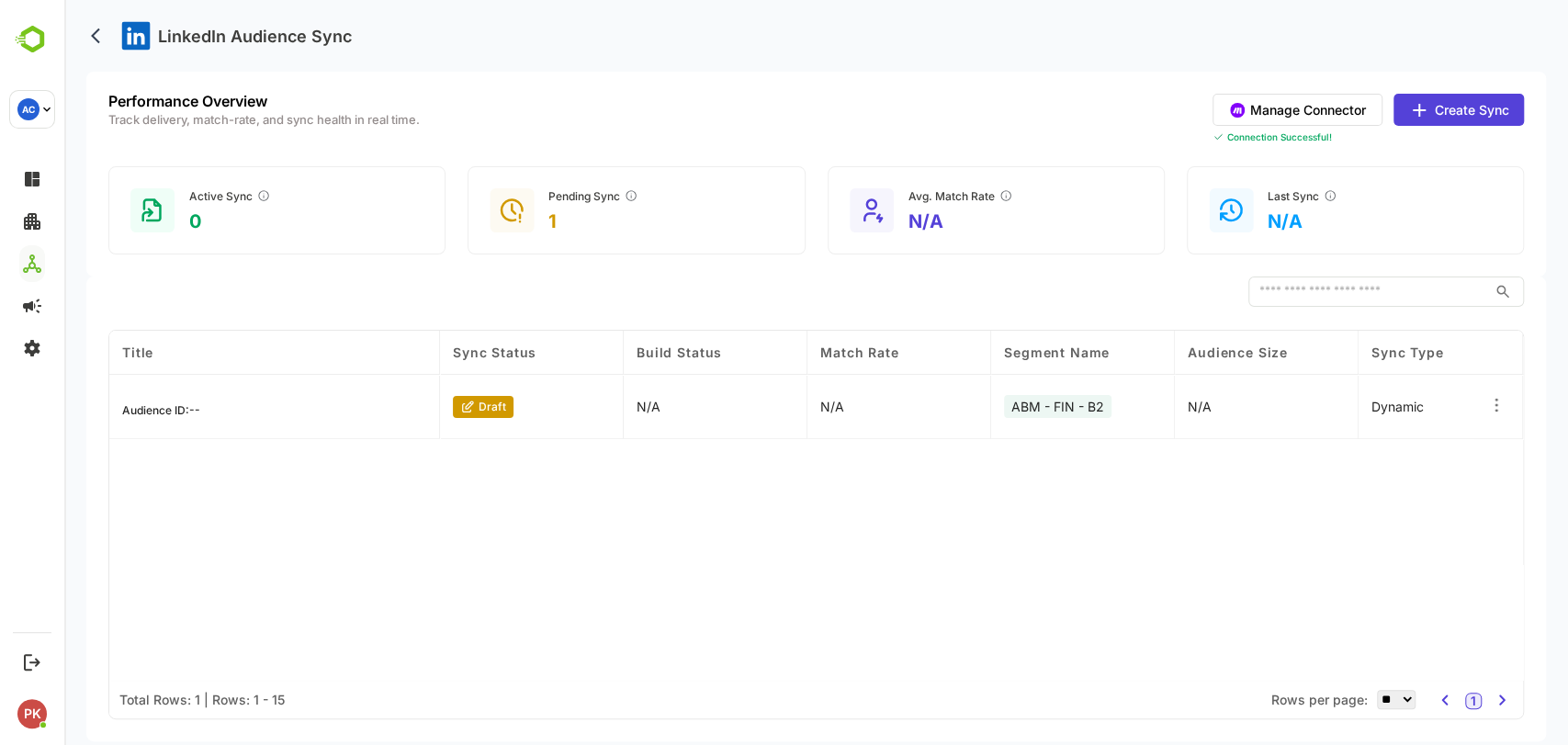
click at [1472, 98] on button "Create Sync" at bounding box center [1459, 109] width 131 height 32
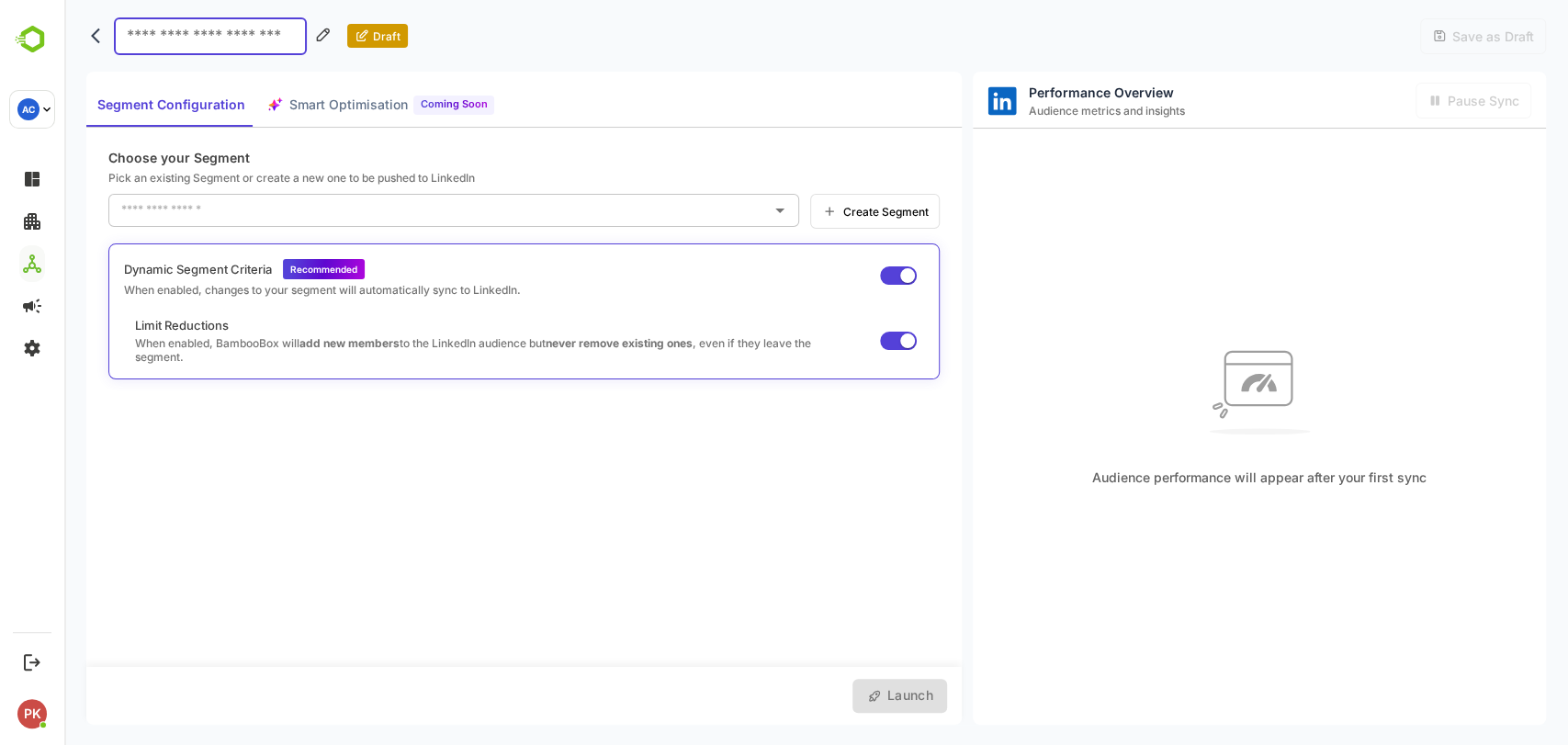
click at [276, 194] on div "​" at bounding box center [453, 211] width 691 height 33
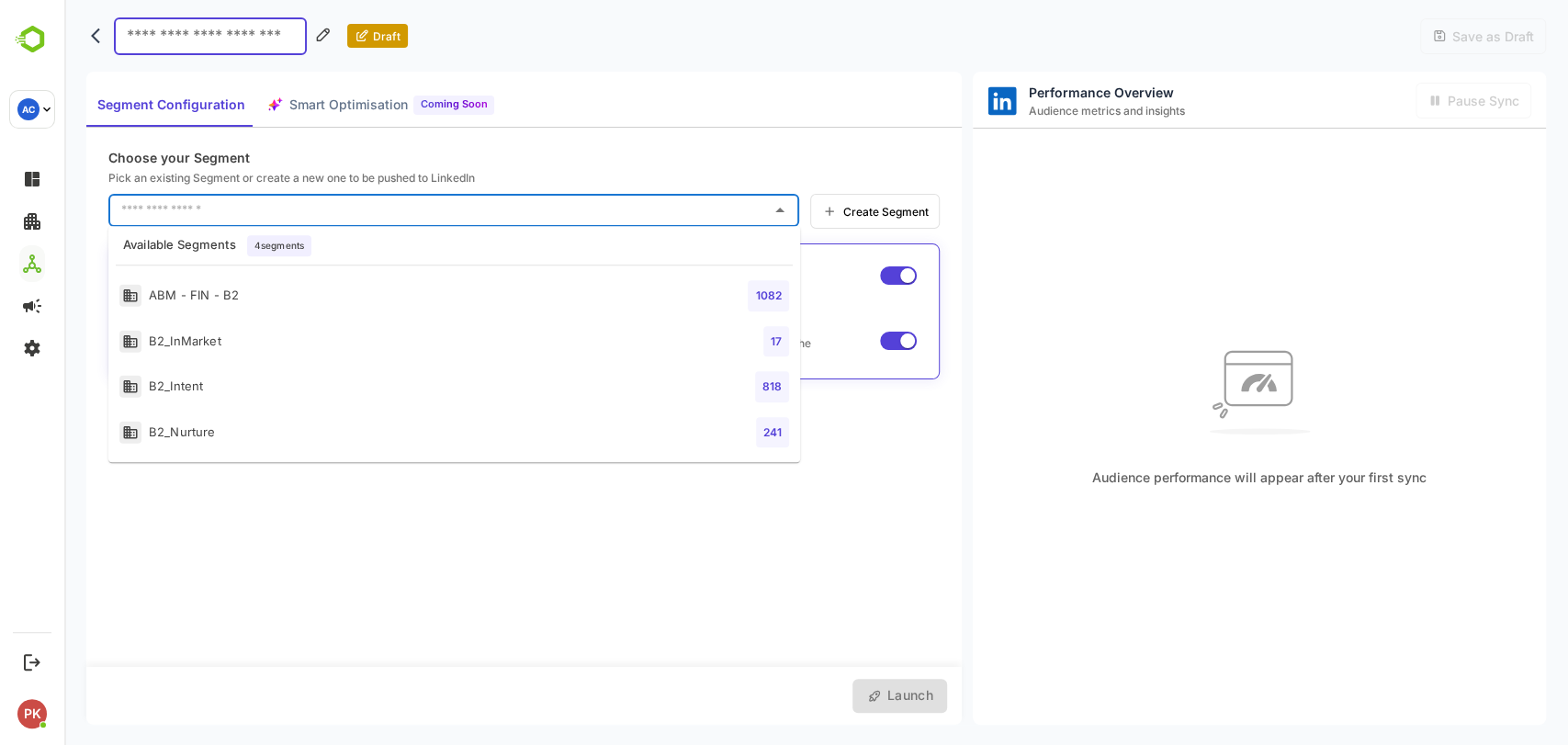
click at [196, 426] on div "B2_Nurture" at bounding box center [167, 431] width 97 height 23
type input "**********"
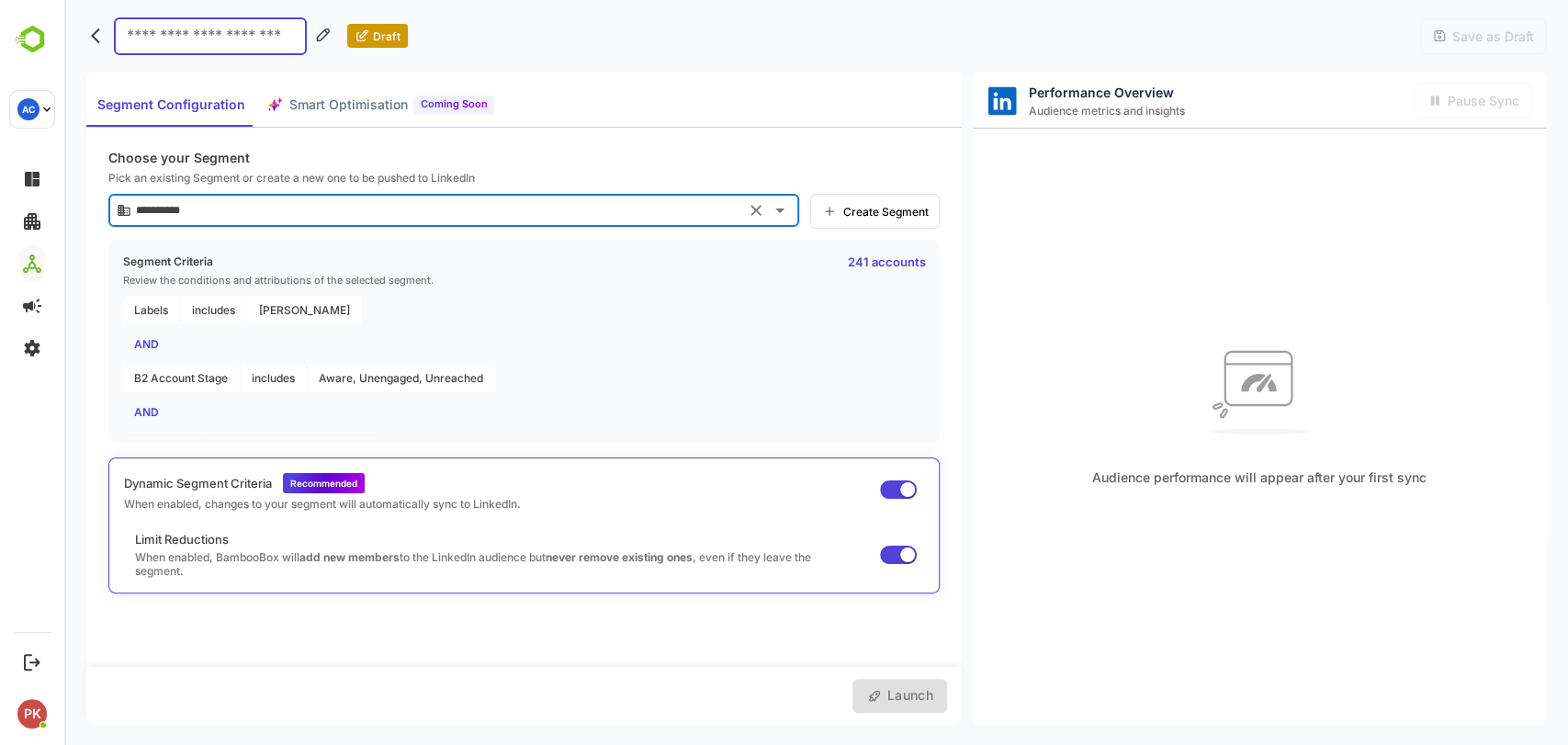
click at [148, 307] on span "Labels" at bounding box center [151, 310] width 56 height 29
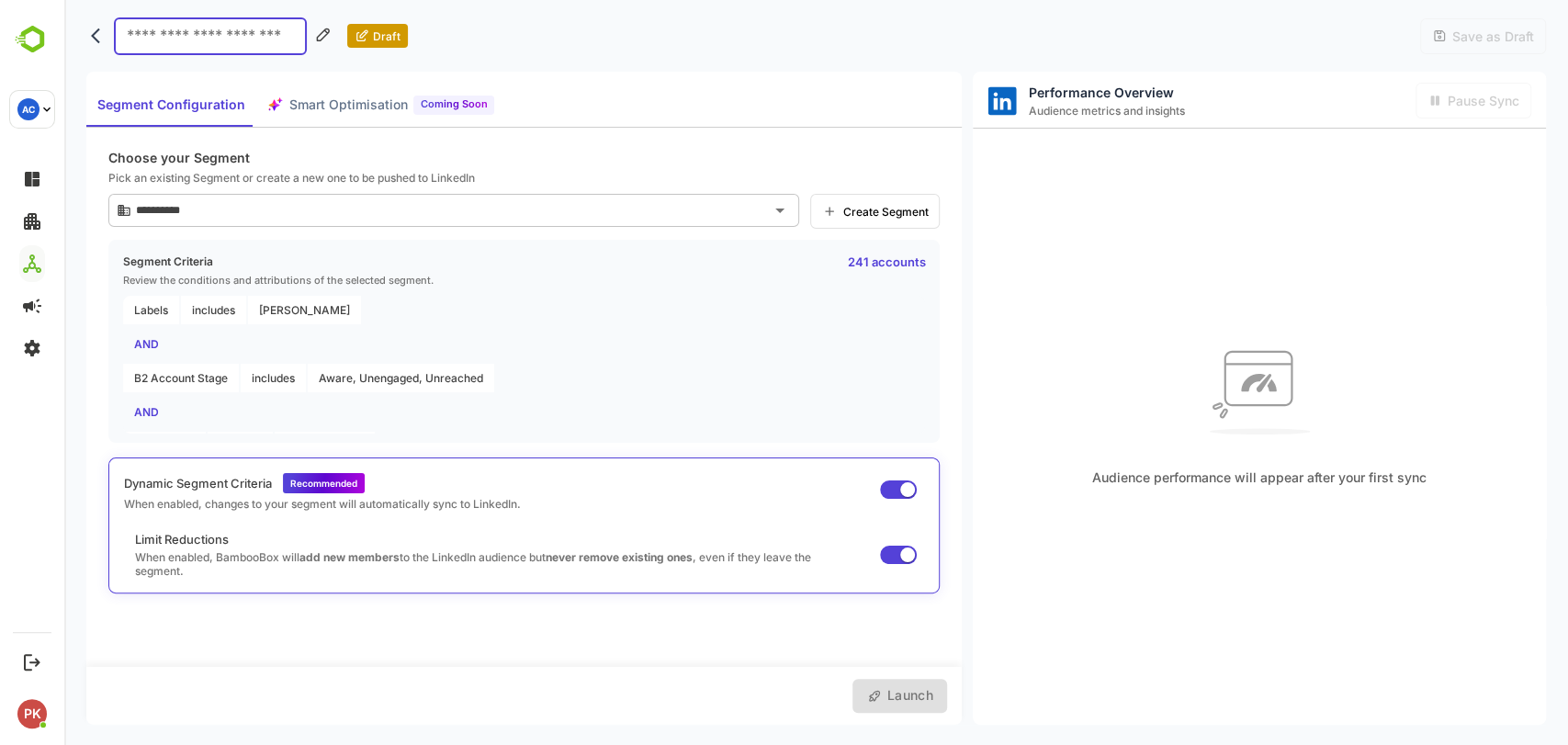
click at [268, 321] on div "Labels includes ABM Finserv AND B2 Account Stage includes Aware, Unengaged, Unr…" at bounding box center [524, 395] width 802 height 199
click at [144, 413] on div "AND" at bounding box center [524, 412] width 802 height 29
click at [912, 705] on div "Launch" at bounding box center [899, 695] width 95 height 34
click at [878, 259] on p "241 accounts" at bounding box center [886, 262] width 78 height 15
click at [647, 213] on input "**********" at bounding box center [435, 211] width 608 height 29
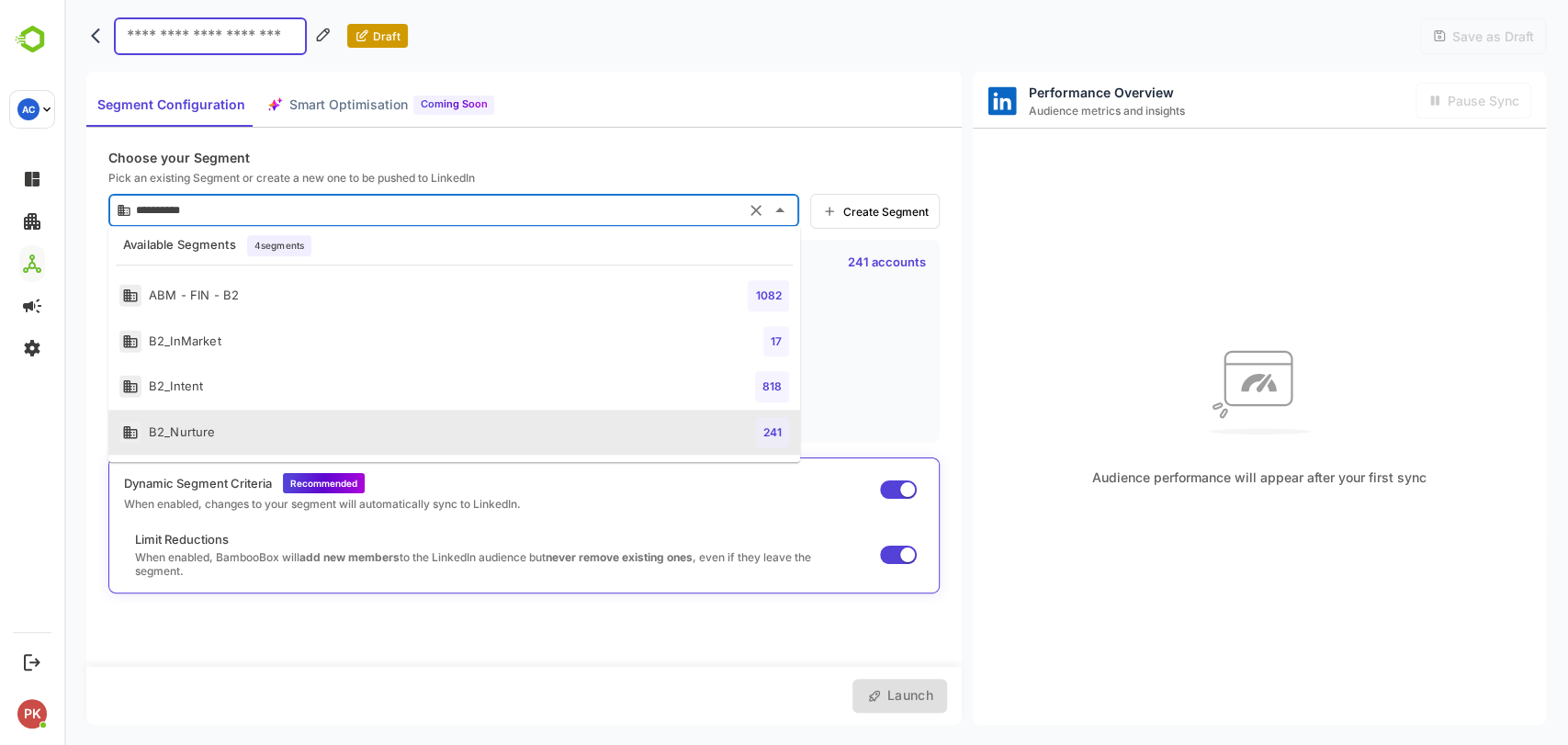
click at [177, 430] on div "B2_Nurture" at bounding box center [167, 431] width 97 height 23
click at [288, 207] on input "**********" at bounding box center [435, 211] width 608 height 29
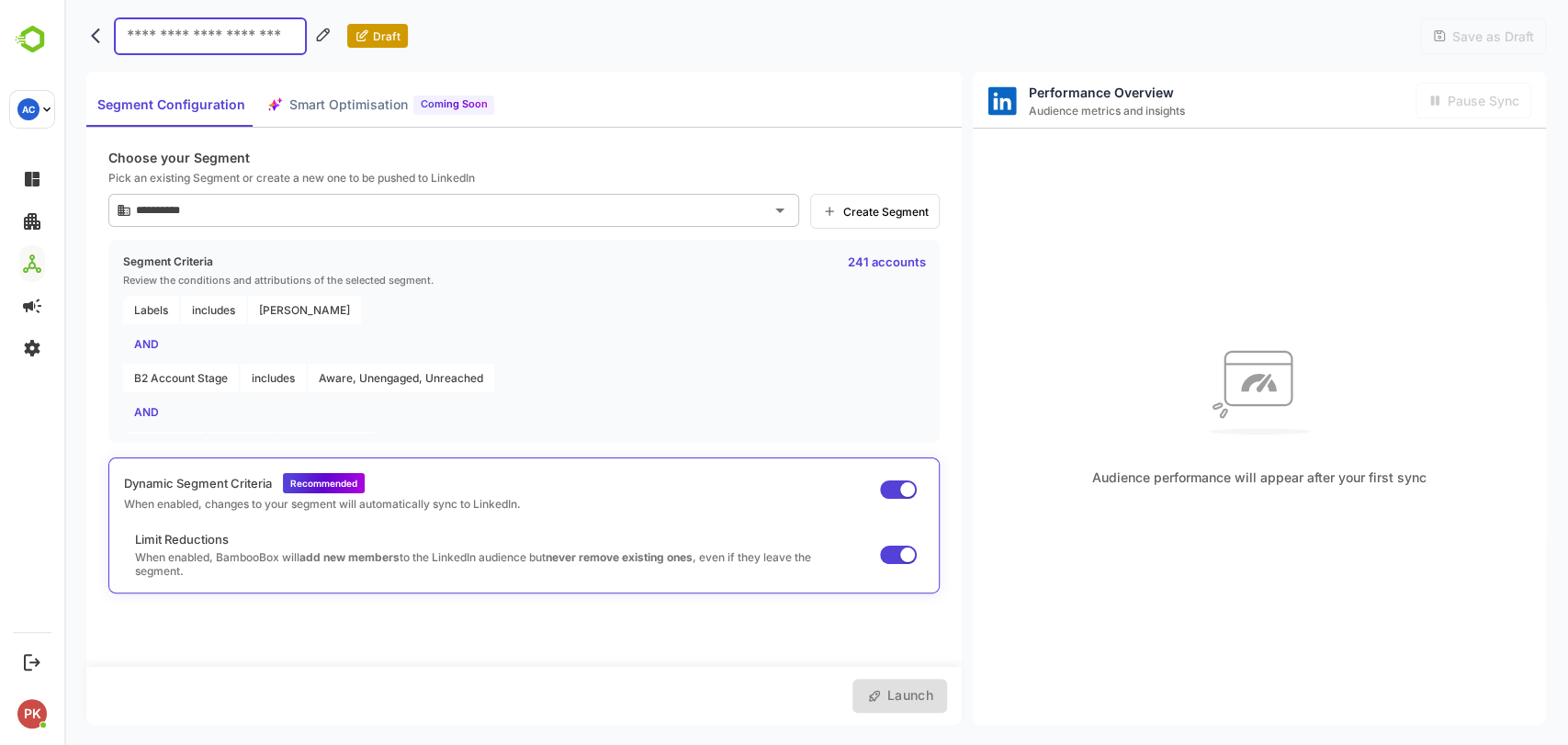
click at [196, 35] on input at bounding box center [211, 36] width 193 height 38
type input "**********"
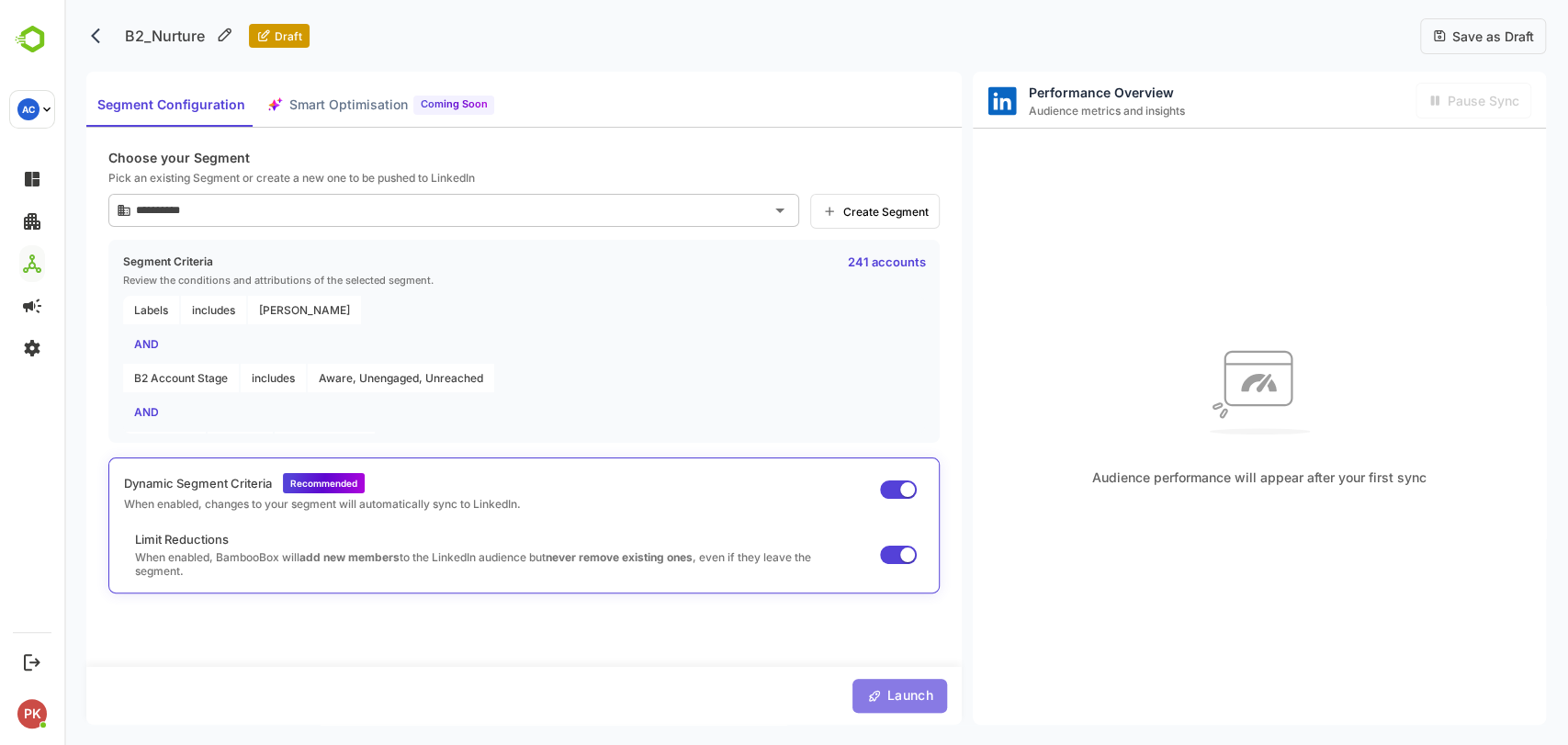
click at [889, 688] on span "Launch" at bounding box center [908, 695] width 52 height 23
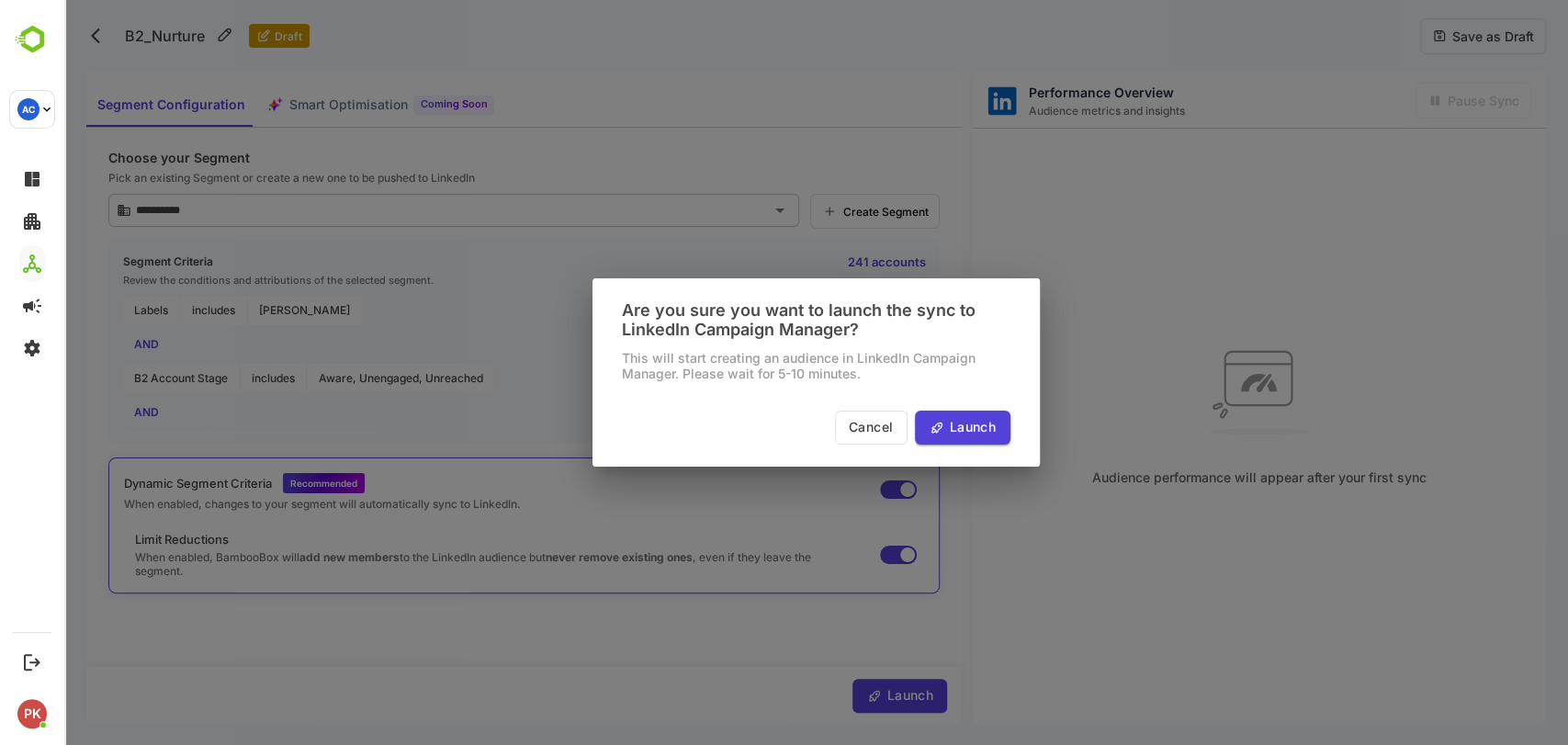
click at [889, 688] on div "Are you sure you want to launch the sync to LinkedIn Campaign Manager? This wil…" at bounding box center [816, 372] width 1504 height 745
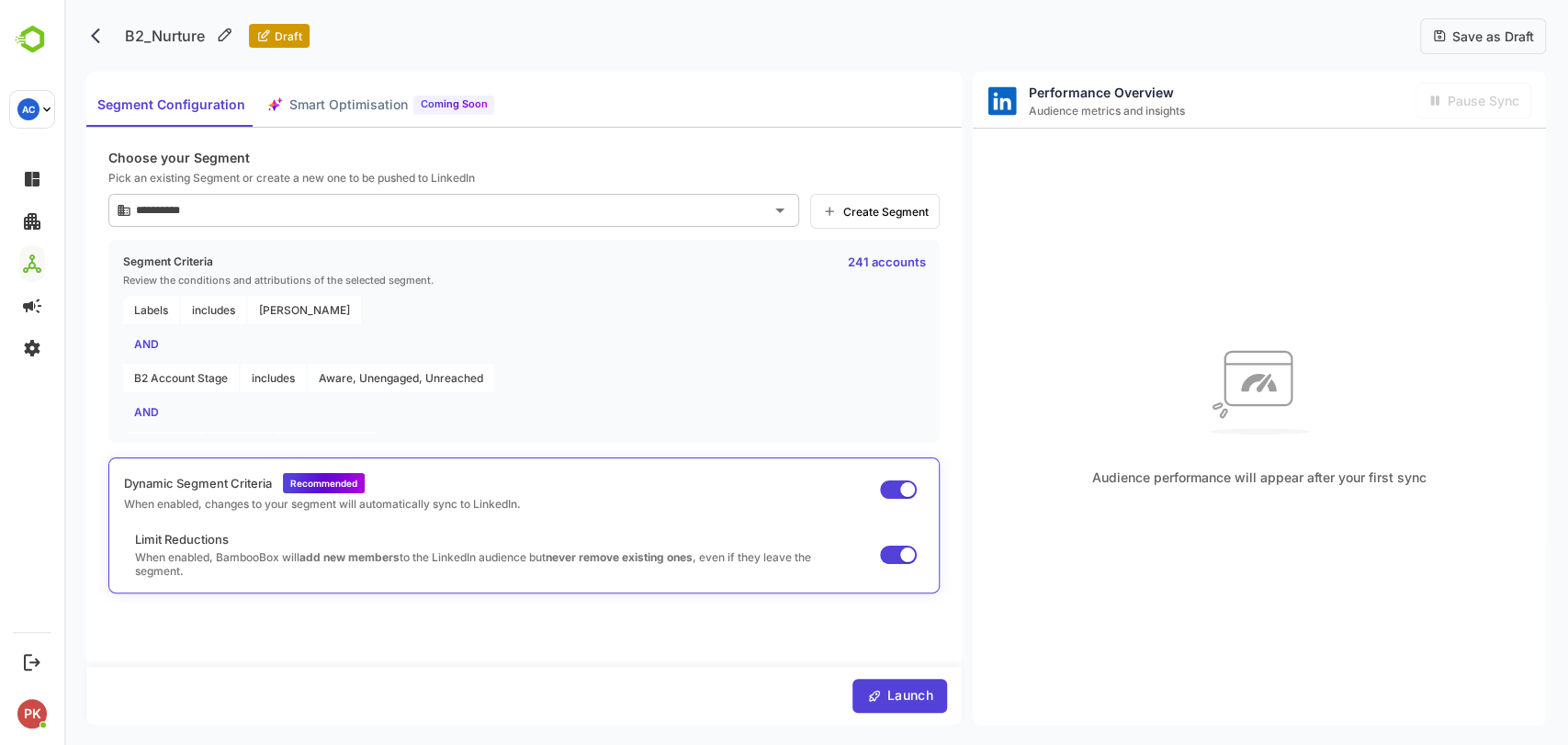
click at [897, 700] on span "Launch" at bounding box center [908, 695] width 52 height 23
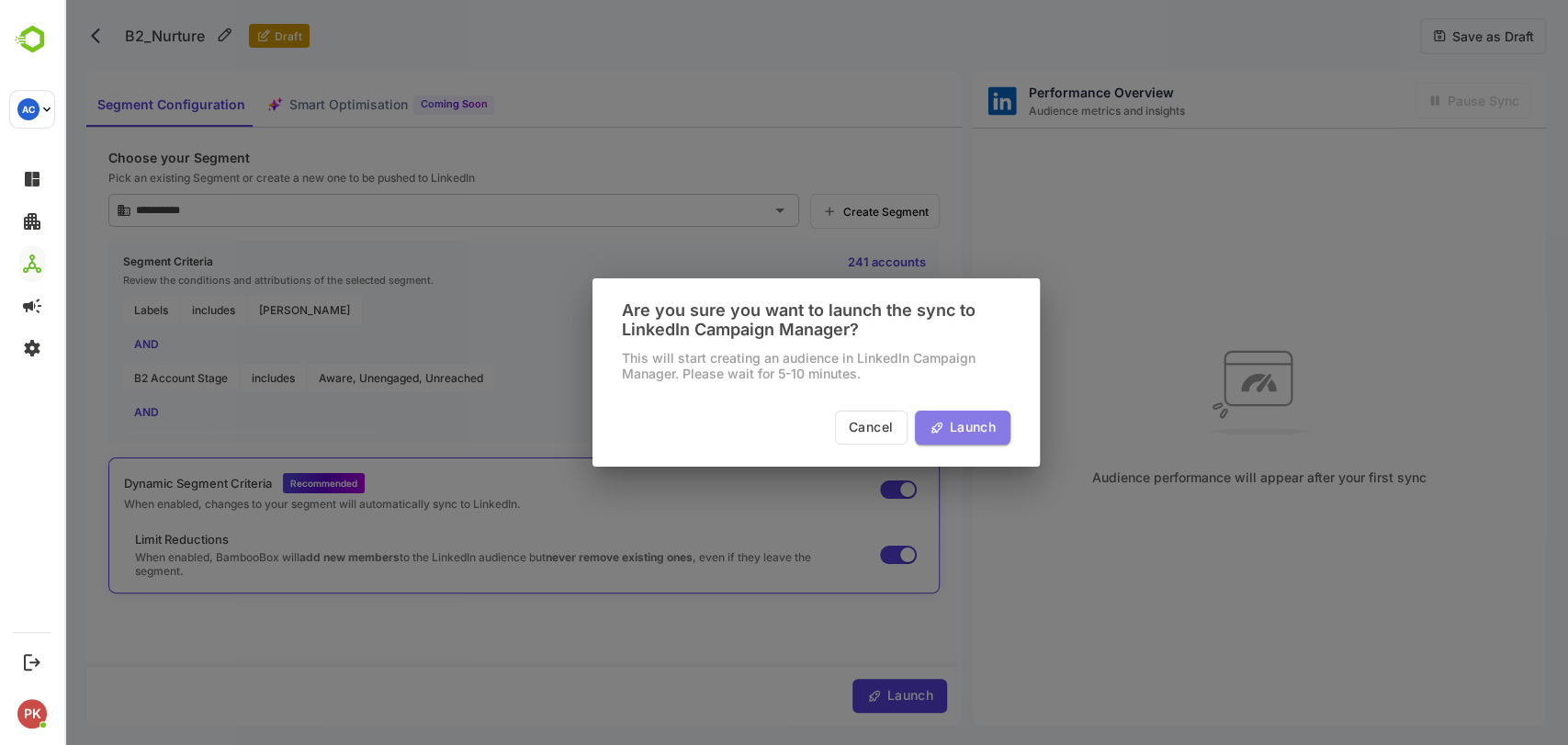
click at [944, 412] on button "Launch" at bounding box center [963, 427] width 96 height 34
